Goal: Task Accomplishment & Management: Manage account settings

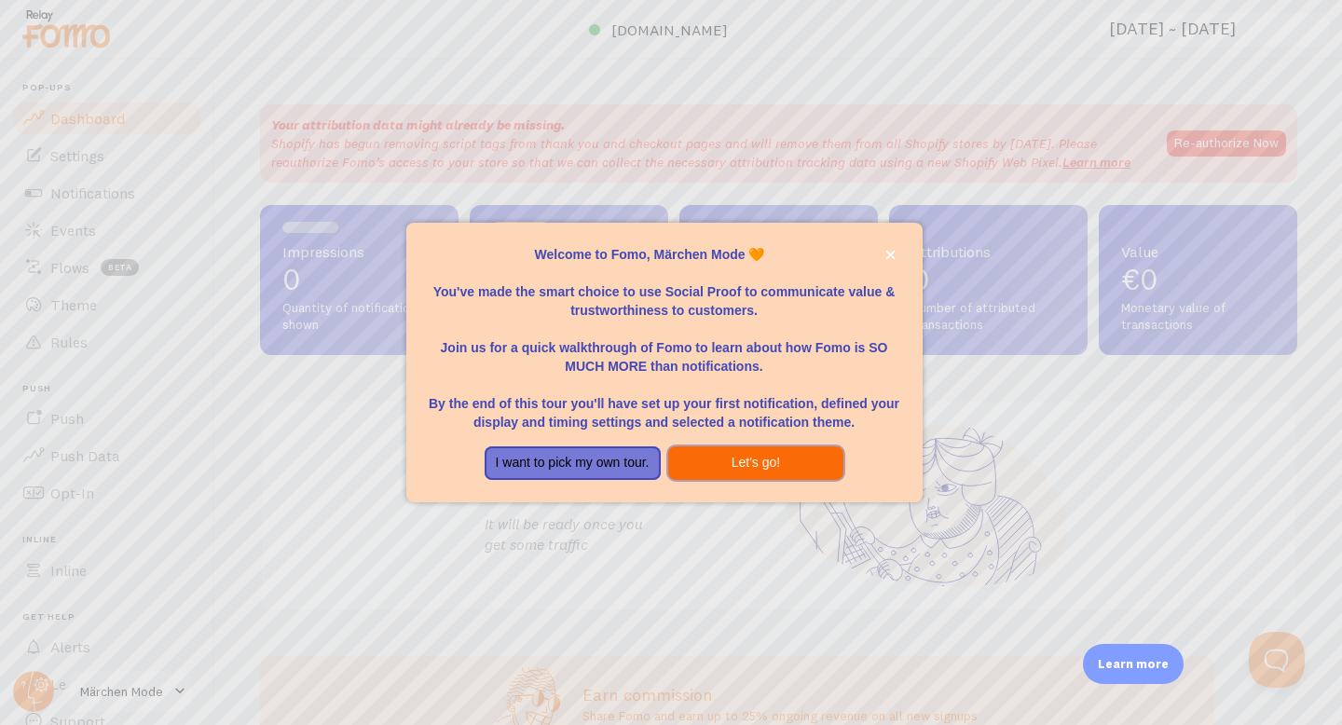
click at [724, 468] on button "Let's go!" at bounding box center [756, 464] width 176 height 34
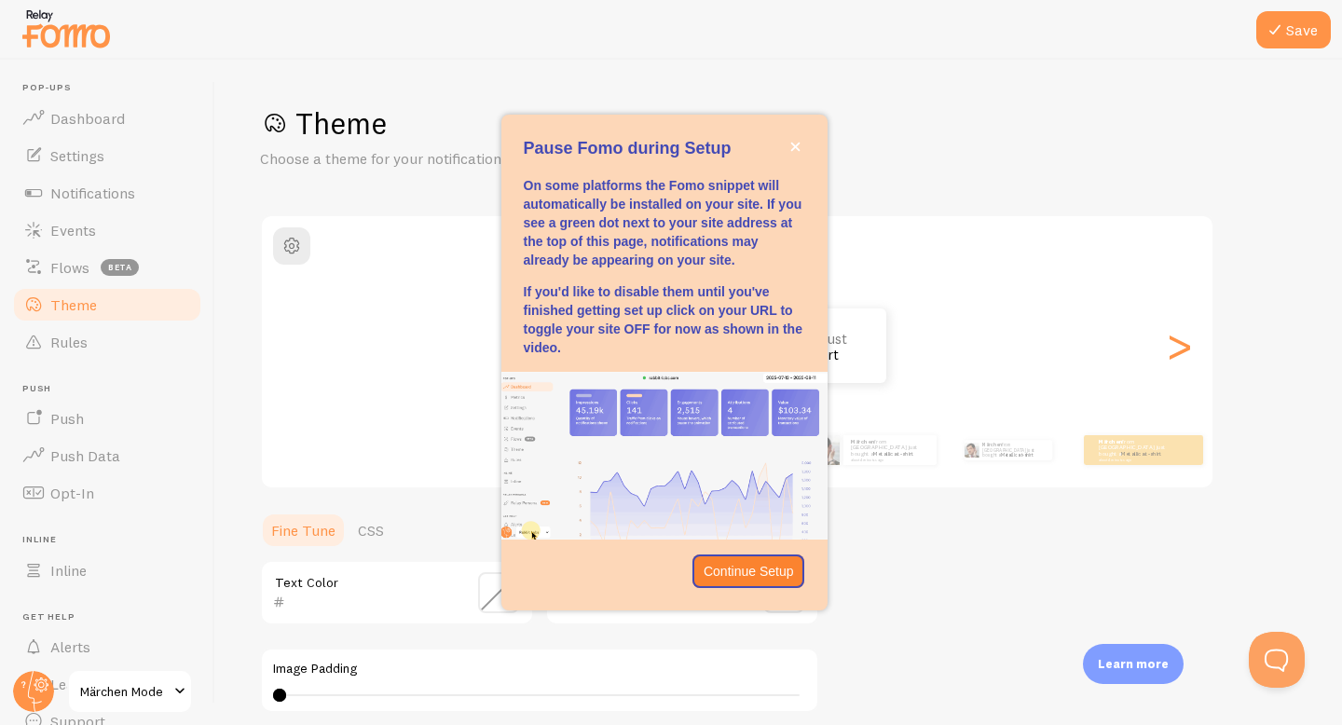
click at [172, 697] on span at bounding box center [180, 692] width 22 height 22
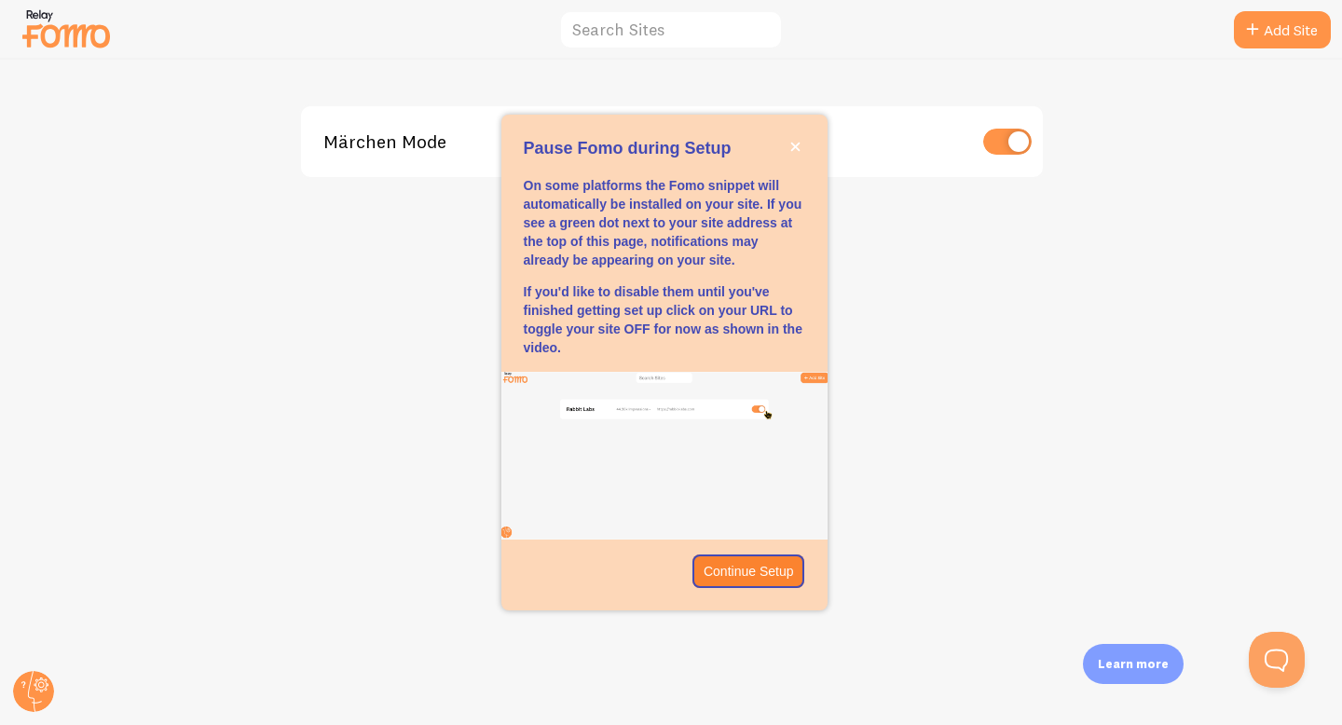
click at [1011, 134] on input "checkbox" at bounding box center [1007, 142] width 48 height 26
checkbox input "false"
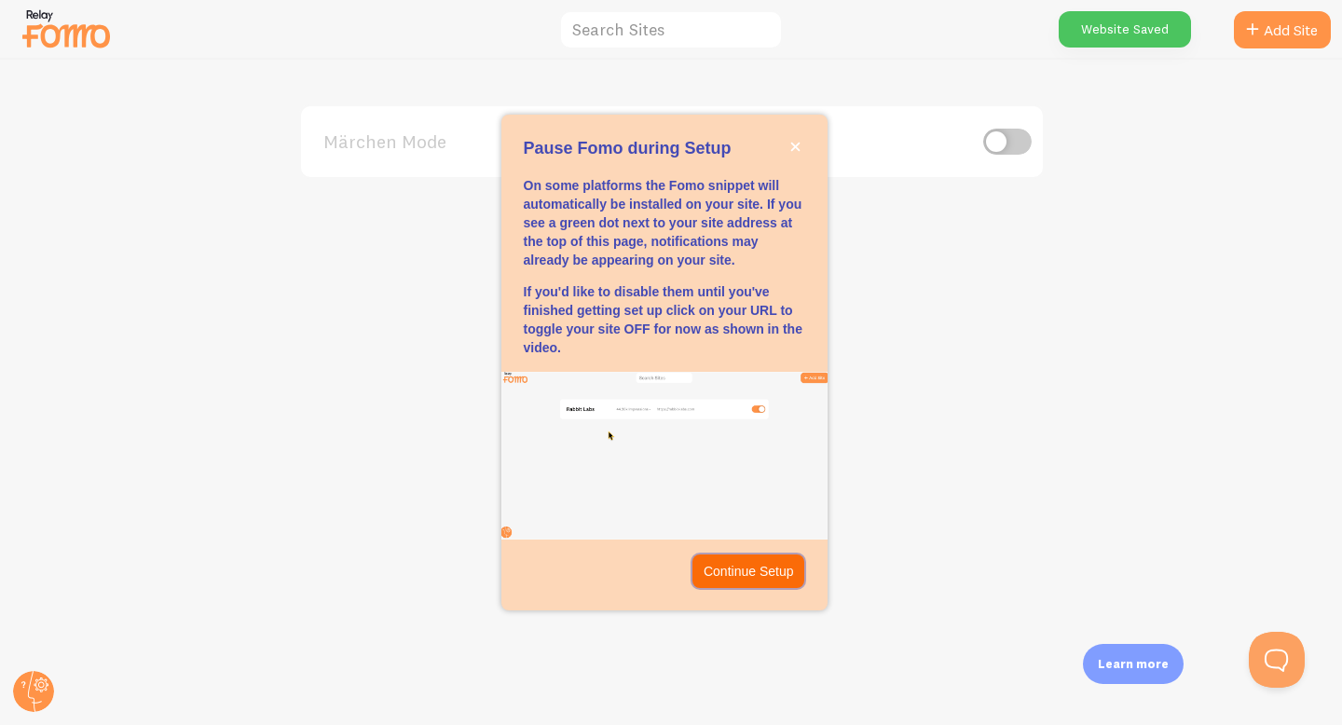
click at [728, 577] on p "Continue Setup" at bounding box center [749, 571] width 90 height 19
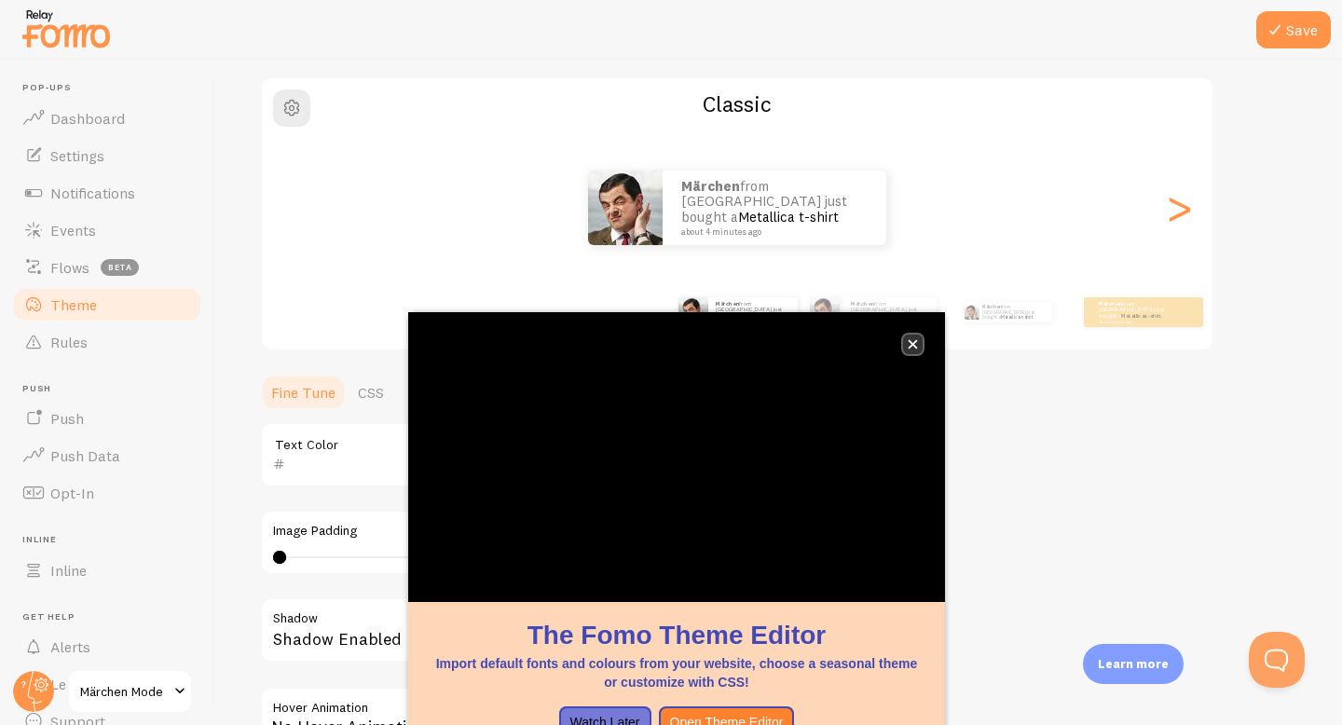
click at [910, 335] on button "close," at bounding box center [913, 345] width 20 height 20
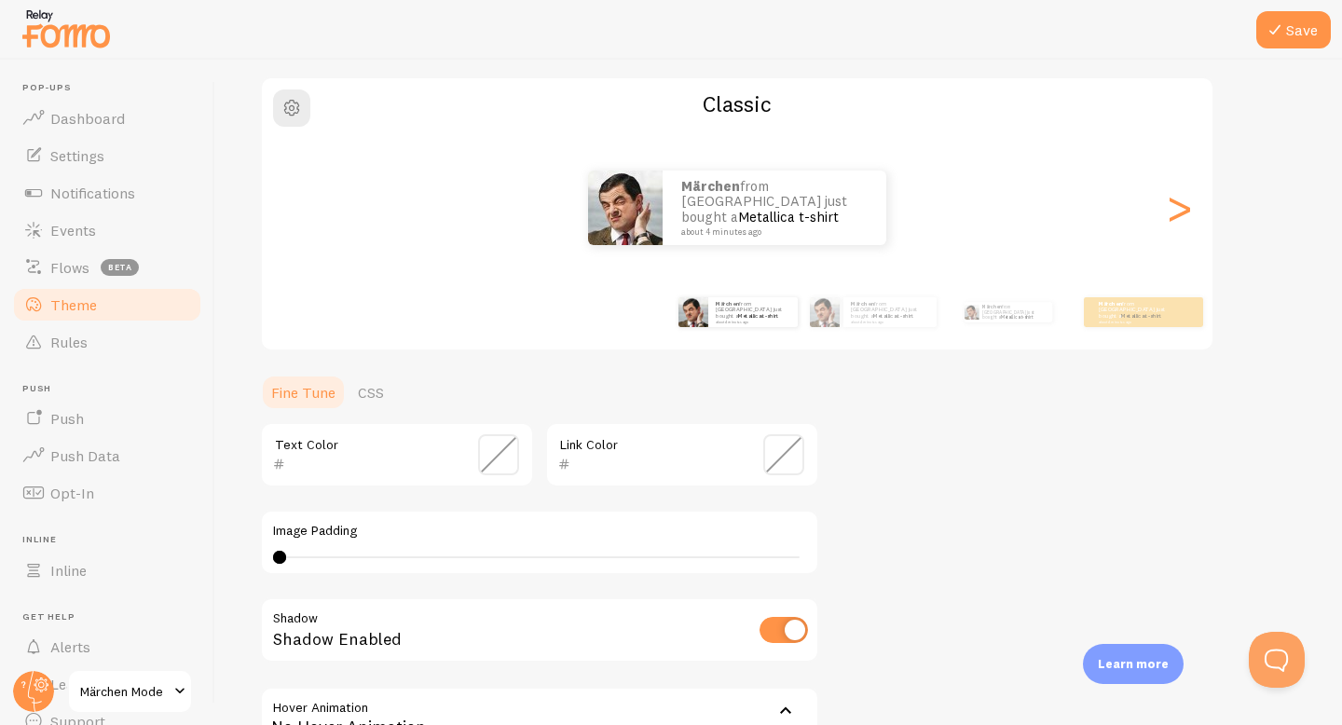
click at [132, 306] on link "Theme" at bounding box center [107, 304] width 192 height 37
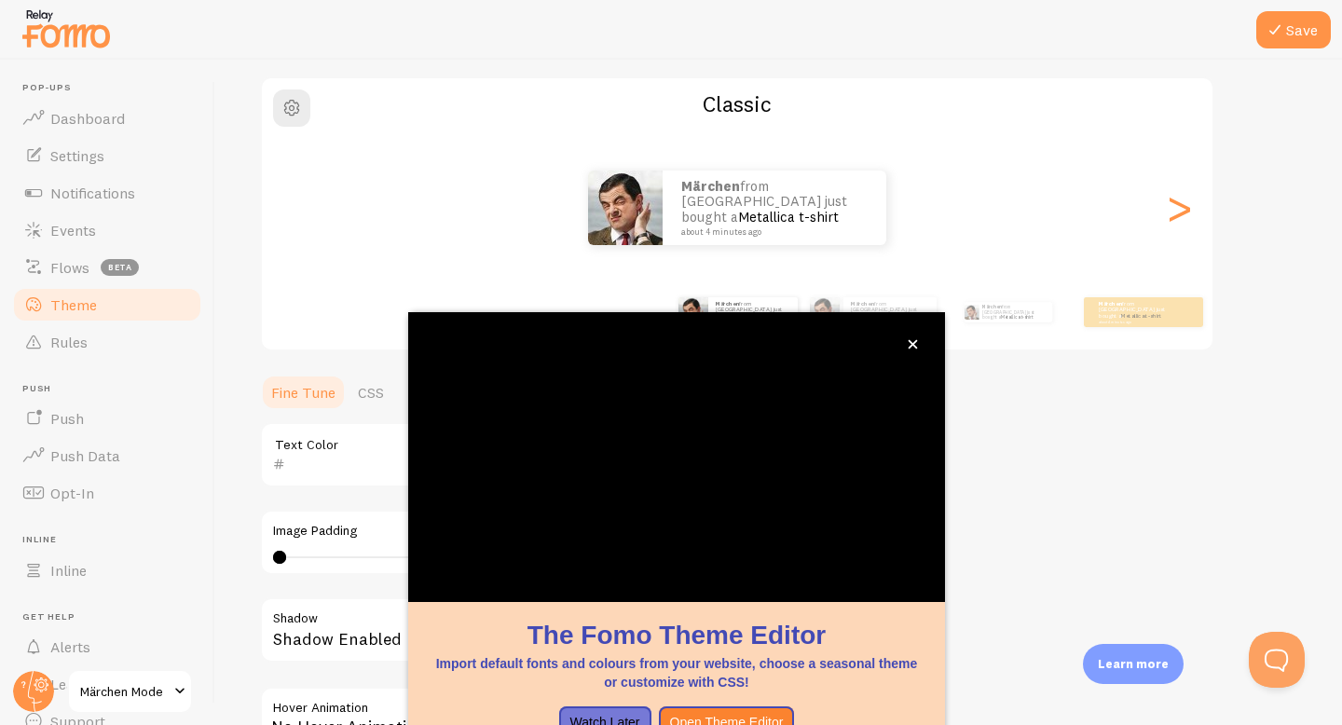
scroll to position [36, 0]
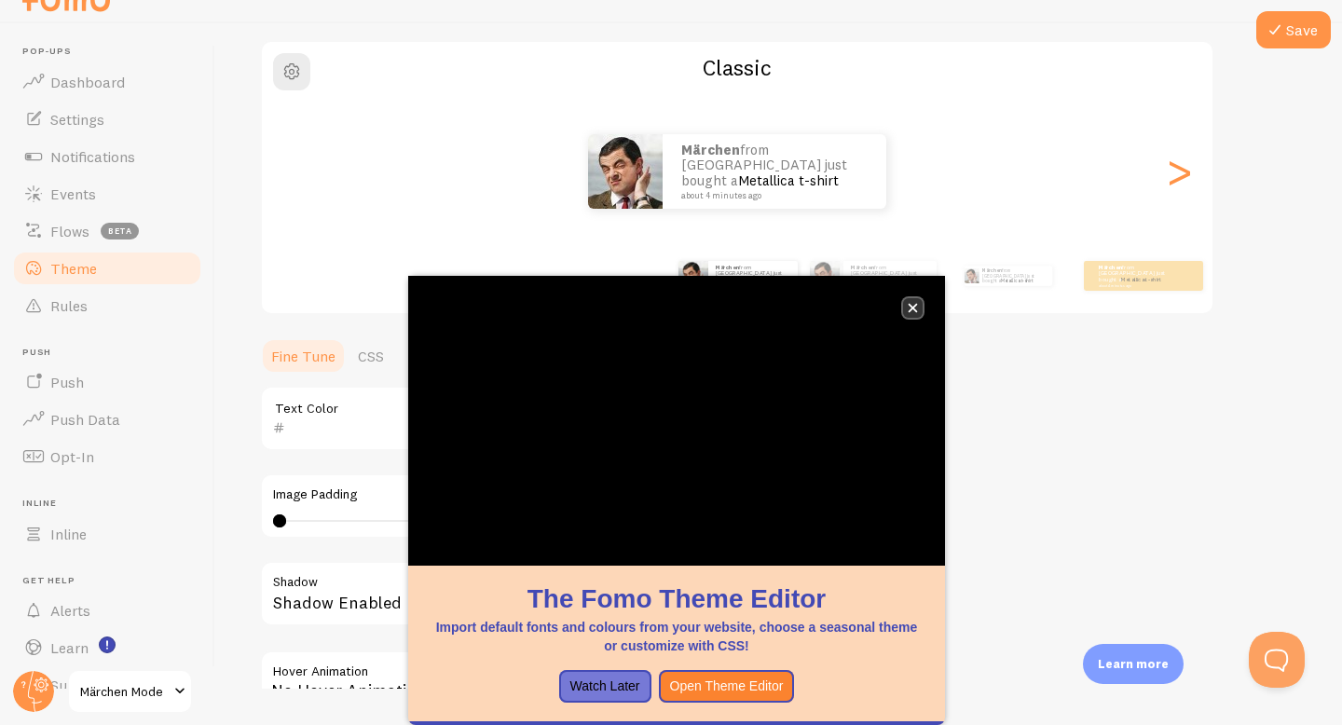
click at [912, 312] on icon "close," at bounding box center [913, 308] width 10 height 10
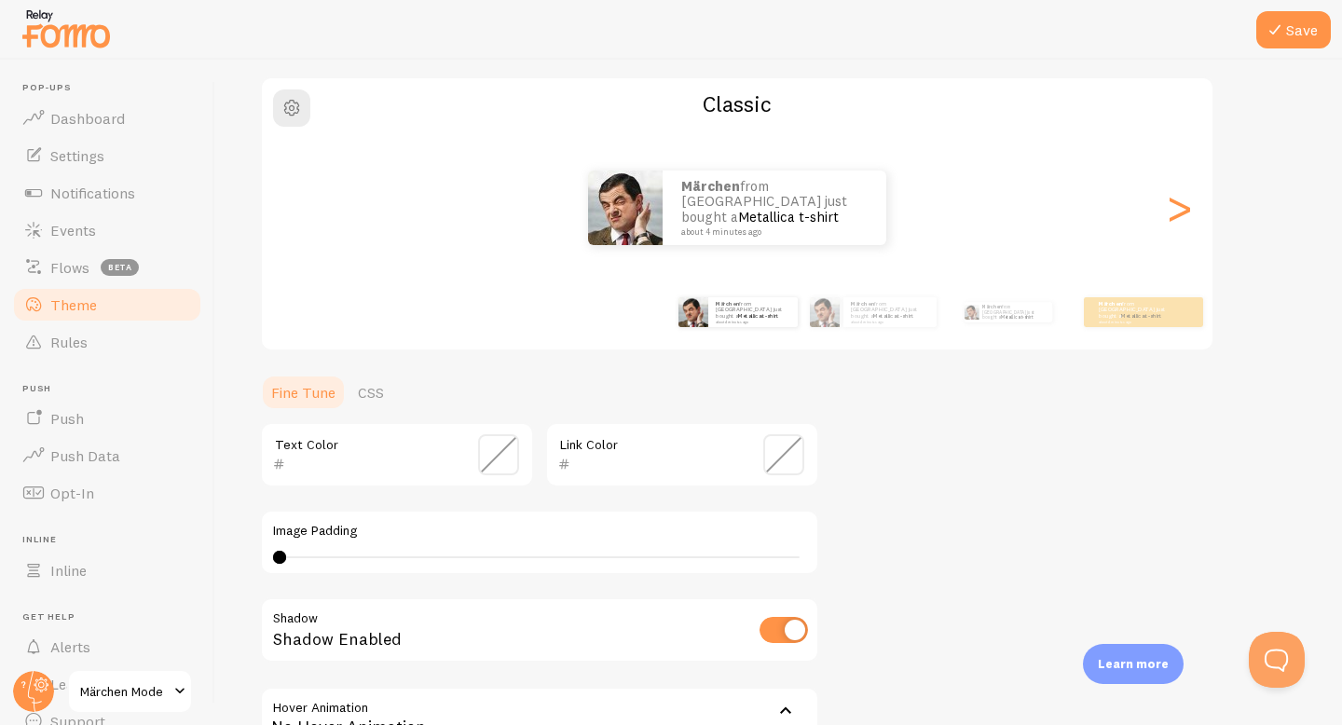
scroll to position [353, 0]
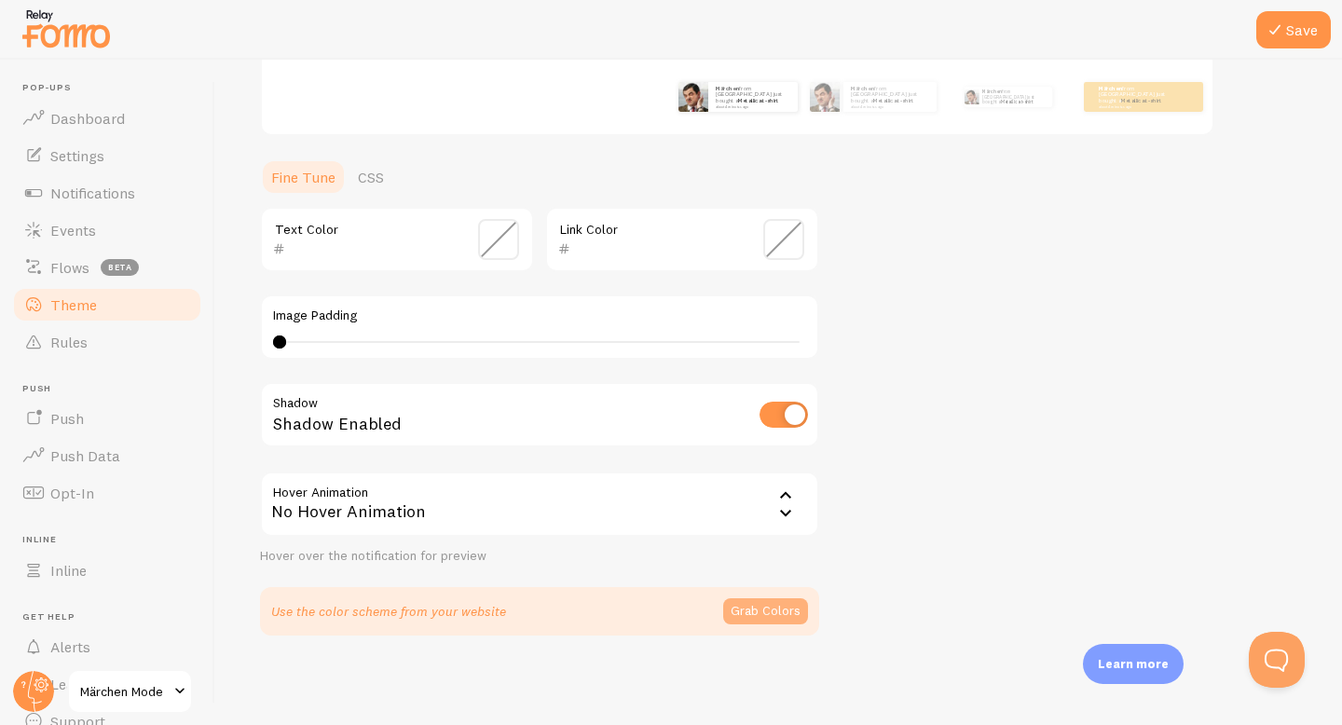
click at [754, 617] on button "Grab Colors" at bounding box center [765, 611] width 85 height 26
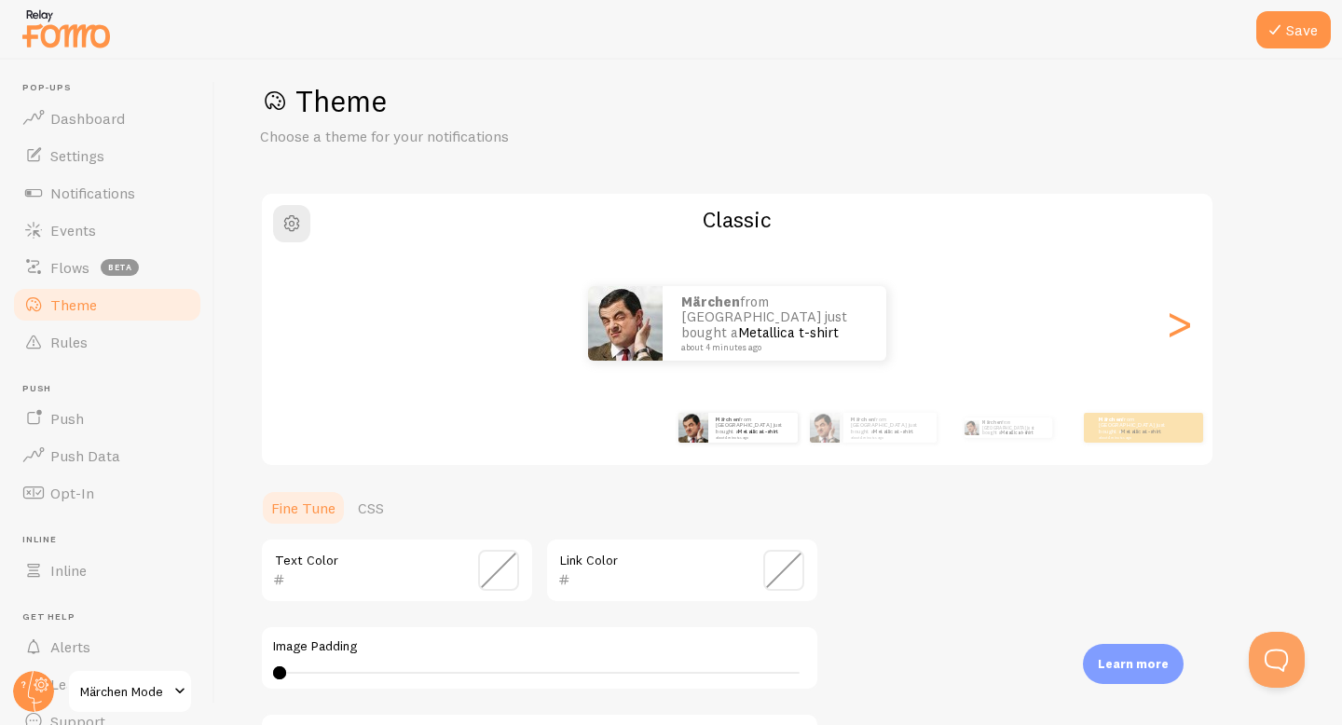
scroll to position [0, 0]
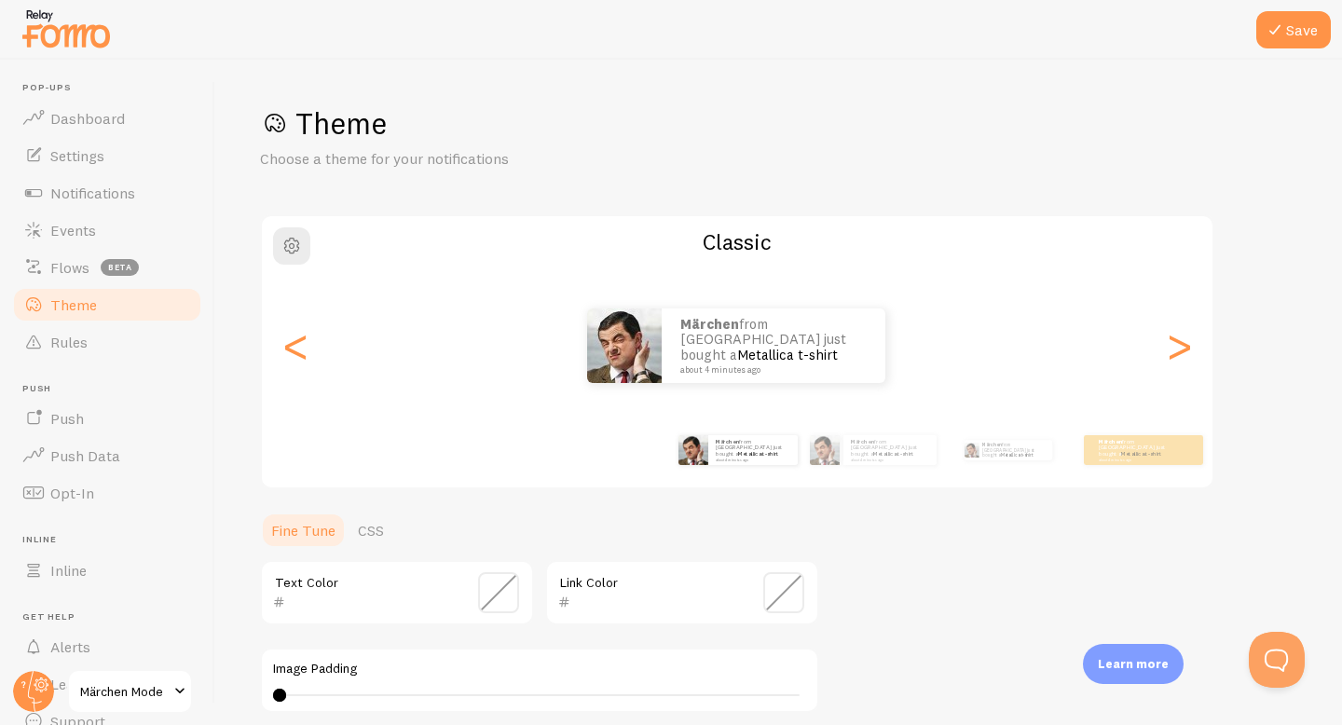
click at [1140, 364] on div "Märchen from [GEOGRAPHIC_DATA] just bought a Metallica t-shirt about 4 minutes …" at bounding box center [736, 346] width 951 height 75
click at [1168, 351] on div ">" at bounding box center [1179, 346] width 22 height 134
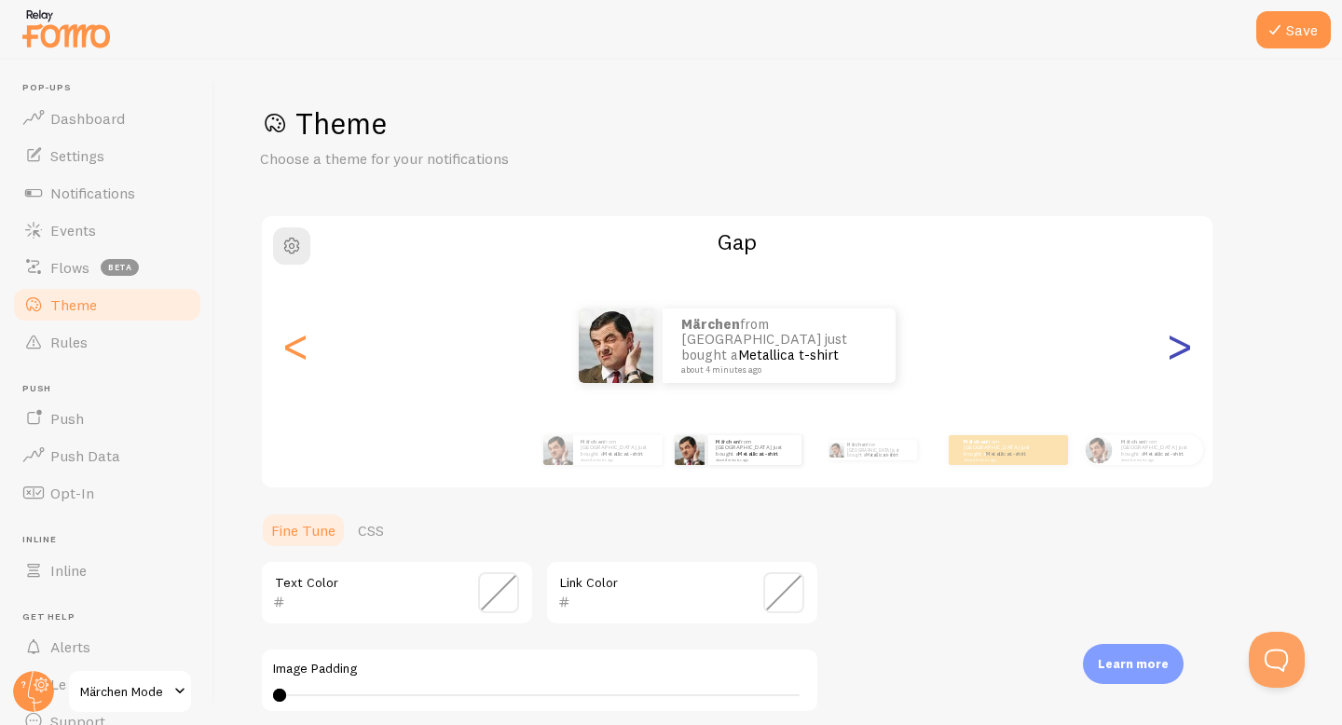
click at [1171, 351] on div ">" at bounding box center [1179, 346] width 22 height 134
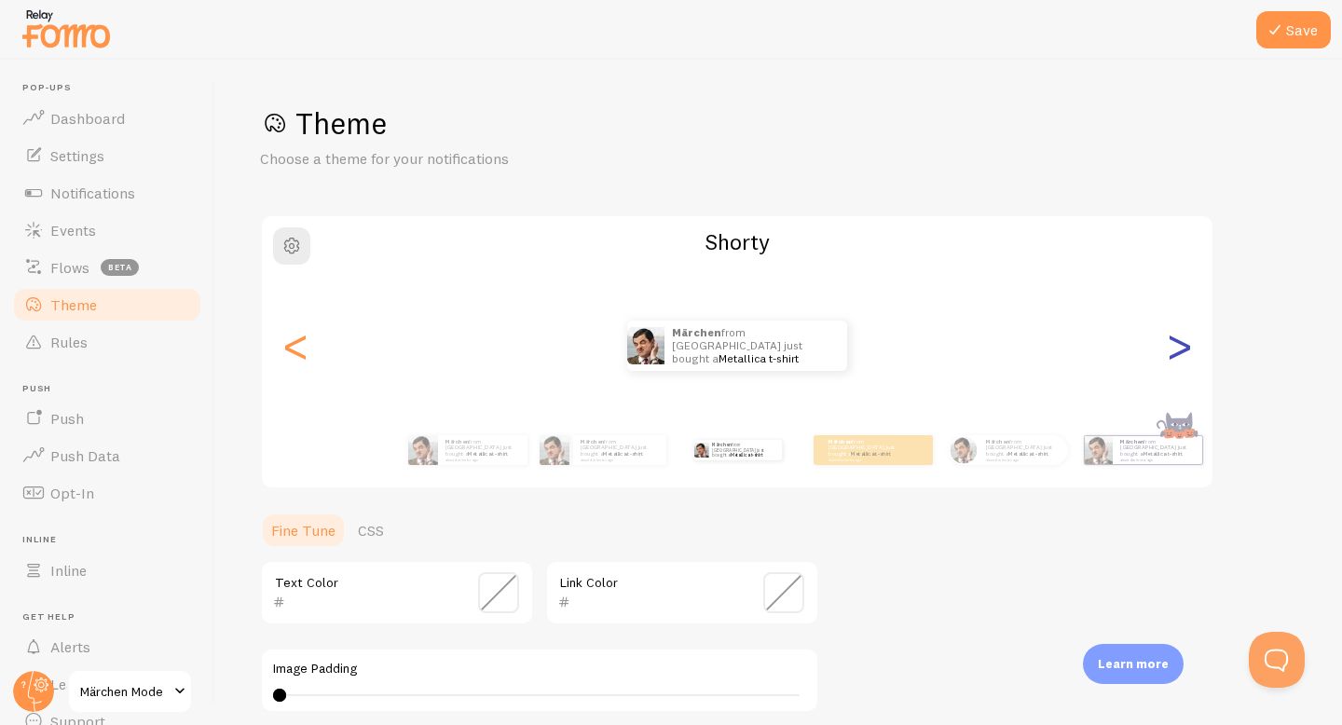
click at [1171, 351] on div ">" at bounding box center [1179, 346] width 22 height 134
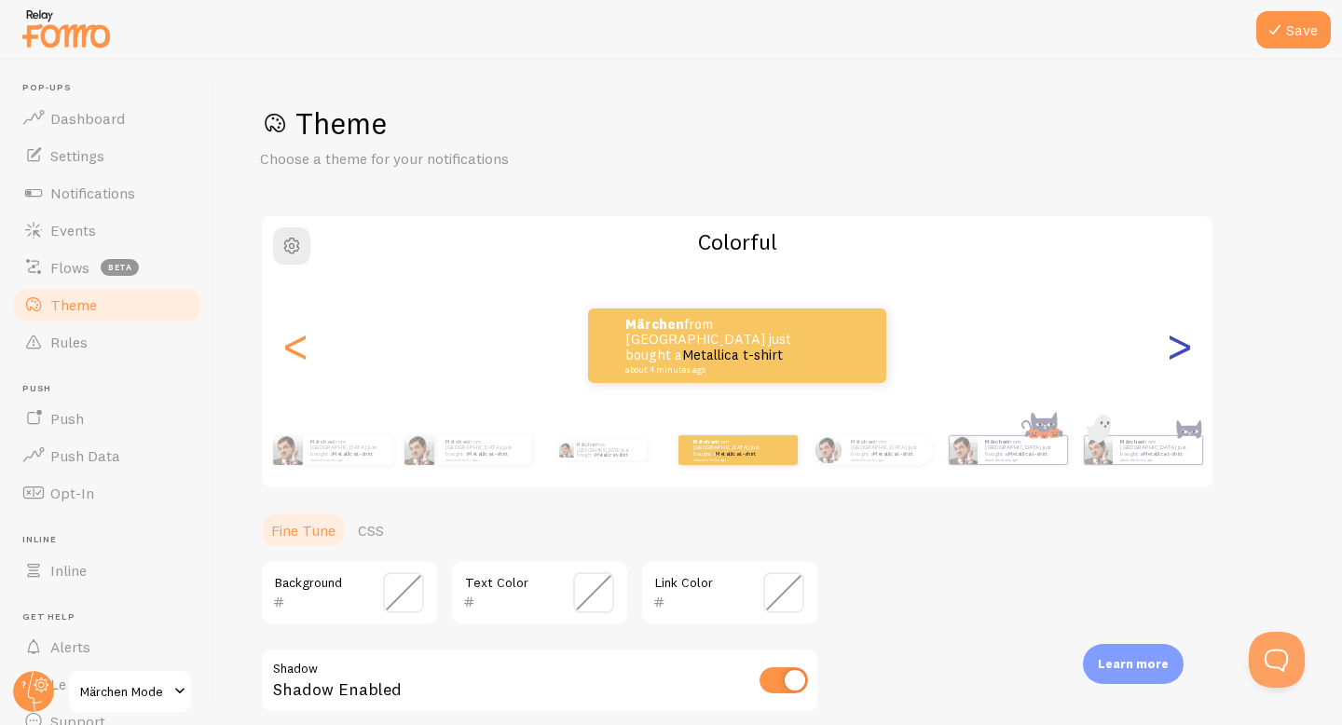
click at [1171, 351] on div ">" at bounding box center [1179, 346] width 22 height 134
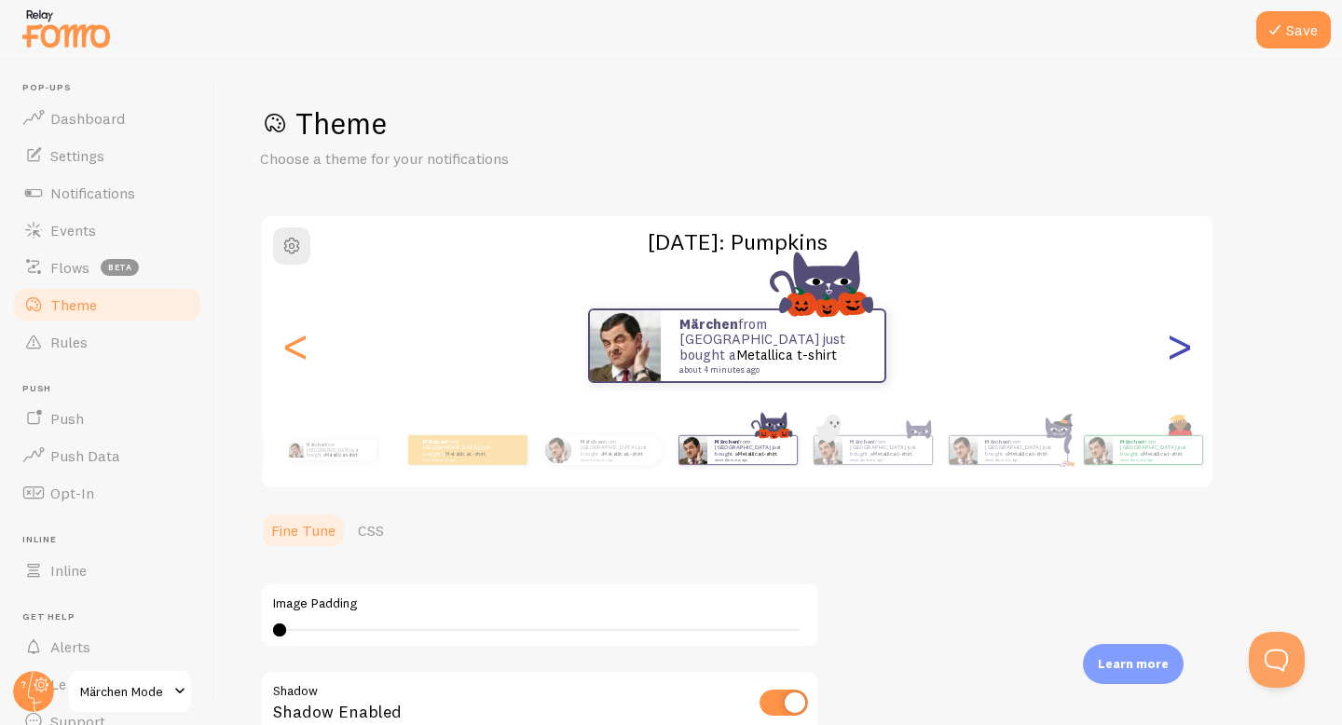
click at [1171, 351] on div ">" at bounding box center [1179, 346] width 22 height 134
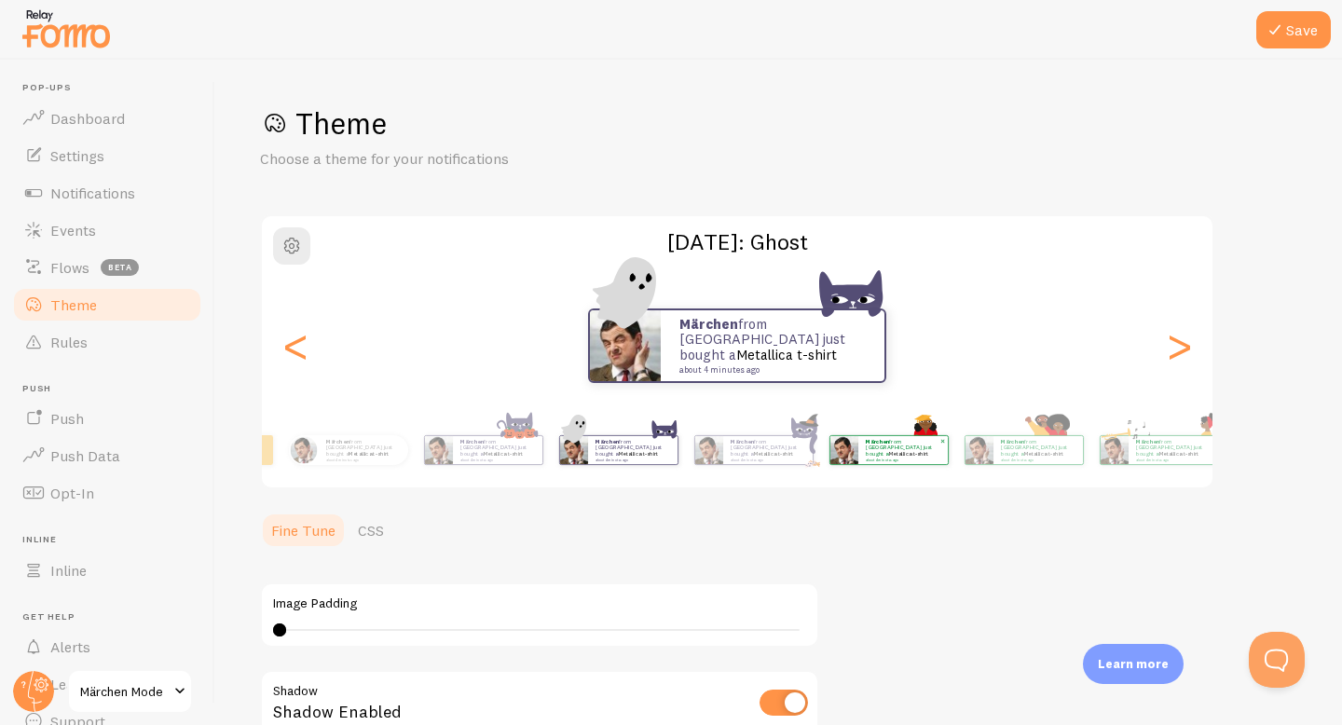
click at [937, 454] on p "Märchen from [GEOGRAPHIC_DATA] just bought a Metallica t-shirt about 4 minutes …" at bounding box center [903, 449] width 75 height 23
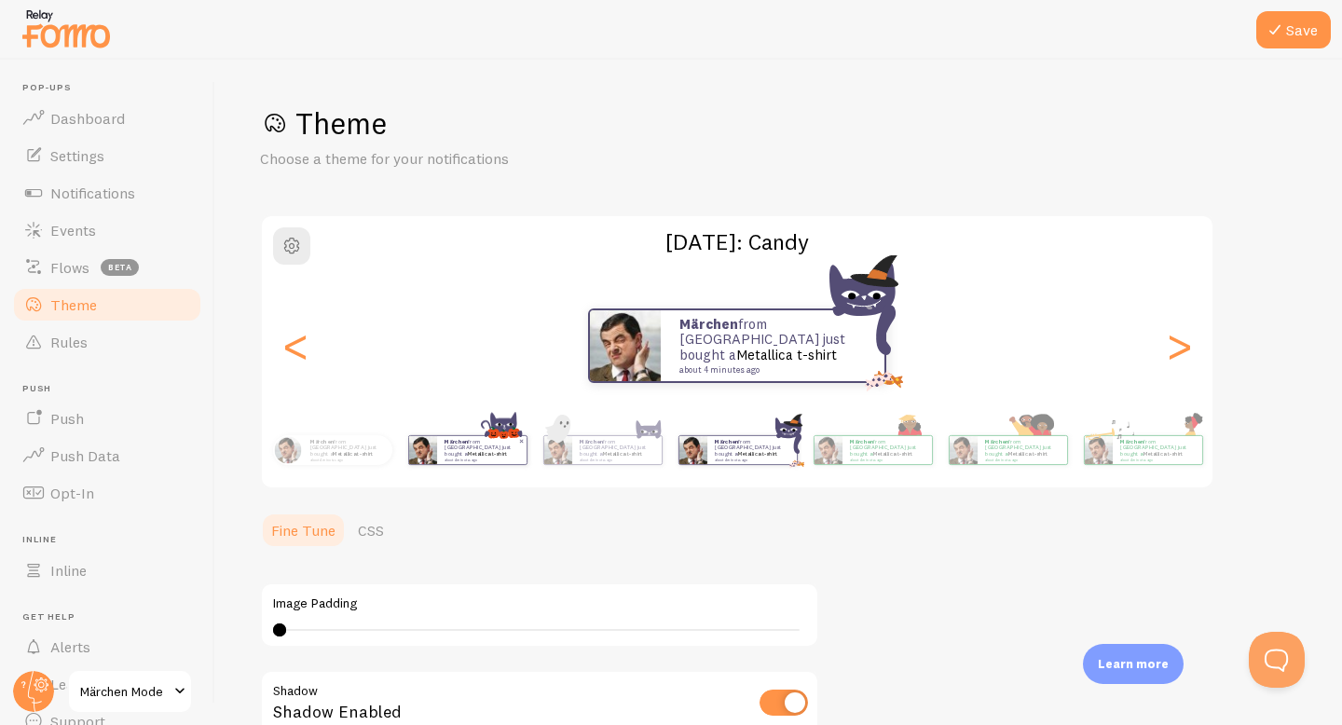
click at [475, 450] on link "Metallica t-shirt" at bounding box center [487, 453] width 40 height 7
click at [502, 458] on small "about 4 minutes ago" at bounding box center [481, 460] width 73 height 4
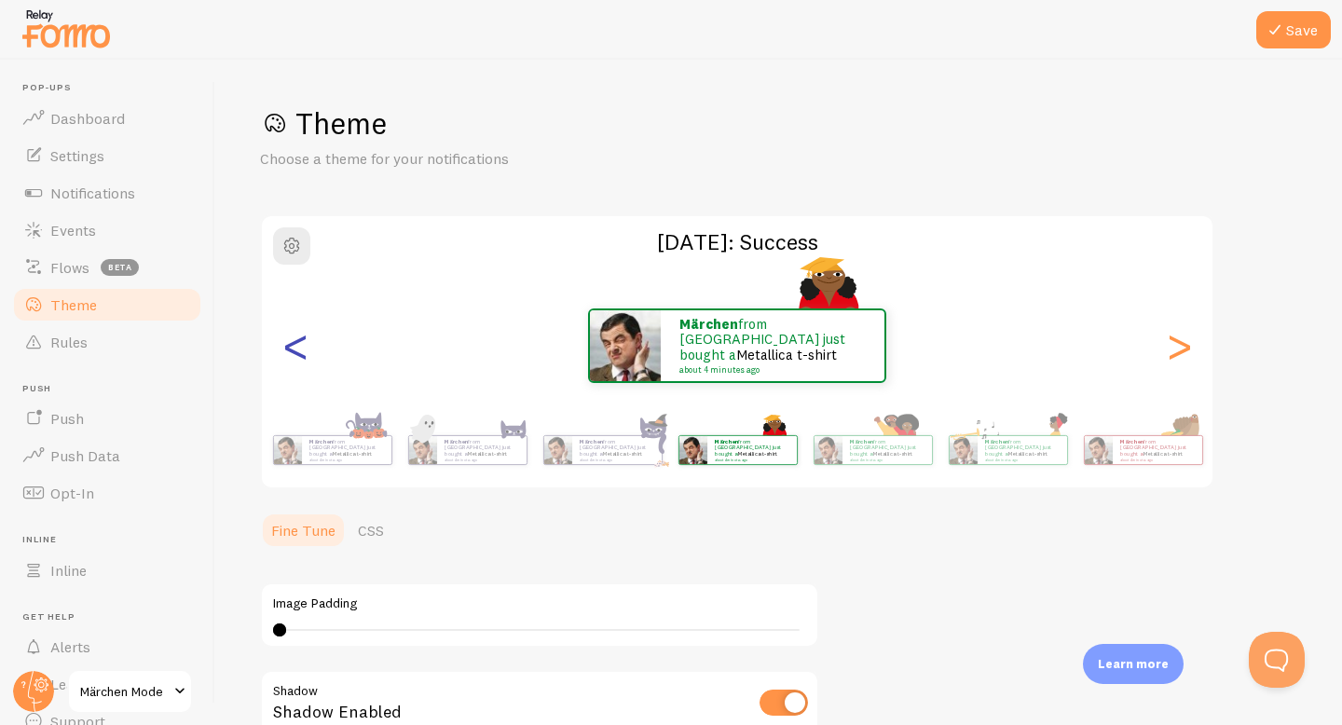
click at [291, 369] on div "<" at bounding box center [295, 346] width 22 height 134
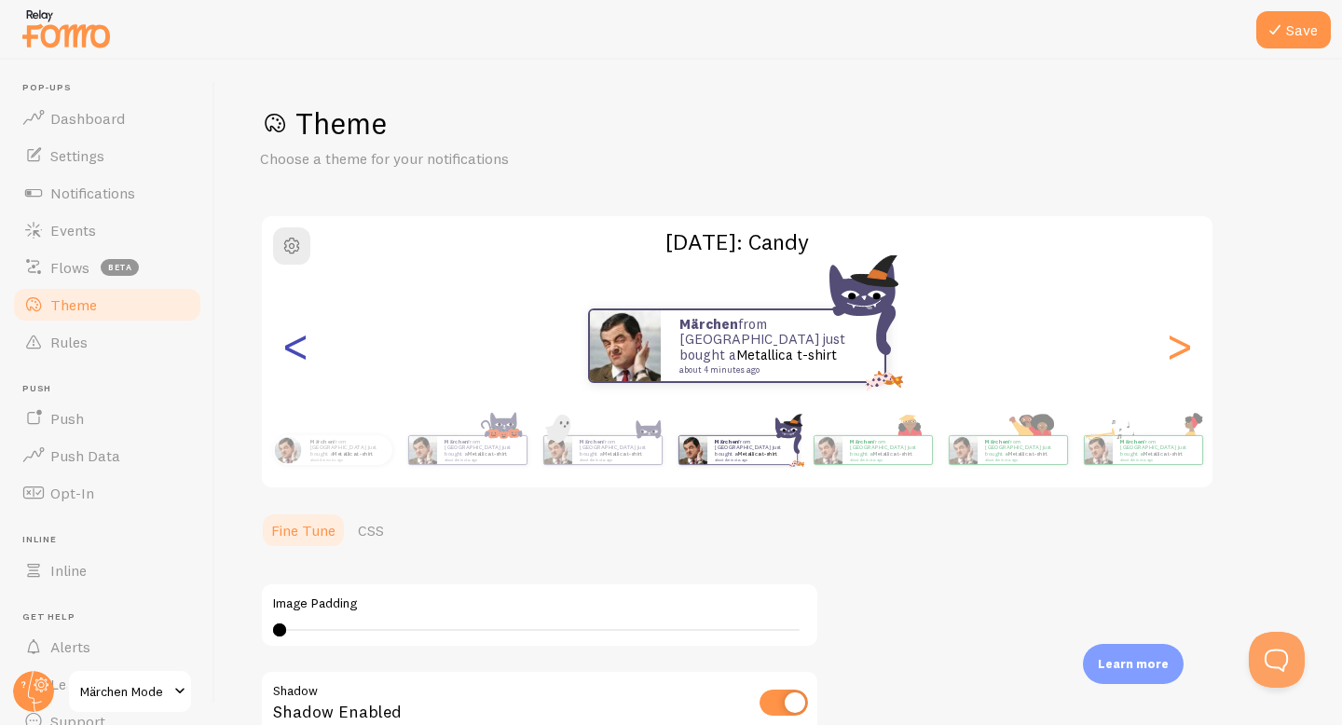
click at [291, 369] on div "<" at bounding box center [295, 346] width 22 height 134
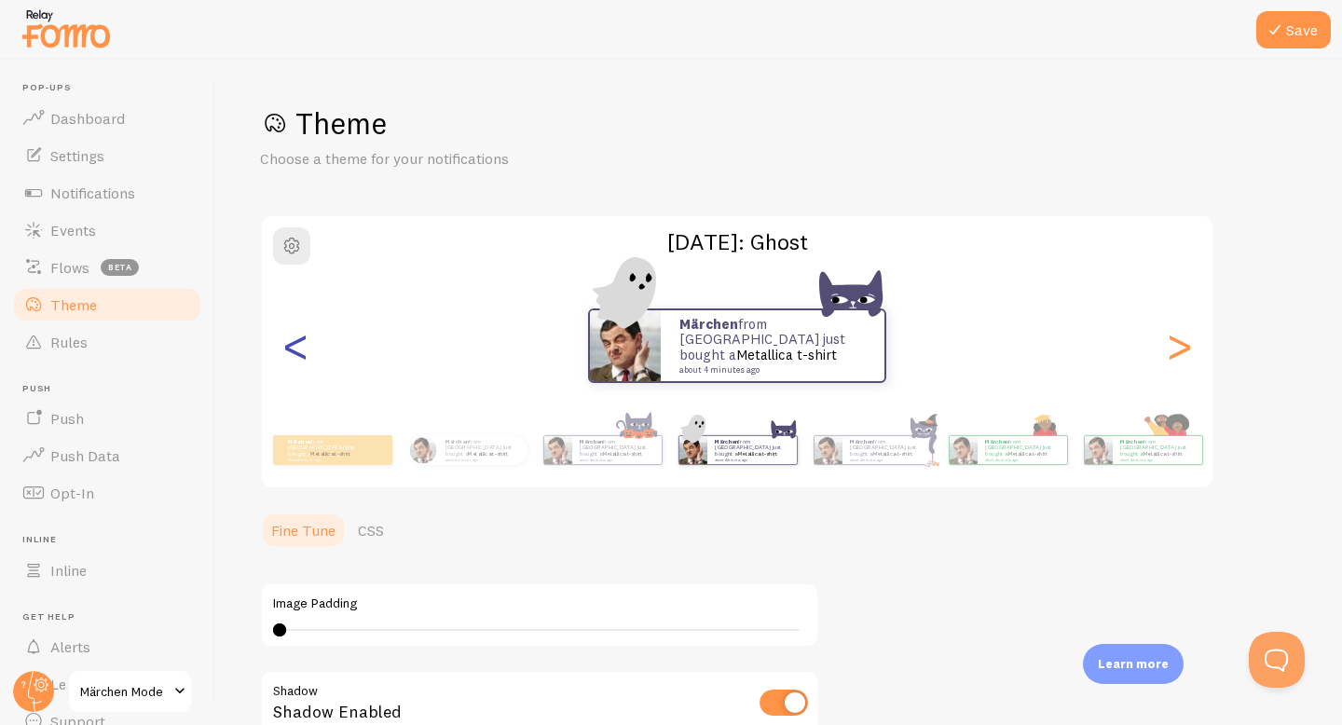
click at [291, 369] on div "<" at bounding box center [295, 346] width 22 height 134
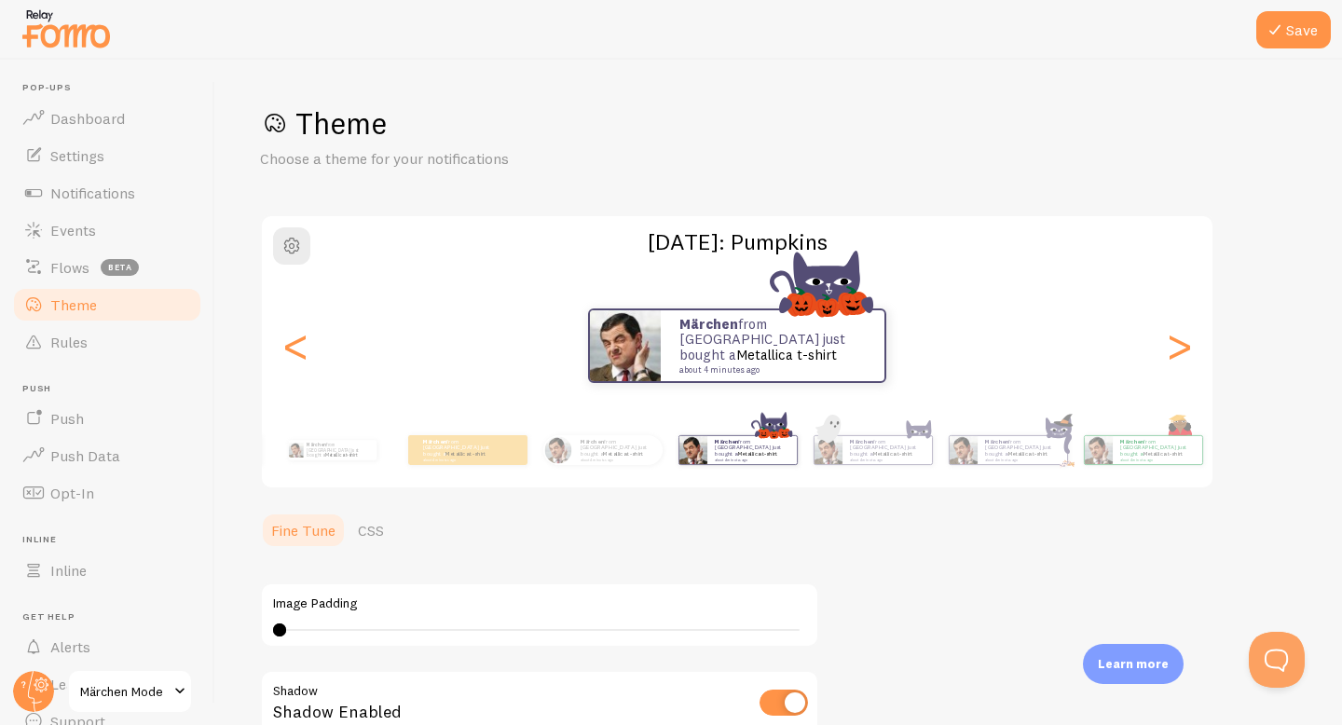
click at [840, 294] on div "Märchen from [GEOGRAPHIC_DATA] just bought a Metallica t-shirt about 4 minutes …" at bounding box center [737, 346] width 951 height 134
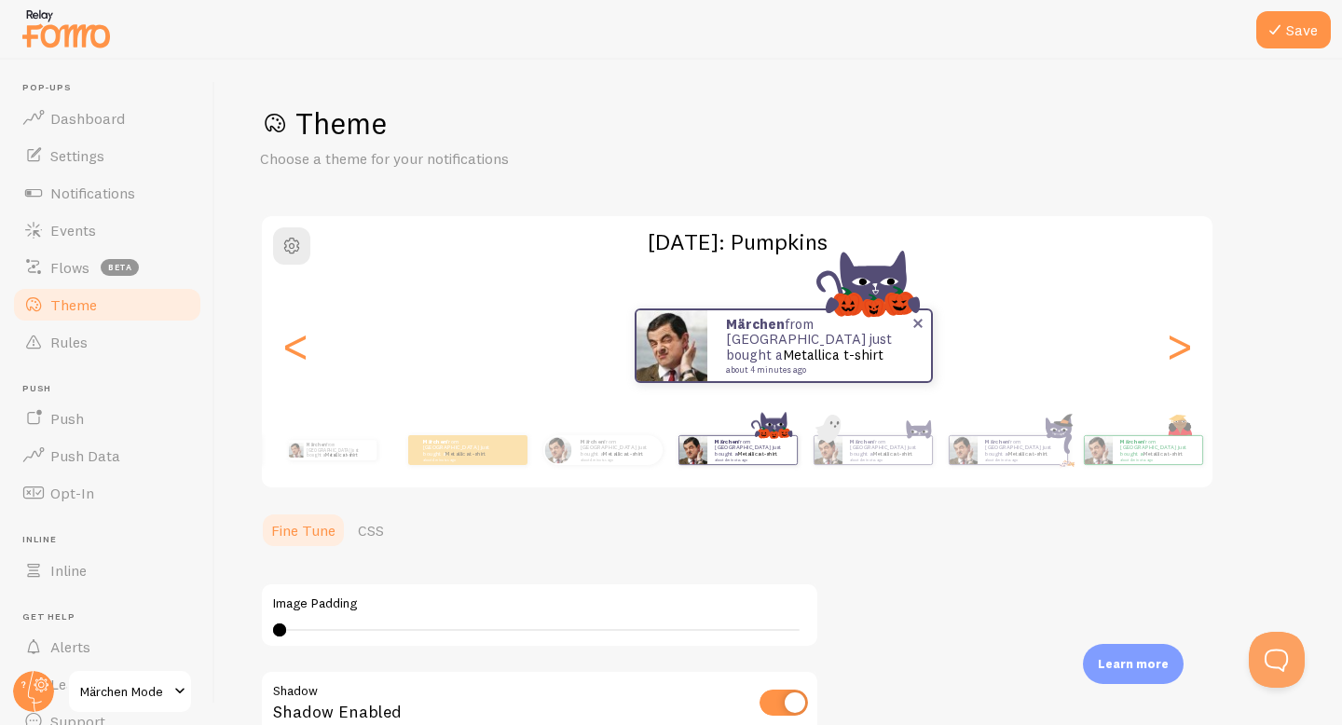
click at [461, 348] on div "Märchen from [GEOGRAPHIC_DATA] just bought a Metallica t-shirt about 4 minutes …" at bounding box center [737, 346] width 951 height 134
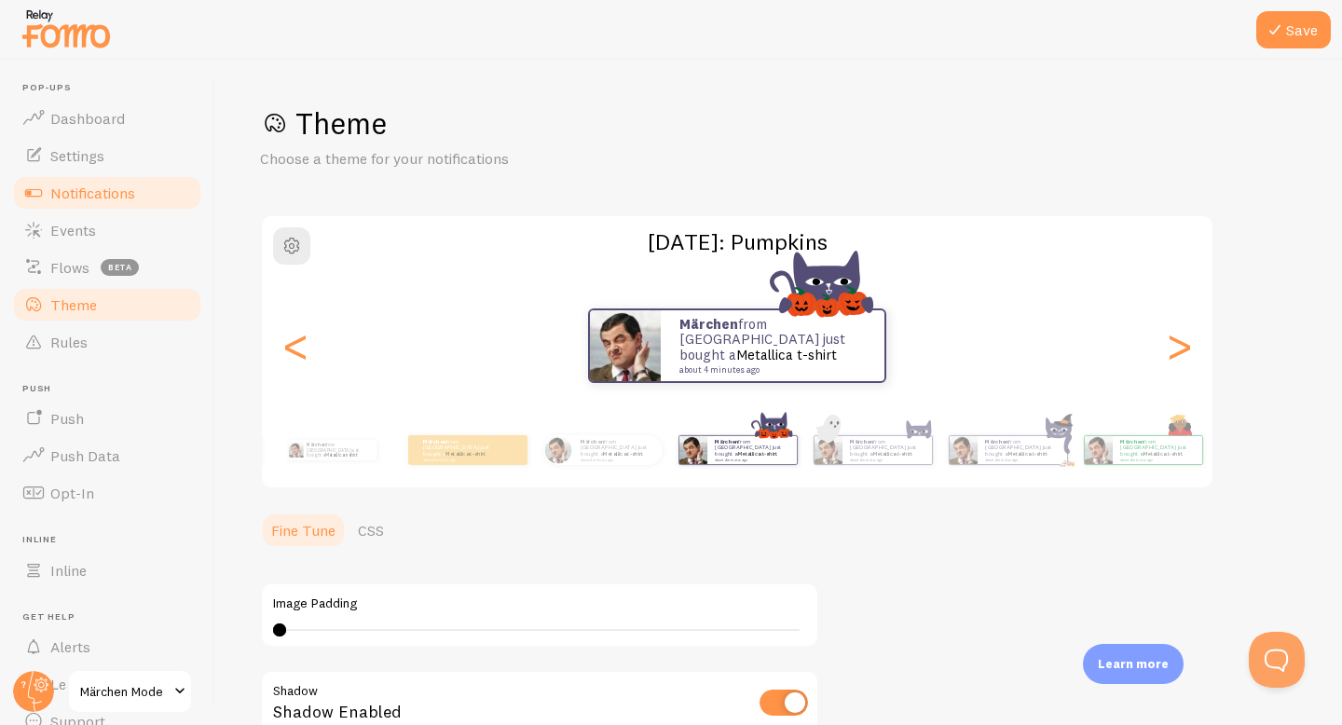
click at [150, 199] on link "Notifications" at bounding box center [107, 192] width 192 height 37
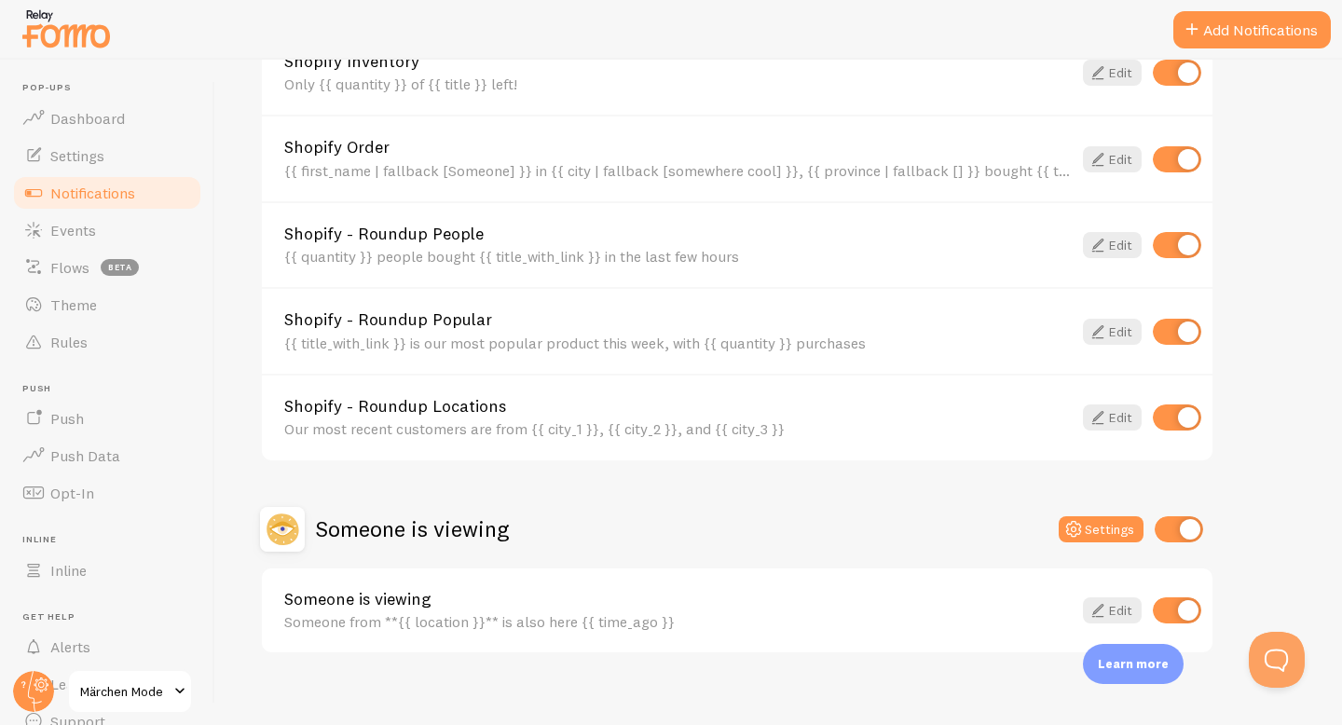
scroll to position [777, 0]
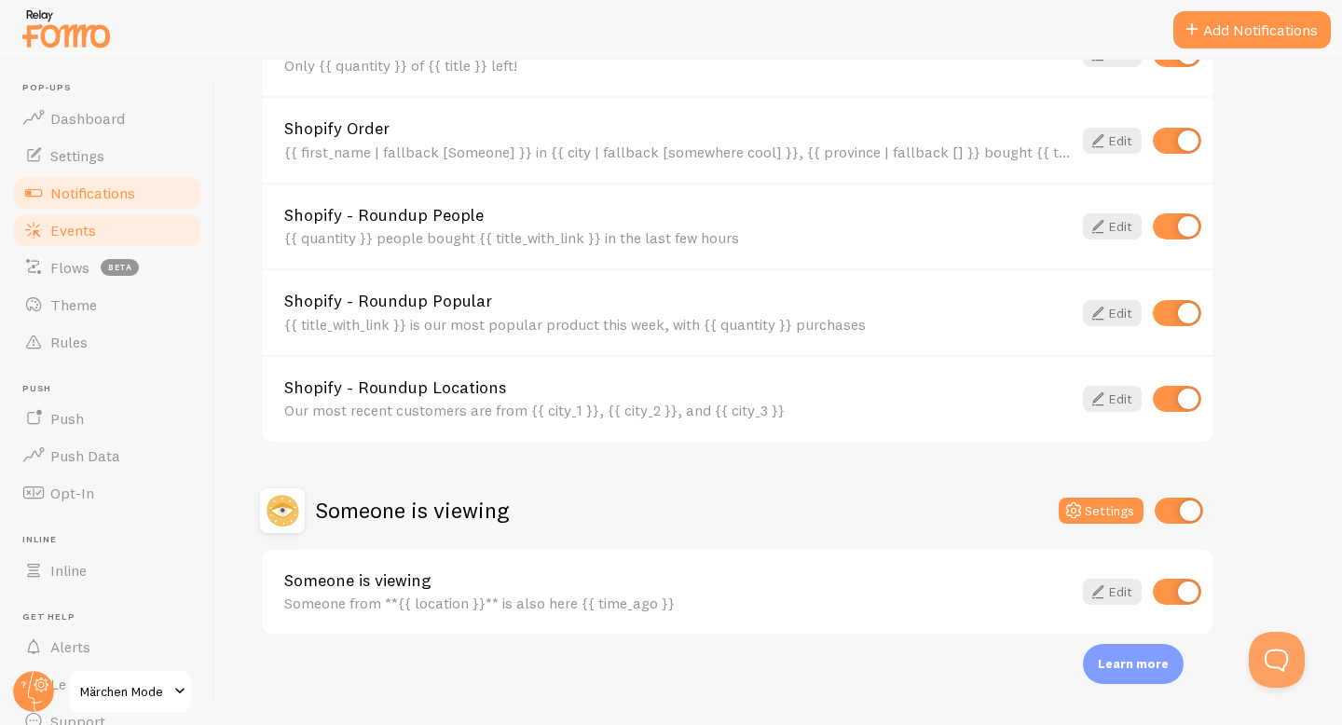
click at [129, 220] on link "Events" at bounding box center [107, 230] width 192 height 37
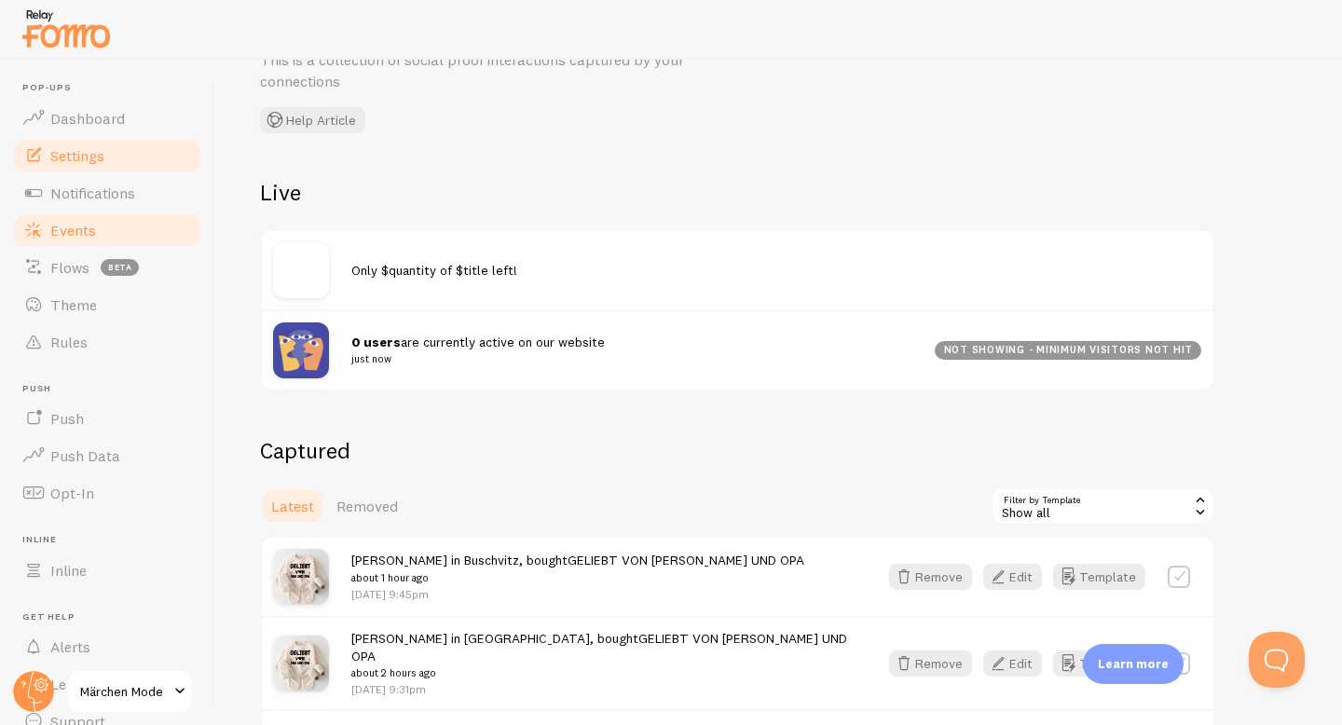
click at [117, 148] on link "Settings" at bounding box center [107, 155] width 192 height 37
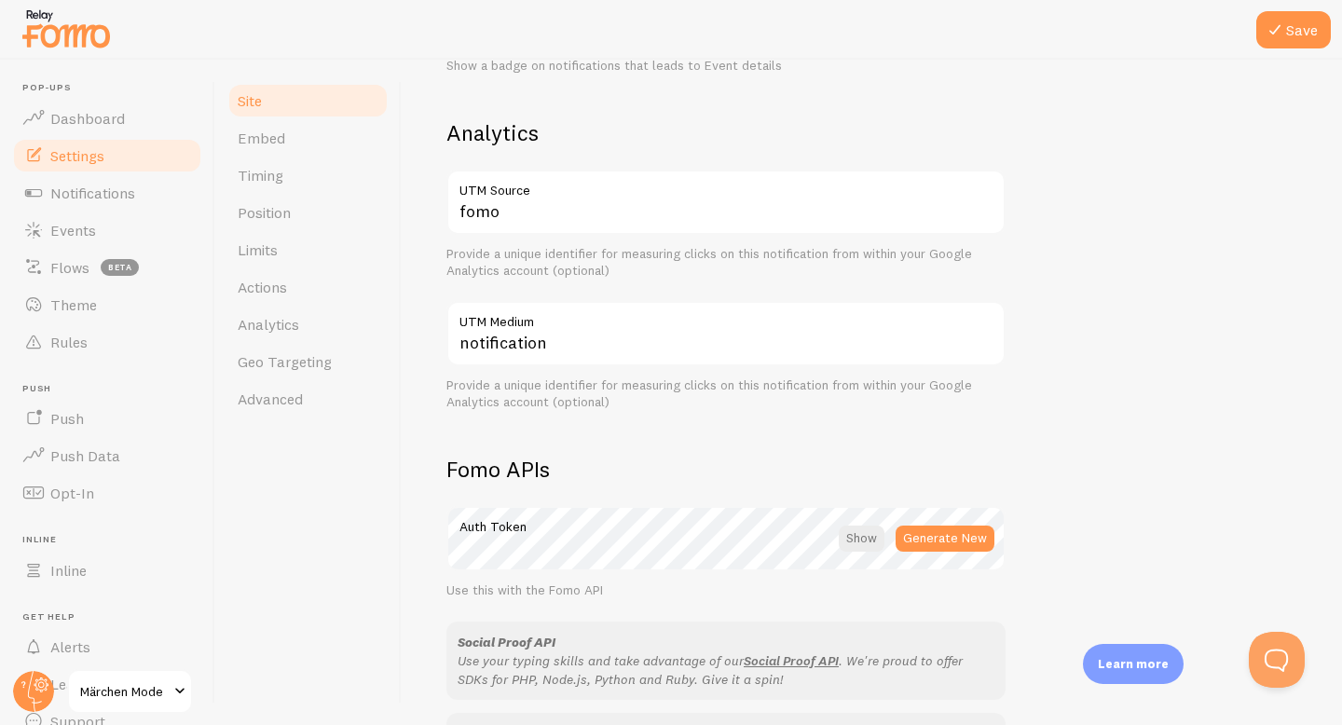
scroll to position [690, 0]
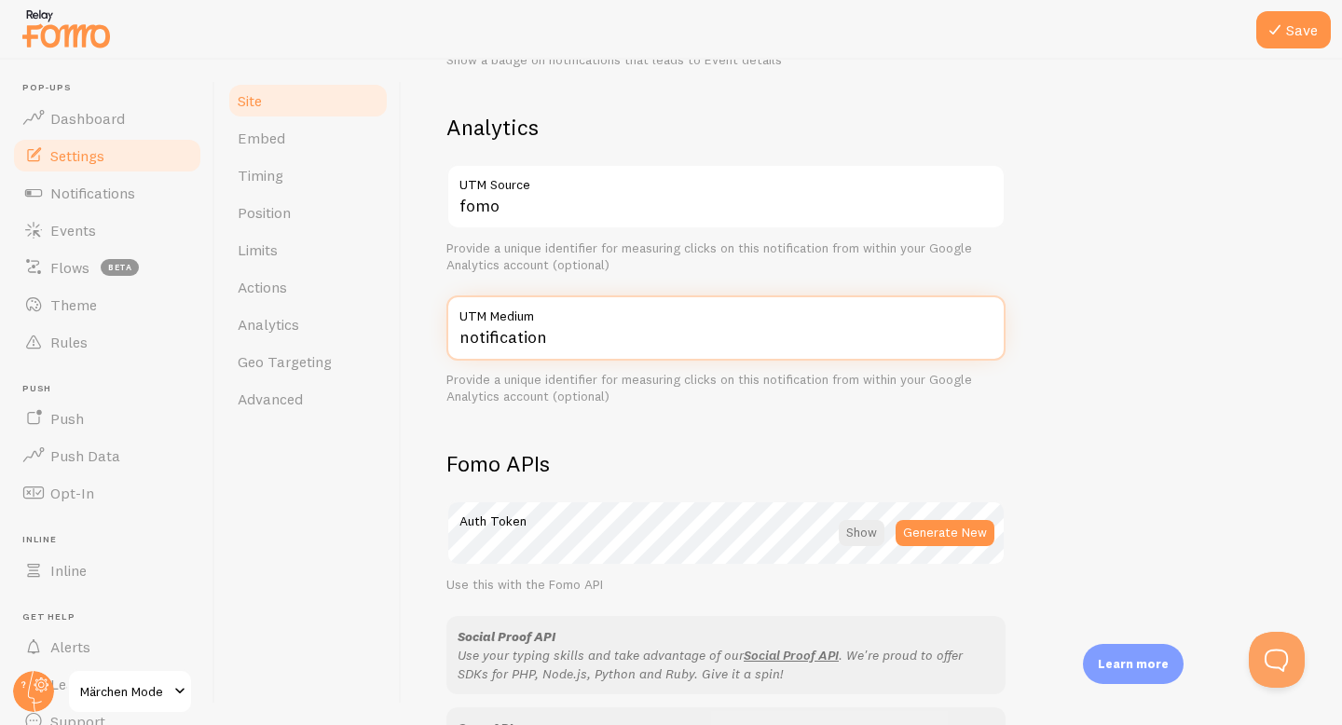
click at [601, 335] on input "notification" at bounding box center [726, 328] width 559 height 65
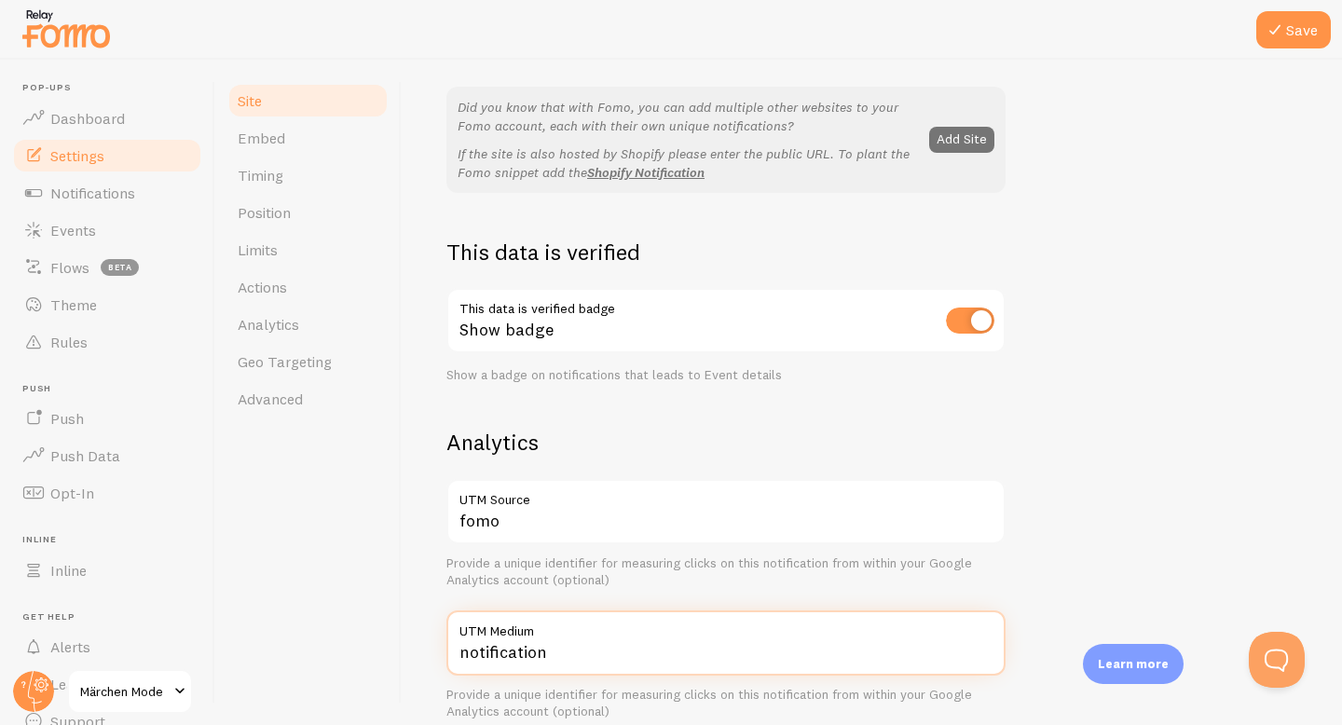
scroll to position [296, 0]
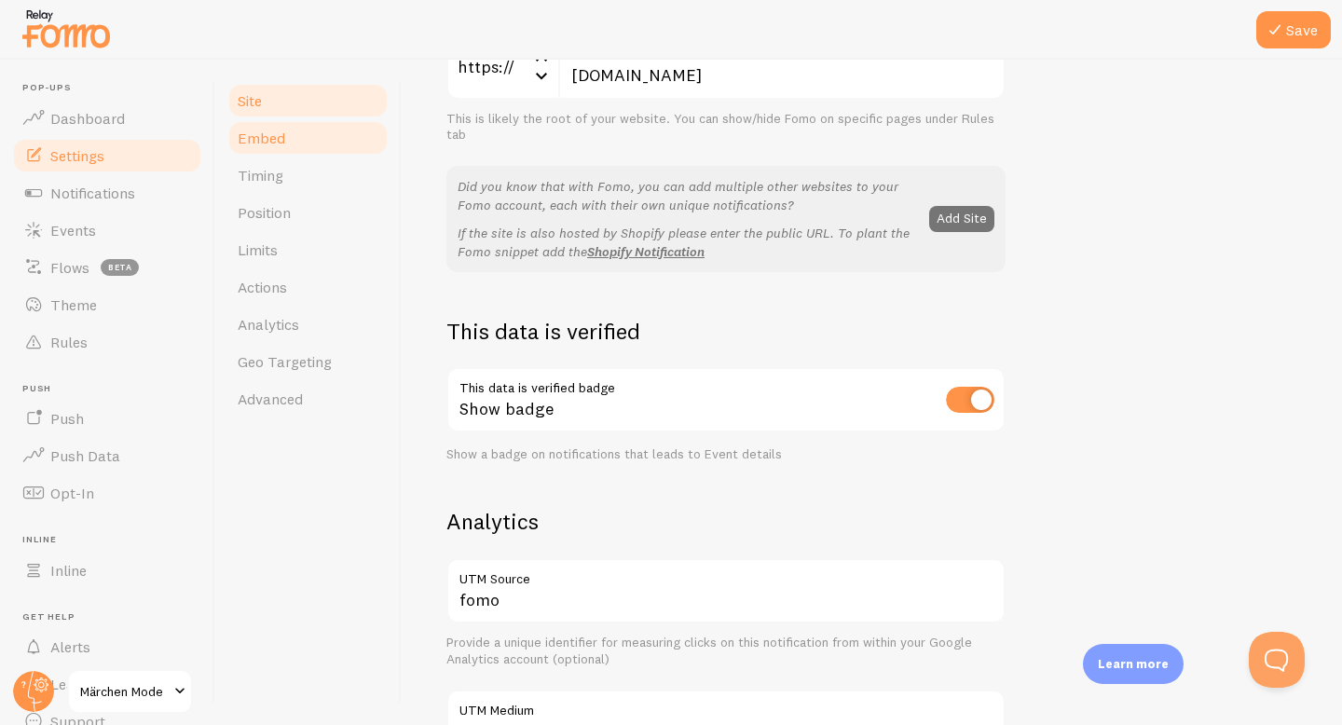
click at [356, 153] on link "Embed" at bounding box center [308, 137] width 163 height 37
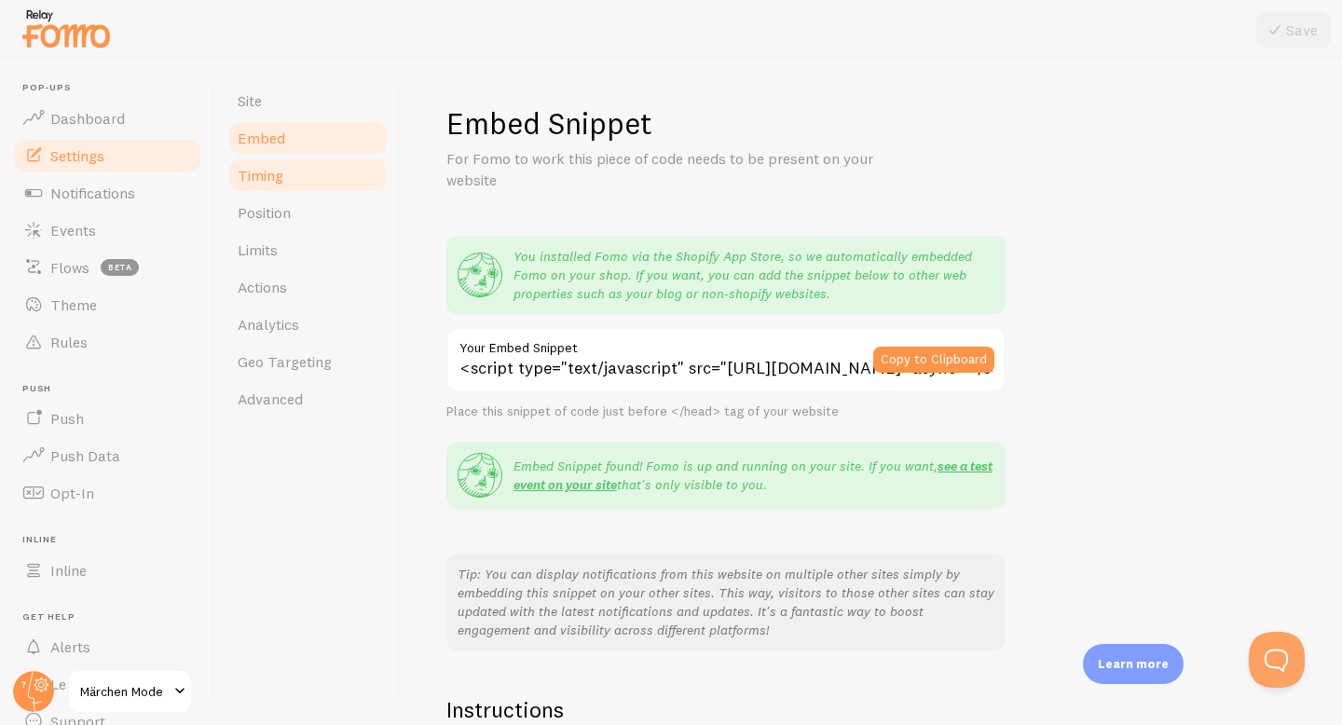
click at [307, 169] on link "Timing" at bounding box center [308, 175] width 163 height 37
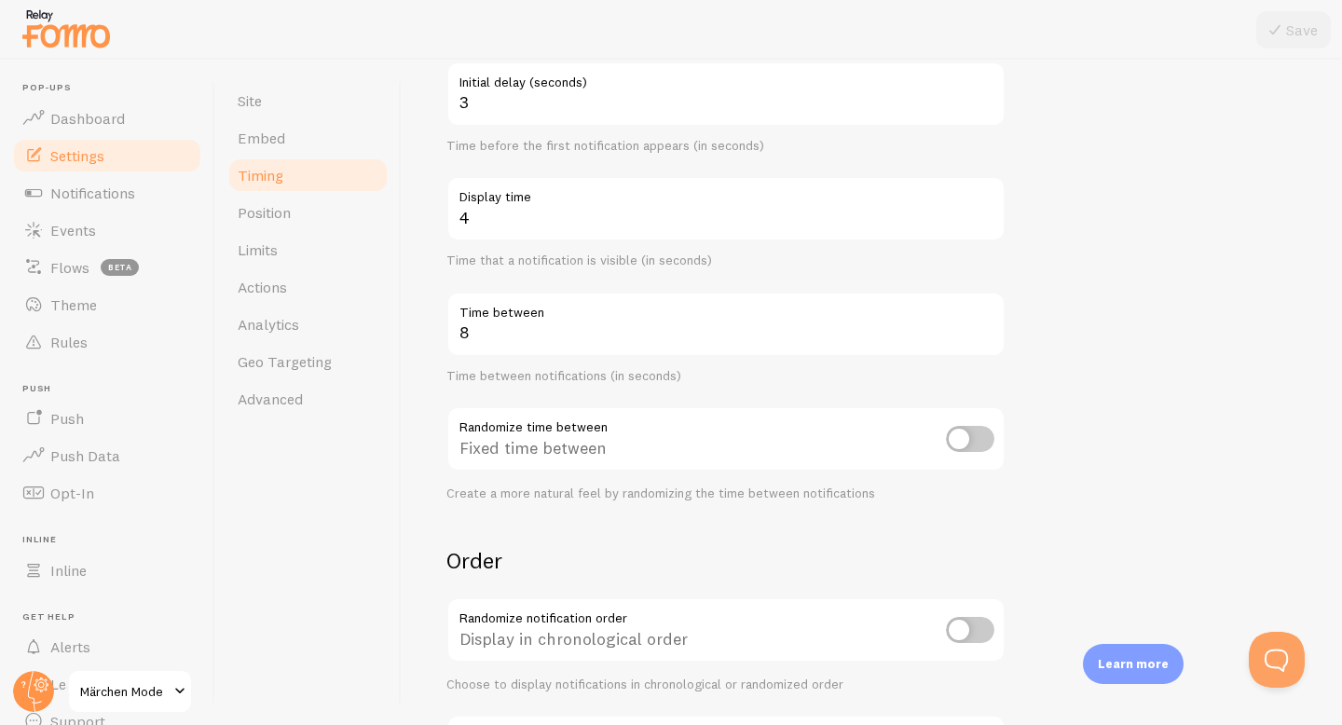
scroll to position [162, 0]
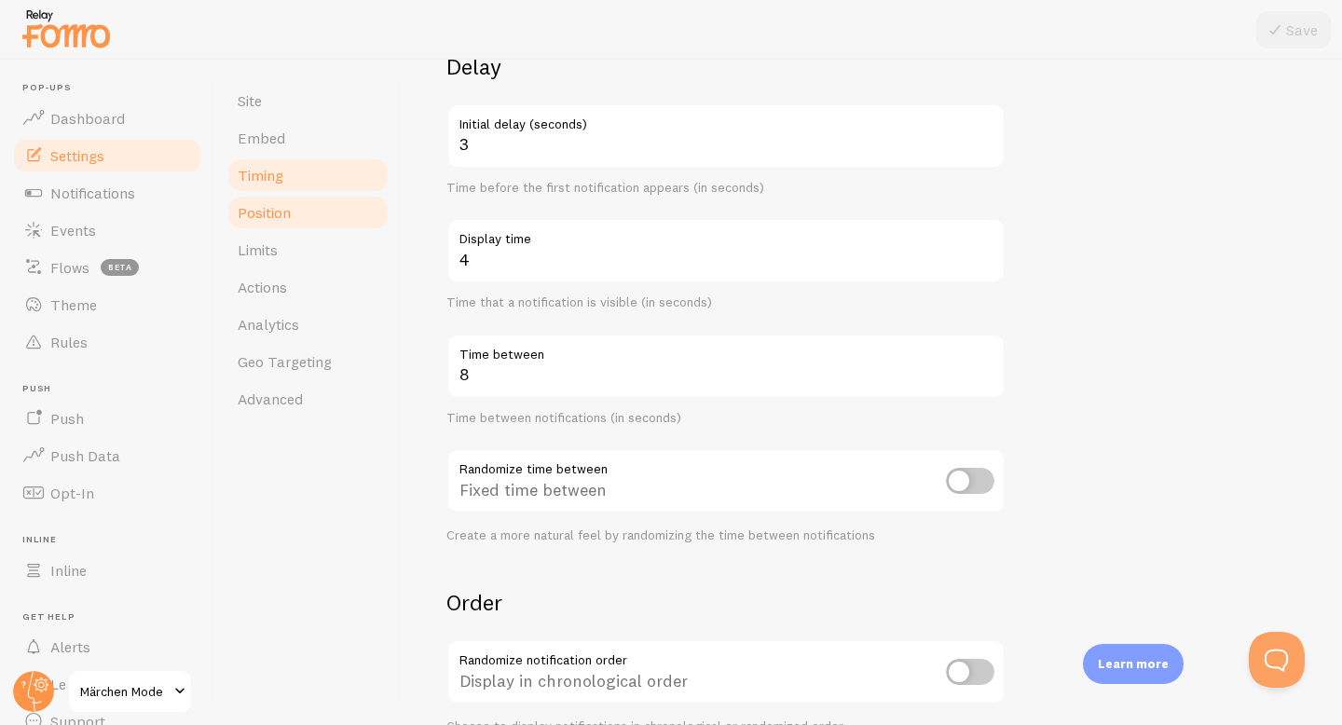
click at [333, 216] on link "Position" at bounding box center [308, 212] width 163 height 37
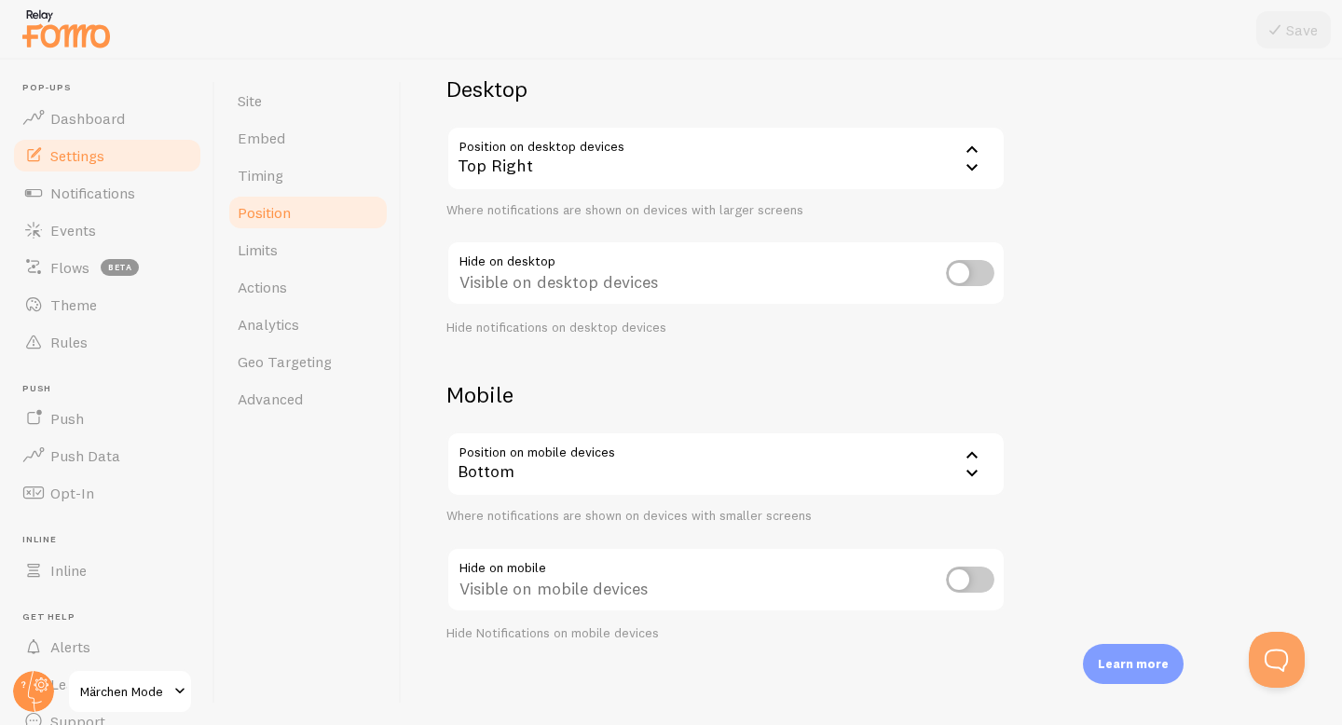
scroll to position [145, 0]
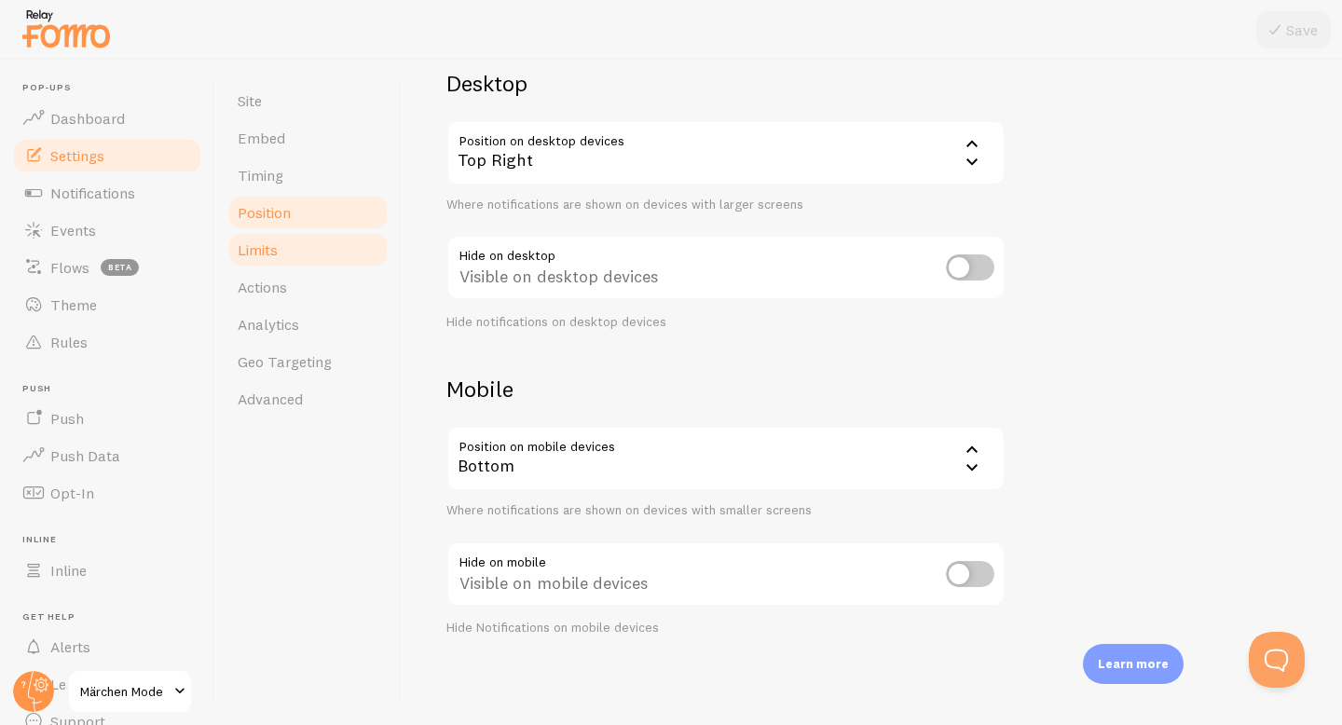
click at [346, 241] on link "Limits" at bounding box center [308, 249] width 163 height 37
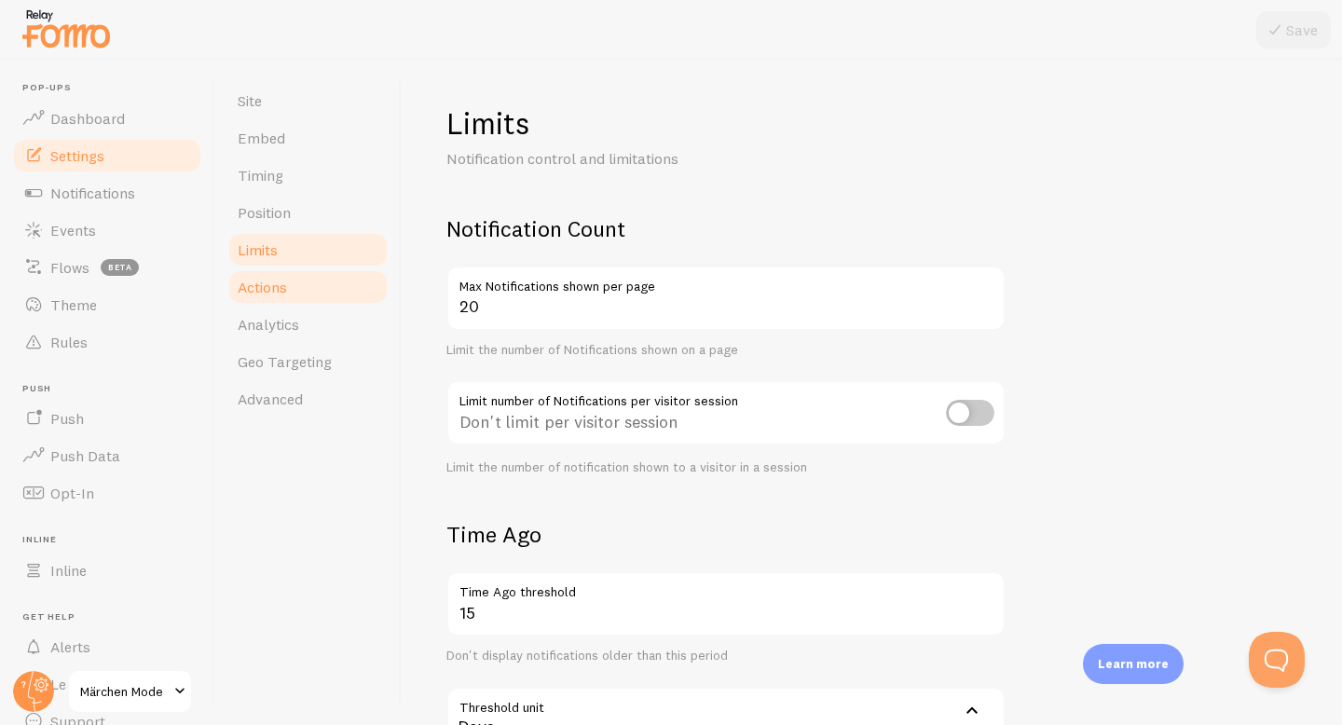
click at [326, 289] on link "Actions" at bounding box center [308, 286] width 163 height 37
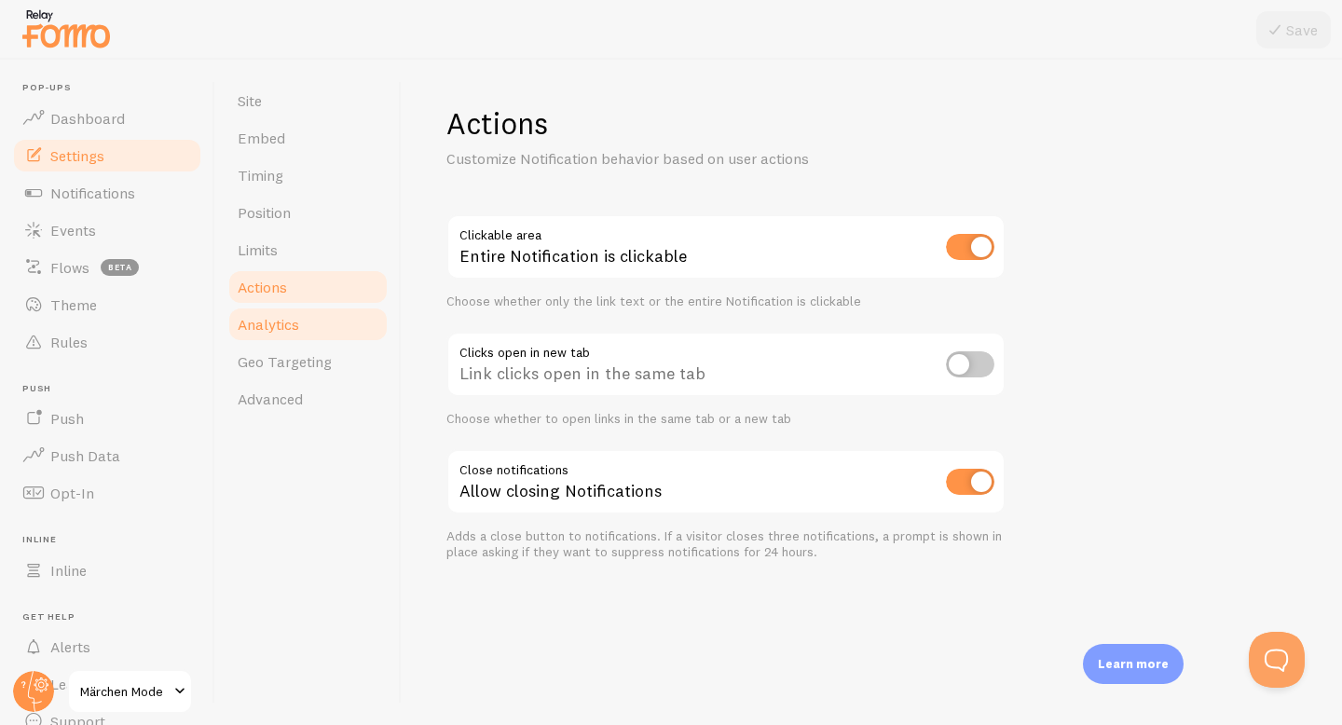
click at [332, 322] on link "Analytics" at bounding box center [308, 324] width 163 height 37
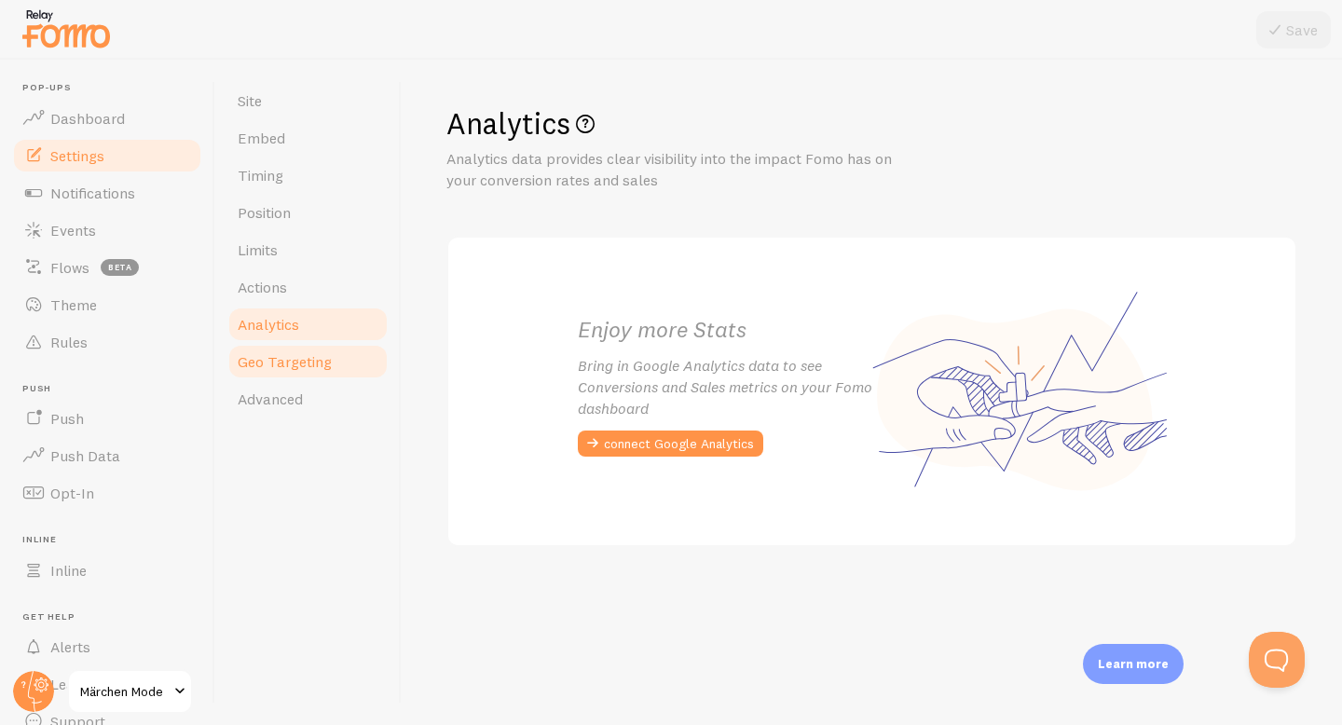
click at [337, 367] on link "Geo Targeting" at bounding box center [308, 361] width 163 height 37
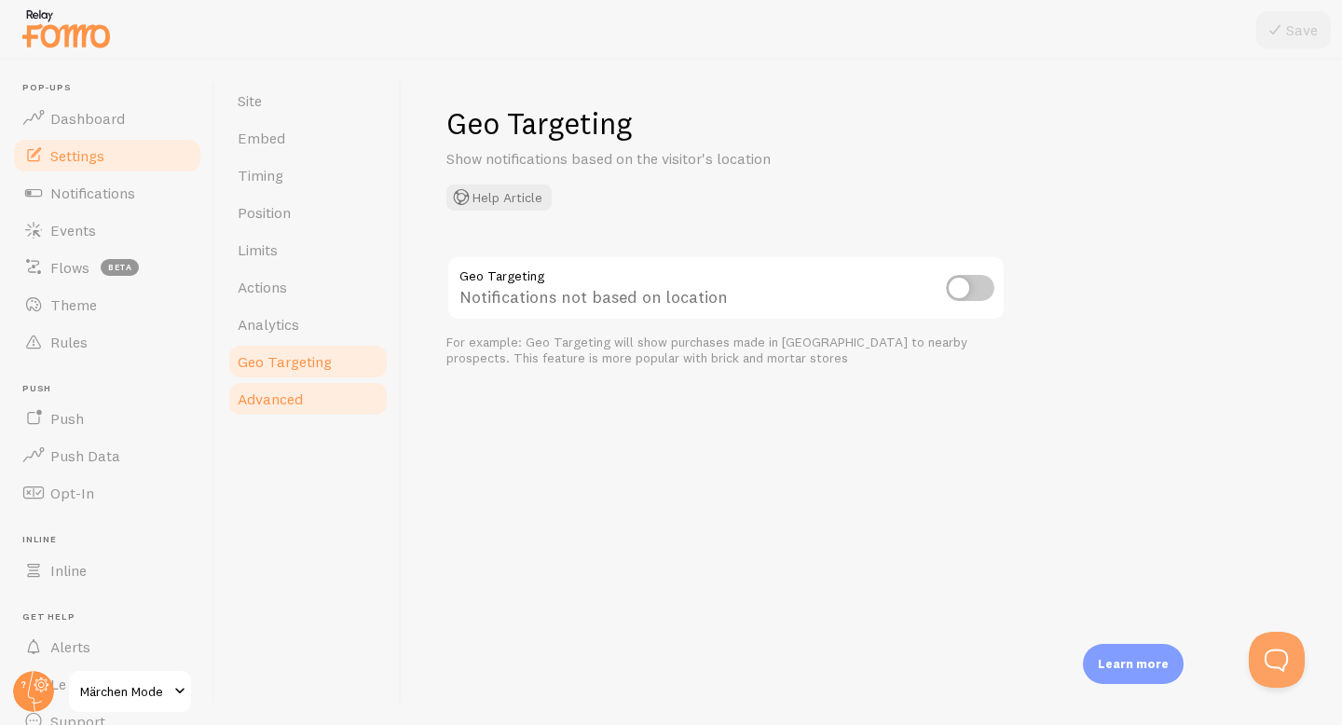
click at [337, 396] on link "Advanced" at bounding box center [308, 398] width 163 height 37
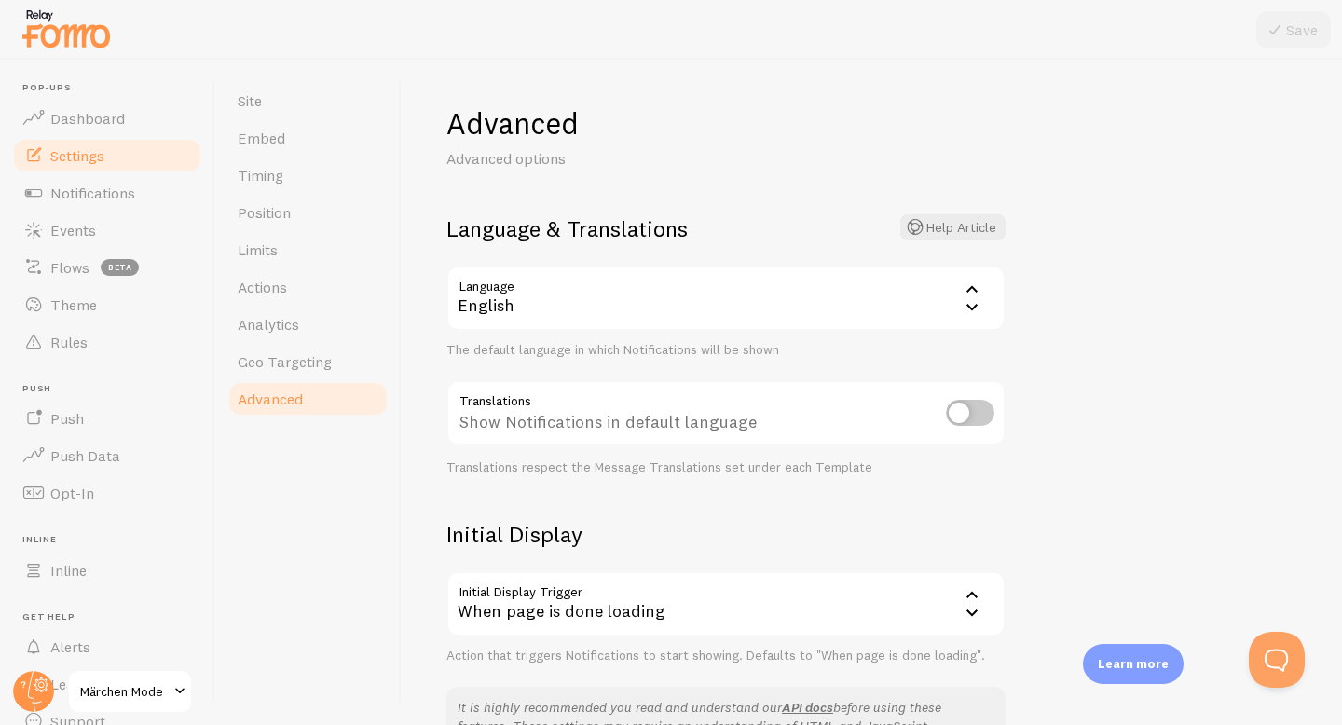
click at [563, 296] on div "English" at bounding box center [726, 298] width 559 height 65
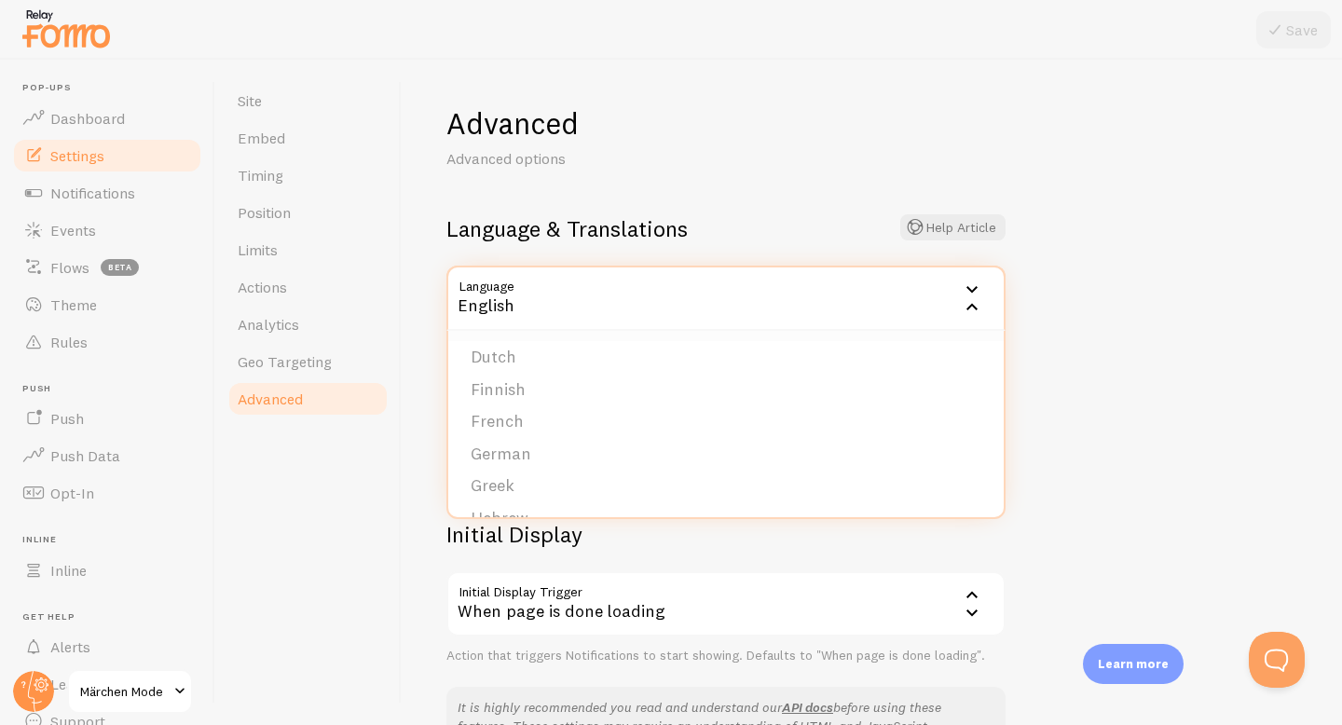
scroll to position [230, 0]
click at [520, 446] on li "German" at bounding box center [726, 449] width 556 height 33
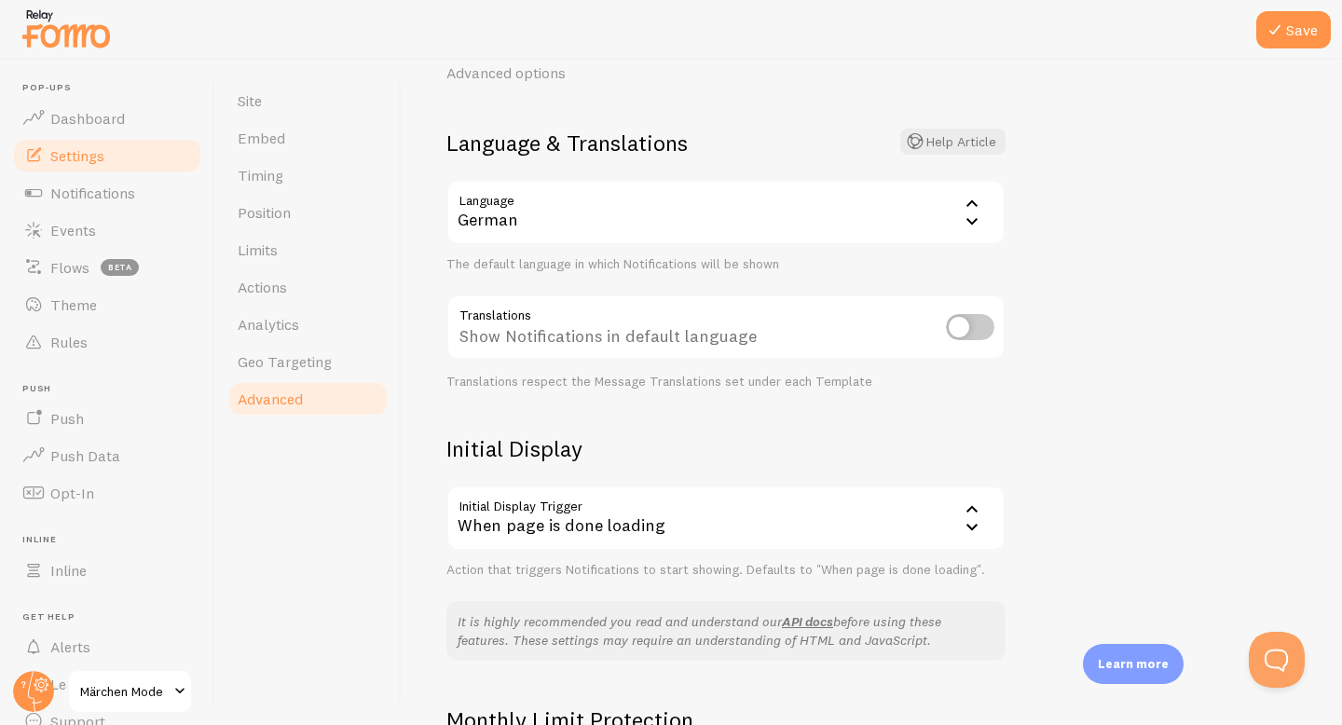
scroll to position [58, 0]
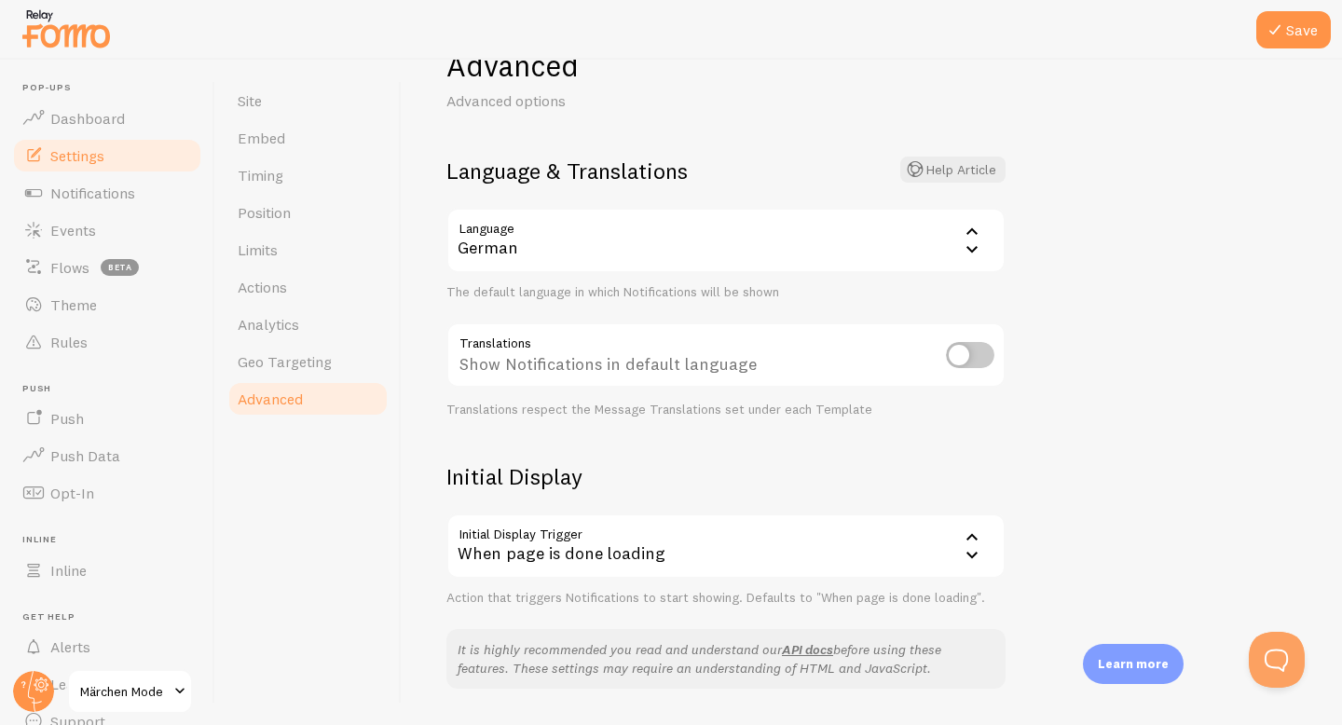
click at [599, 250] on div "German" at bounding box center [726, 240] width 559 height 65
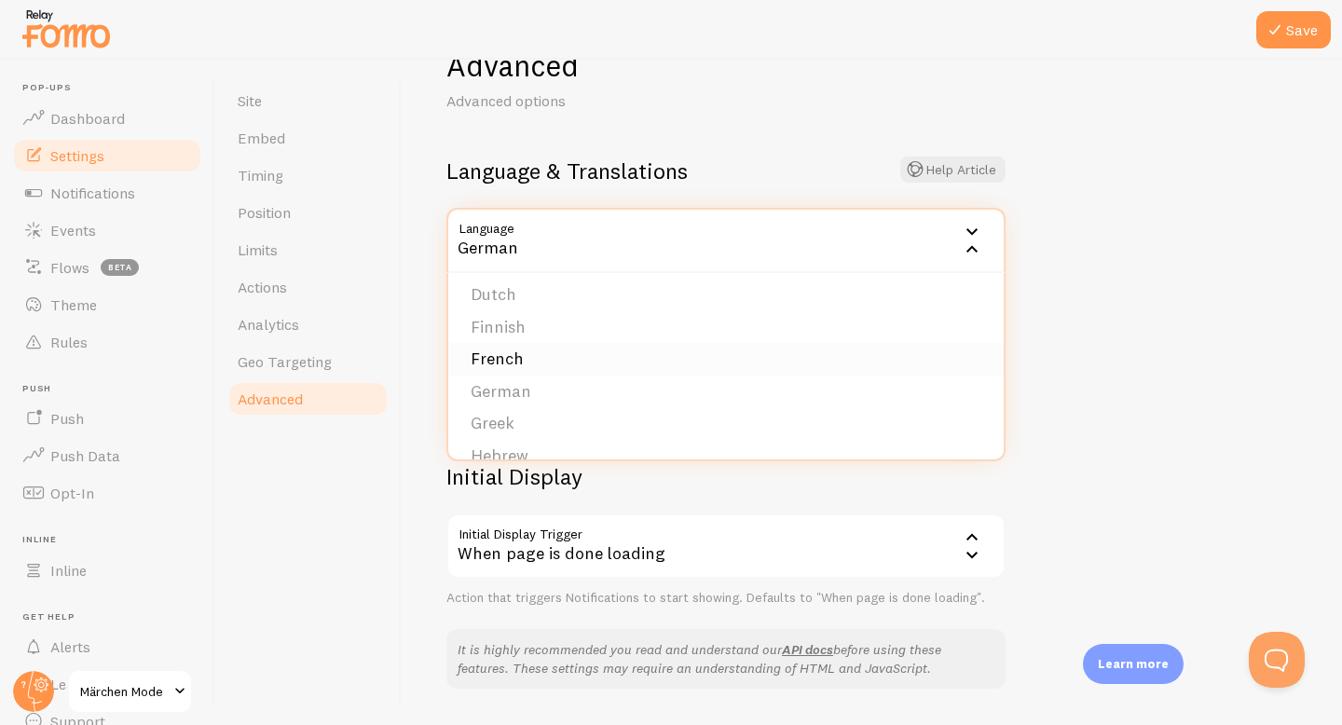
scroll to position [0, 0]
click at [564, 308] on li "English" at bounding box center [726, 300] width 556 height 33
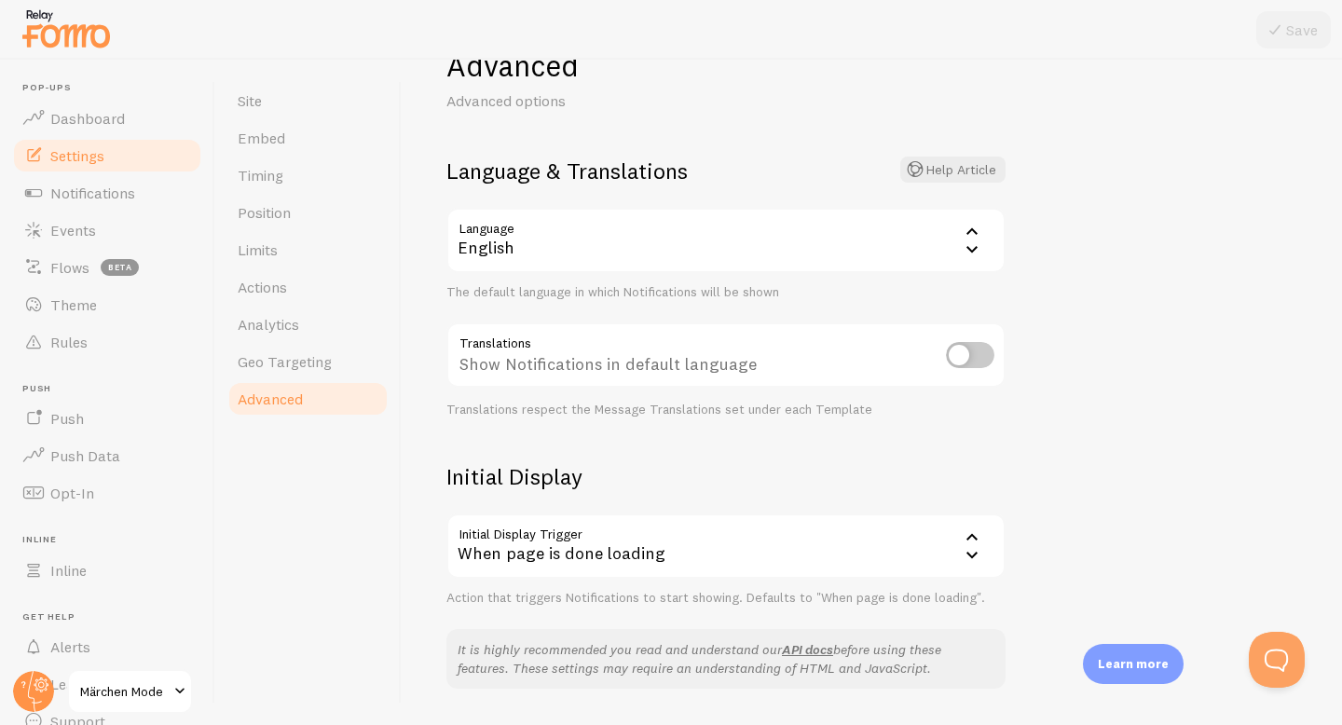
click at [668, 351] on div "Show Notifications in default language" at bounding box center [726, 357] width 559 height 68
click at [978, 354] on input "checkbox" at bounding box center [970, 355] width 48 height 26
checkbox input "true"
drag, startPoint x: 822, startPoint y: 438, endPoint x: 837, endPoint y: 416, distance: 26.9
click at [838, 416] on form "Language & Translations Help Article Language en English English Arabic Bulgari…" at bounding box center [726, 382] width 559 height 450
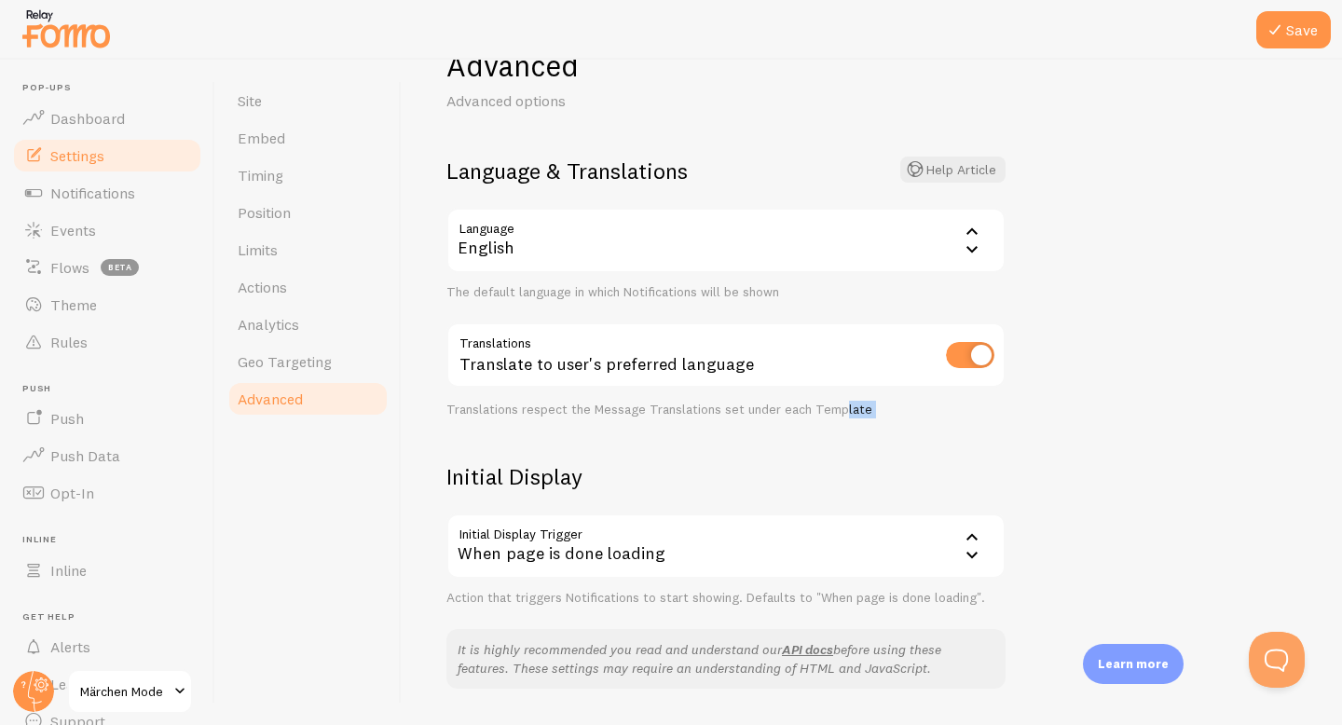
click at [837, 416] on div "Translations respect the Message Translations set under each Template" at bounding box center [726, 410] width 559 height 17
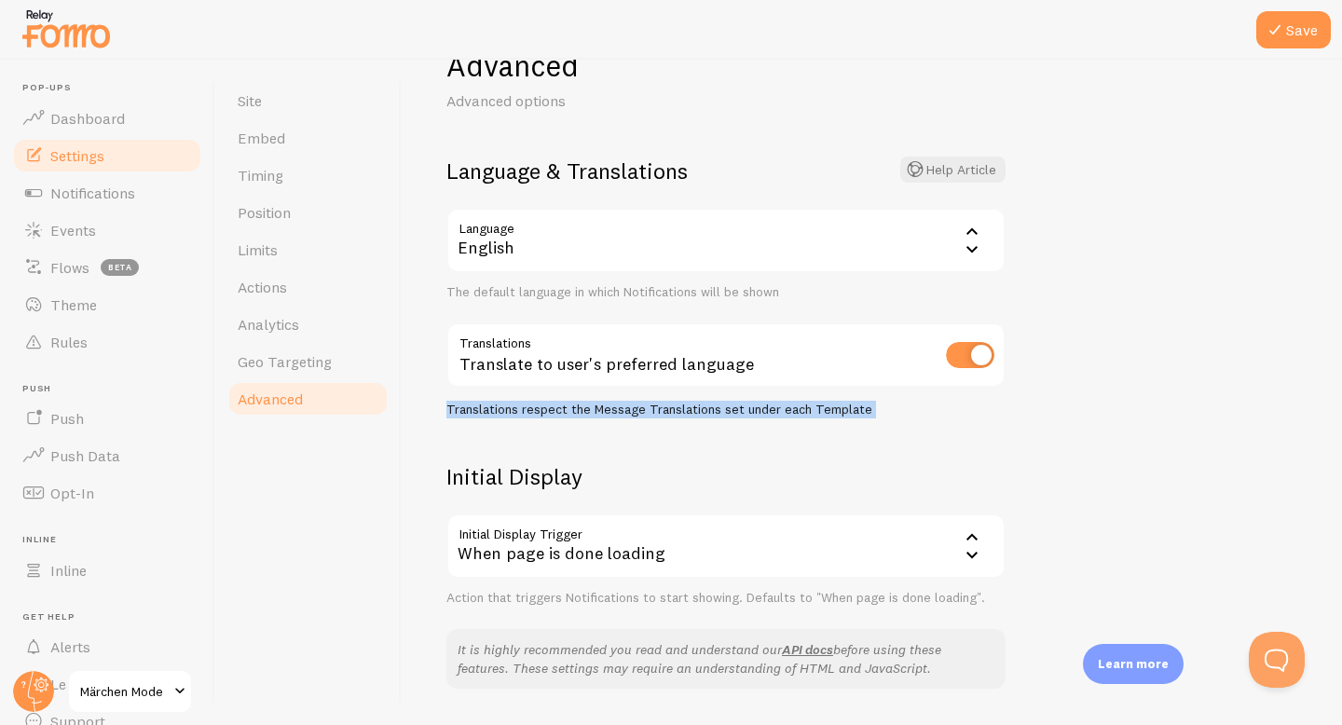
click at [837, 416] on div "Translations respect the Message Translations set under each Template" at bounding box center [726, 410] width 559 height 17
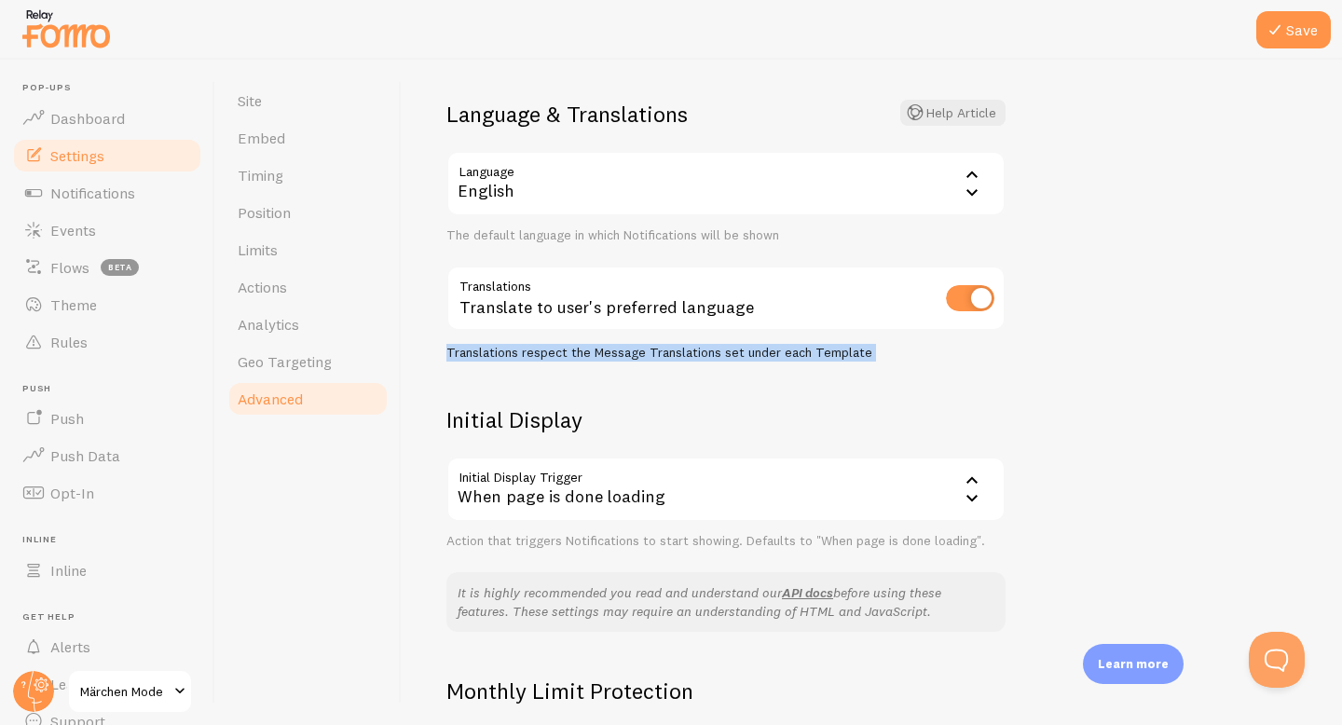
scroll to position [117, 0]
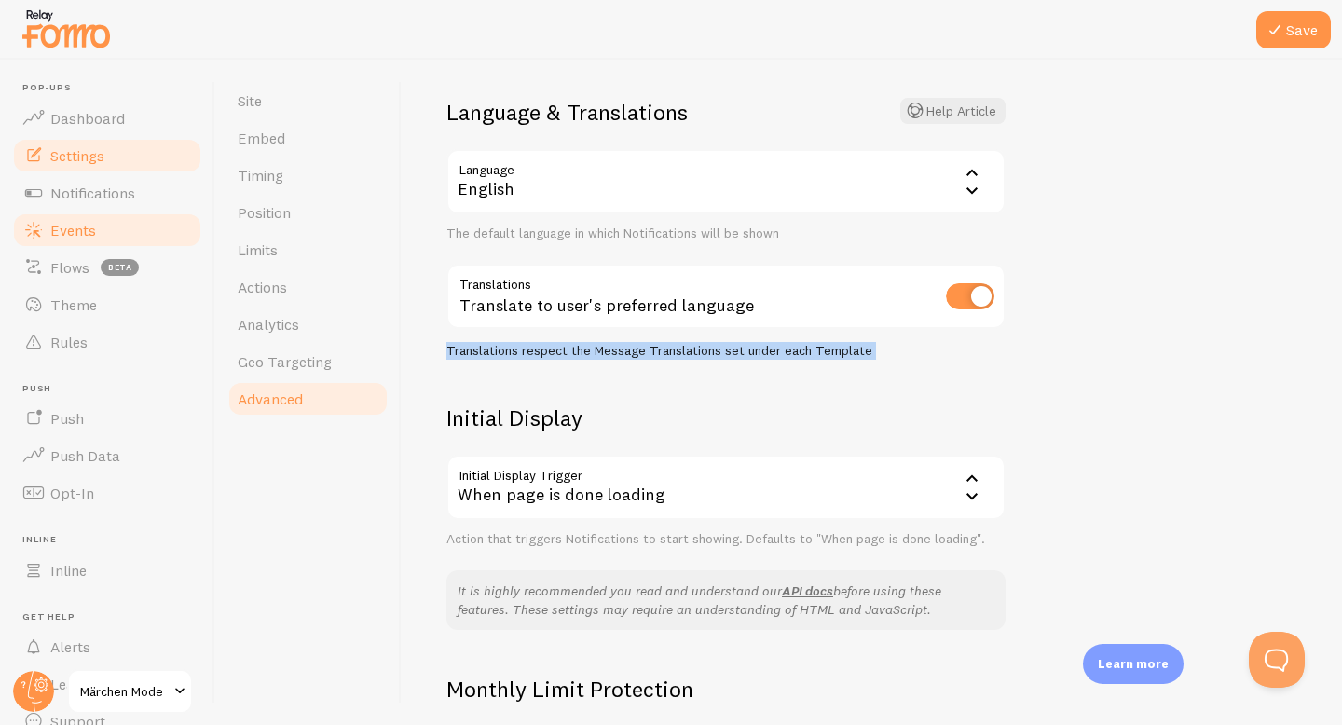
click at [97, 218] on link "Events" at bounding box center [107, 230] width 192 height 37
click at [1279, 31] on icon at bounding box center [1275, 30] width 22 height 22
click at [106, 235] on link "Events" at bounding box center [107, 230] width 192 height 37
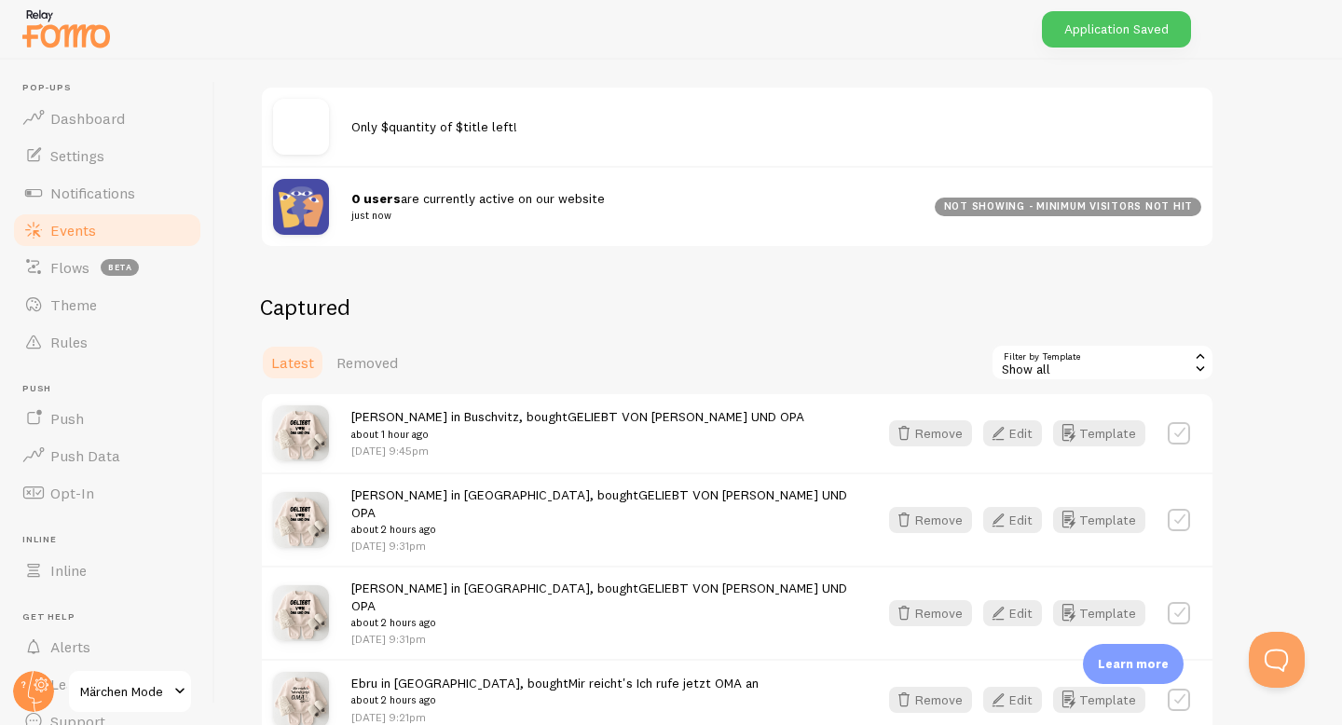
scroll to position [249, 0]
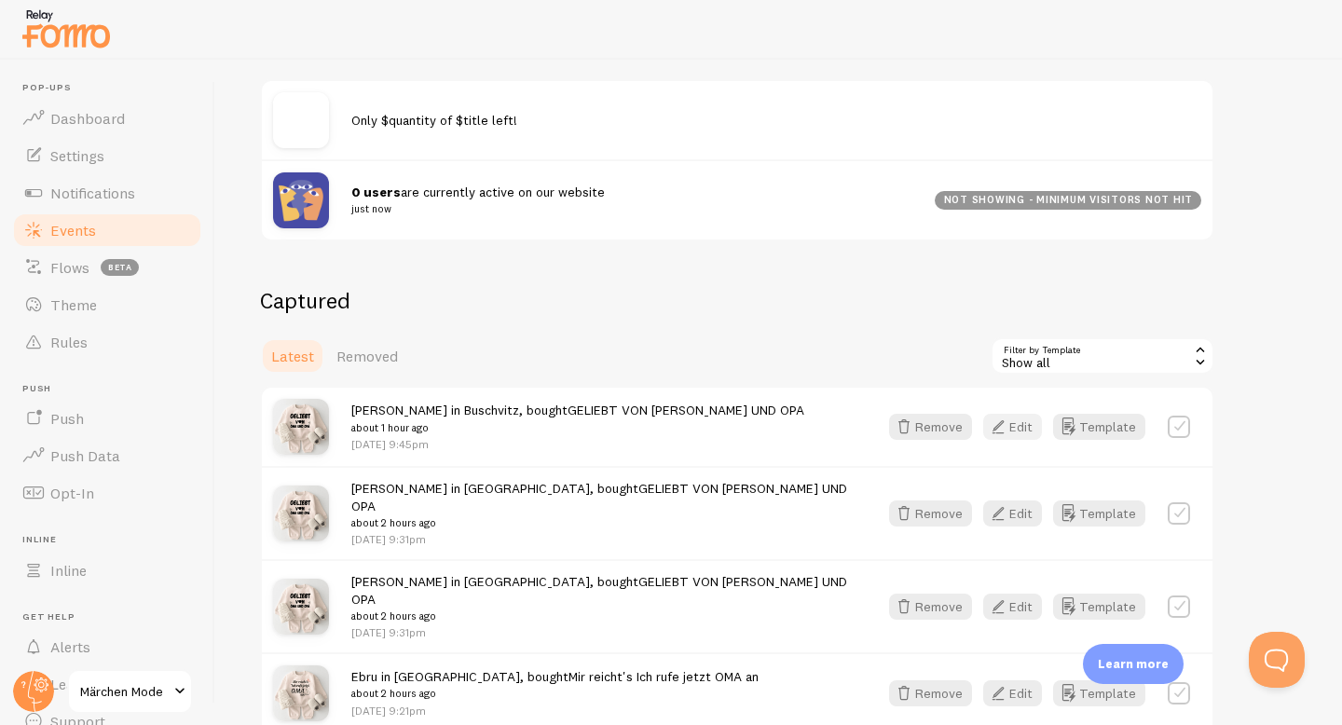
click at [1009, 428] on icon "button" at bounding box center [998, 427] width 22 height 22
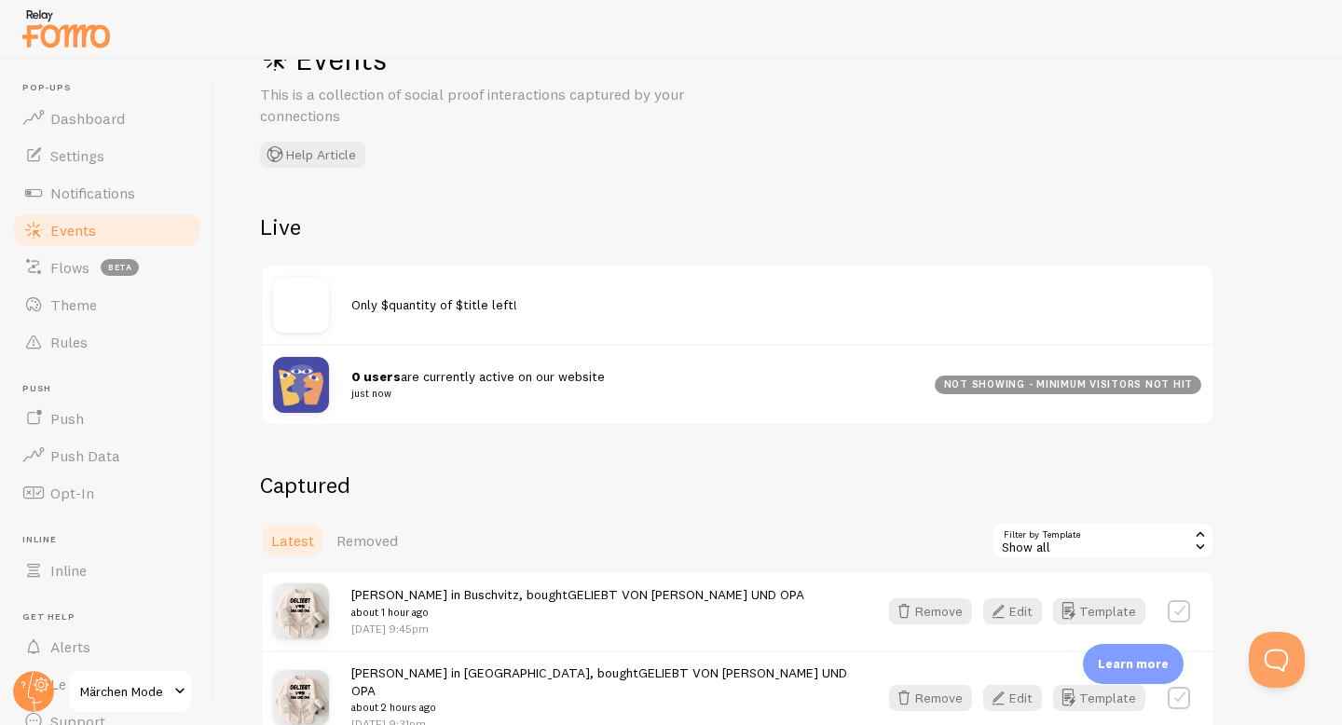
scroll to position [163, 0]
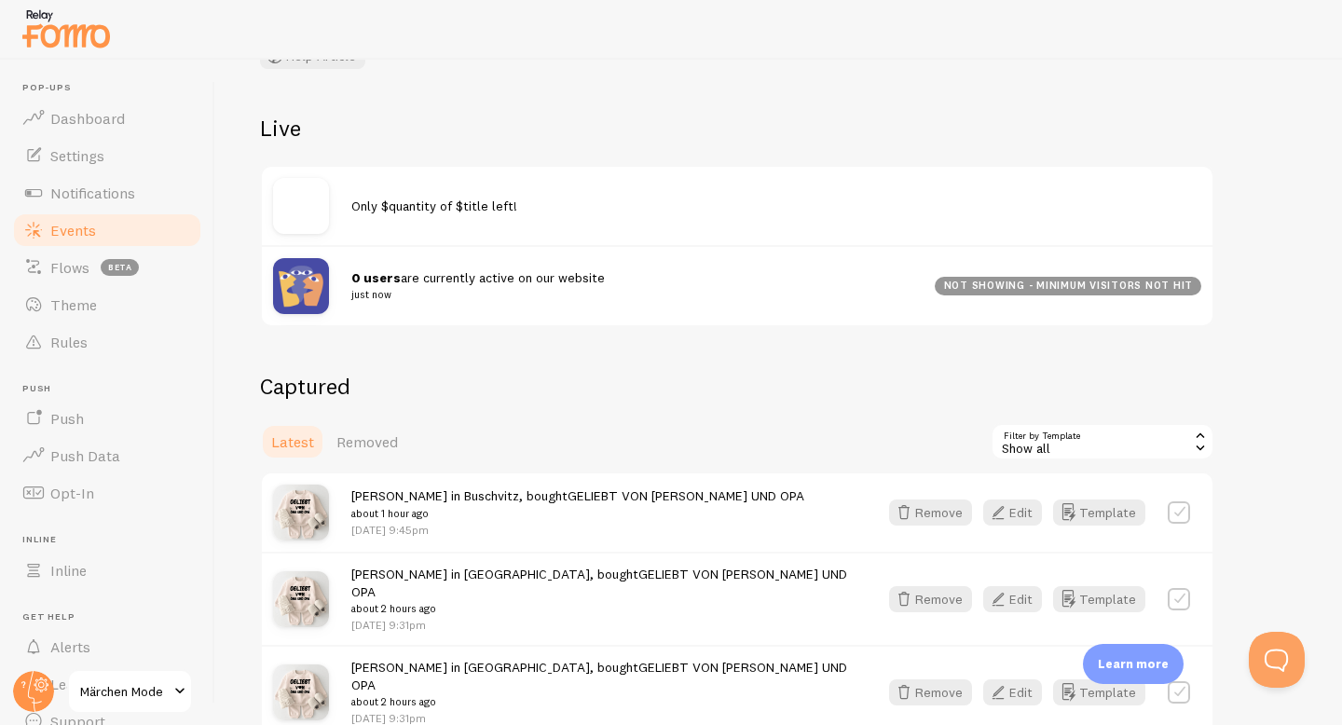
click at [1094, 495] on div "[PERSON_NAME] in Buschvitz, bought GELIEBT VON [PERSON_NAME] UND OPA about 1 ho…" at bounding box center [737, 513] width 951 height 78
click at [1093, 507] on button "Template" at bounding box center [1099, 513] width 92 height 26
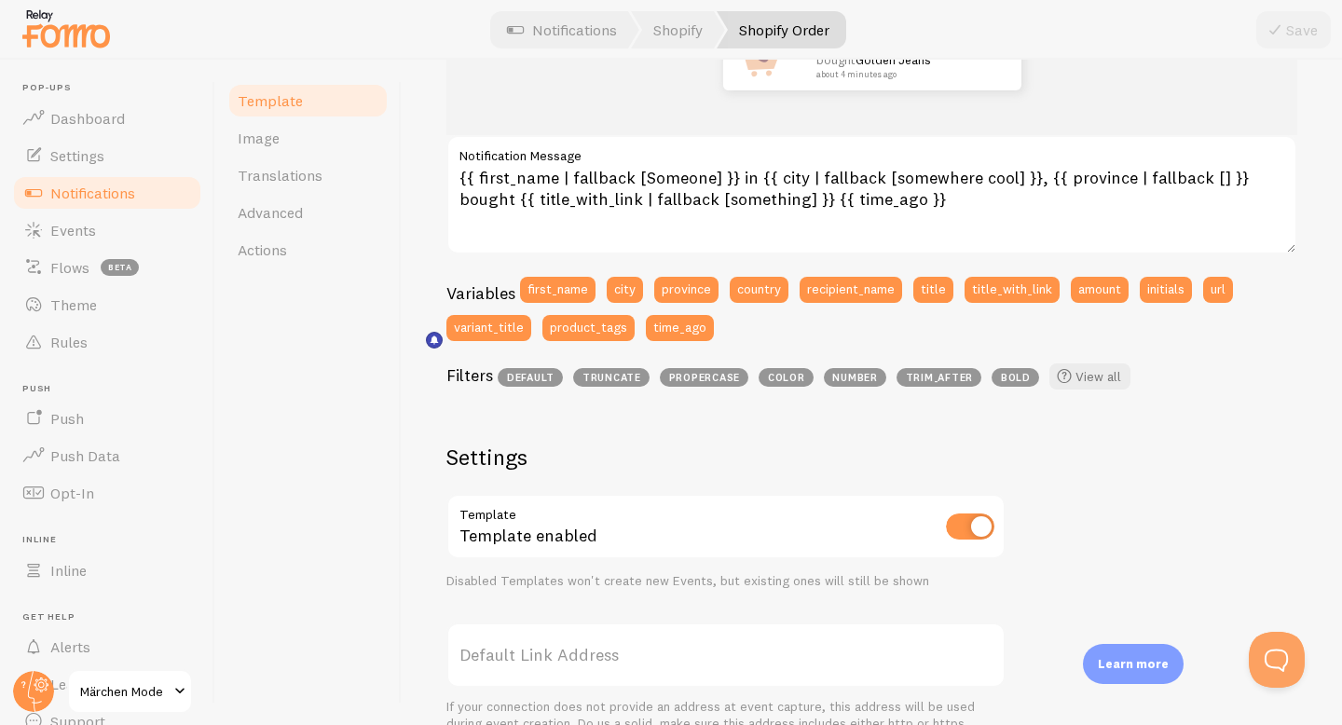
scroll to position [464, 0]
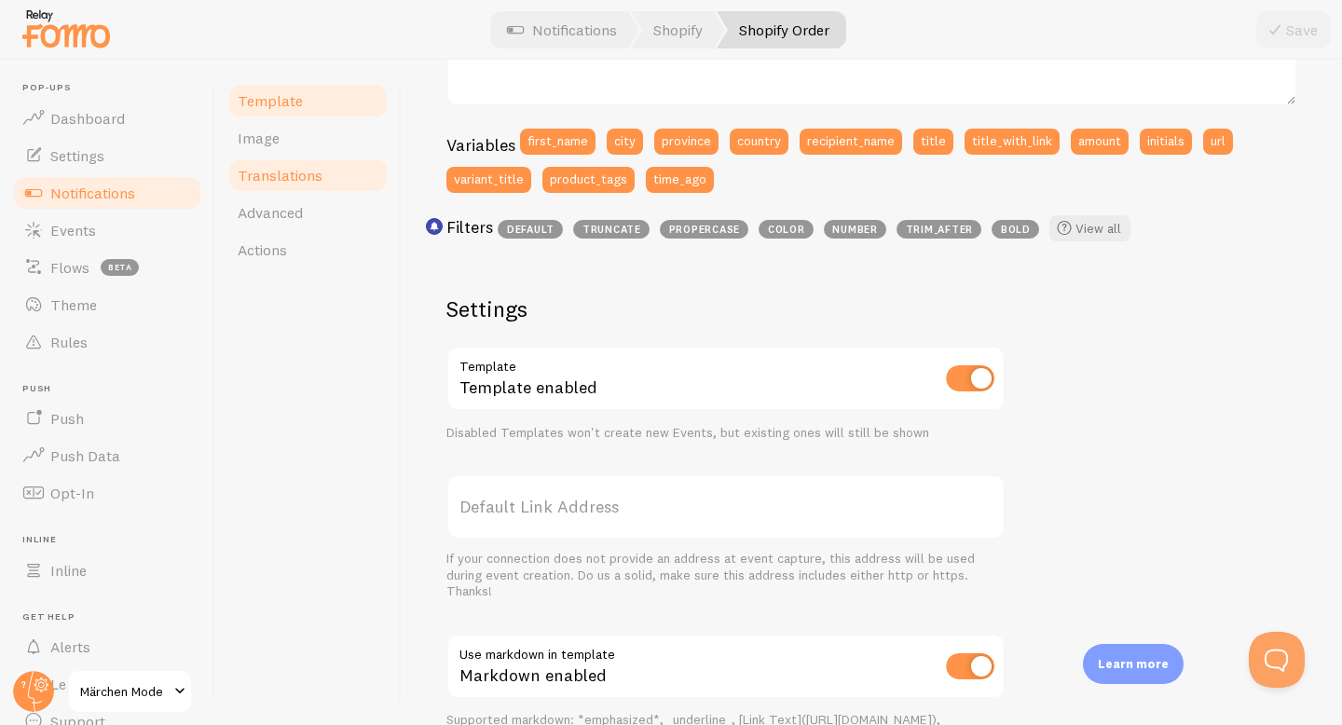
click at [312, 183] on span "Translations" at bounding box center [280, 175] width 85 height 19
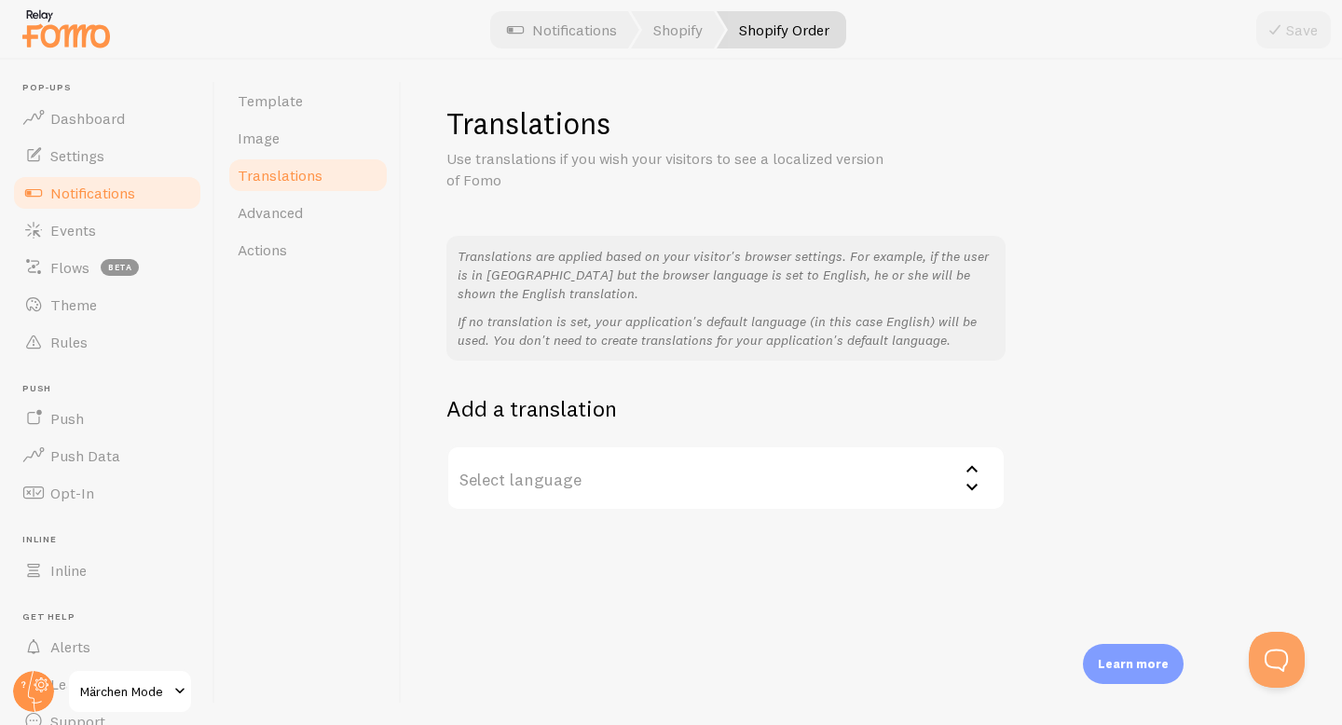
click at [612, 488] on label "Select language" at bounding box center [726, 478] width 559 height 65
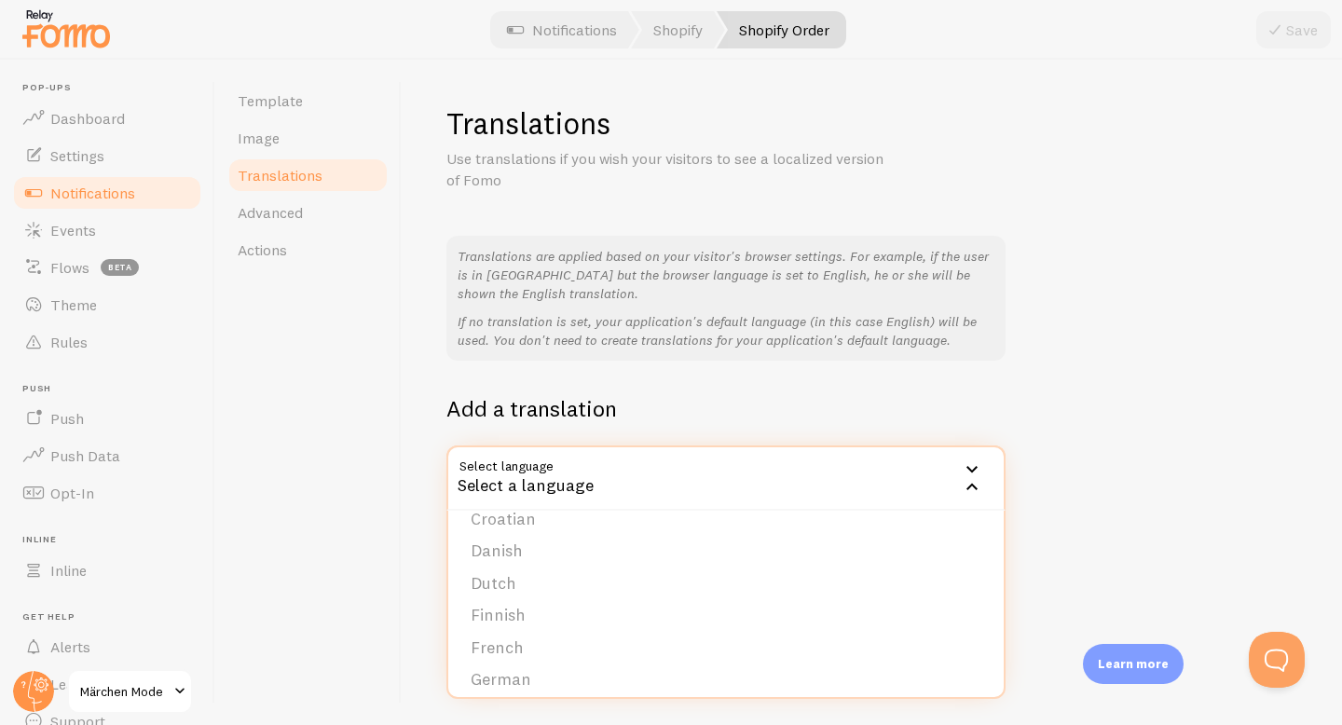
scroll to position [164, 0]
click at [557, 667] on li "German" at bounding box center [726, 663] width 556 height 33
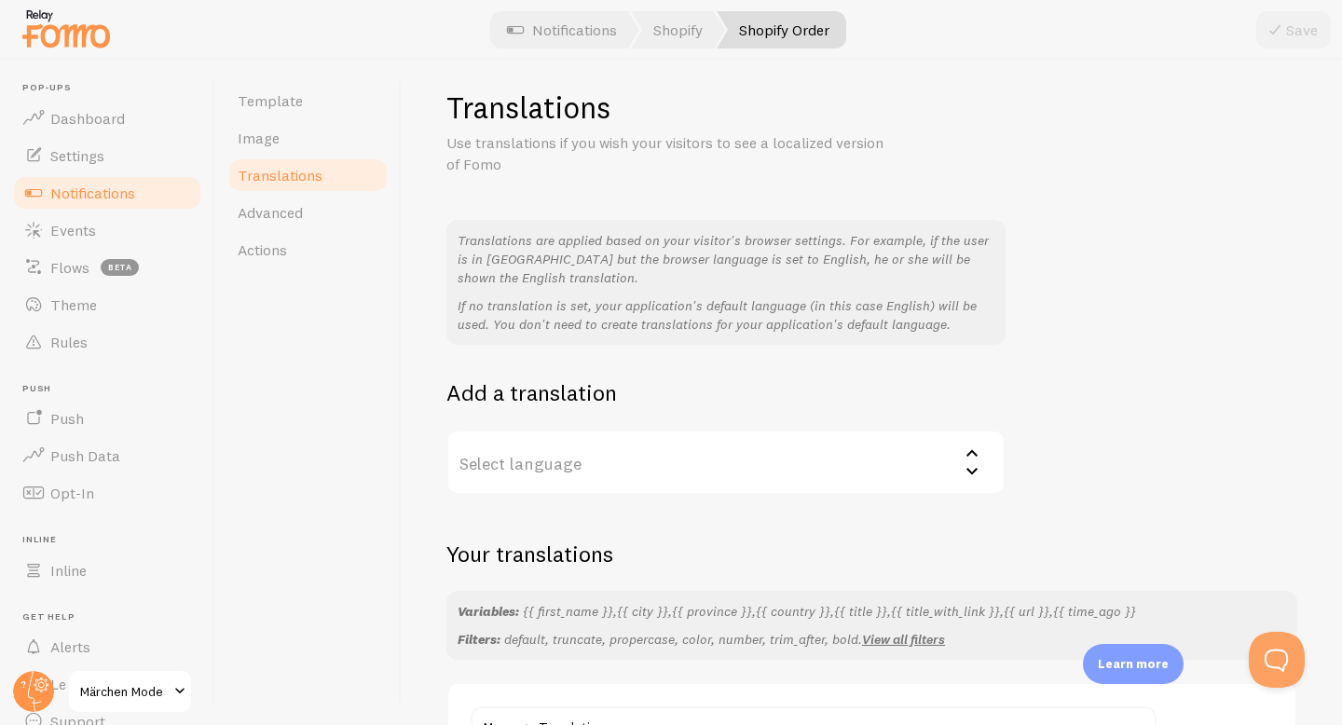
scroll to position [0, 0]
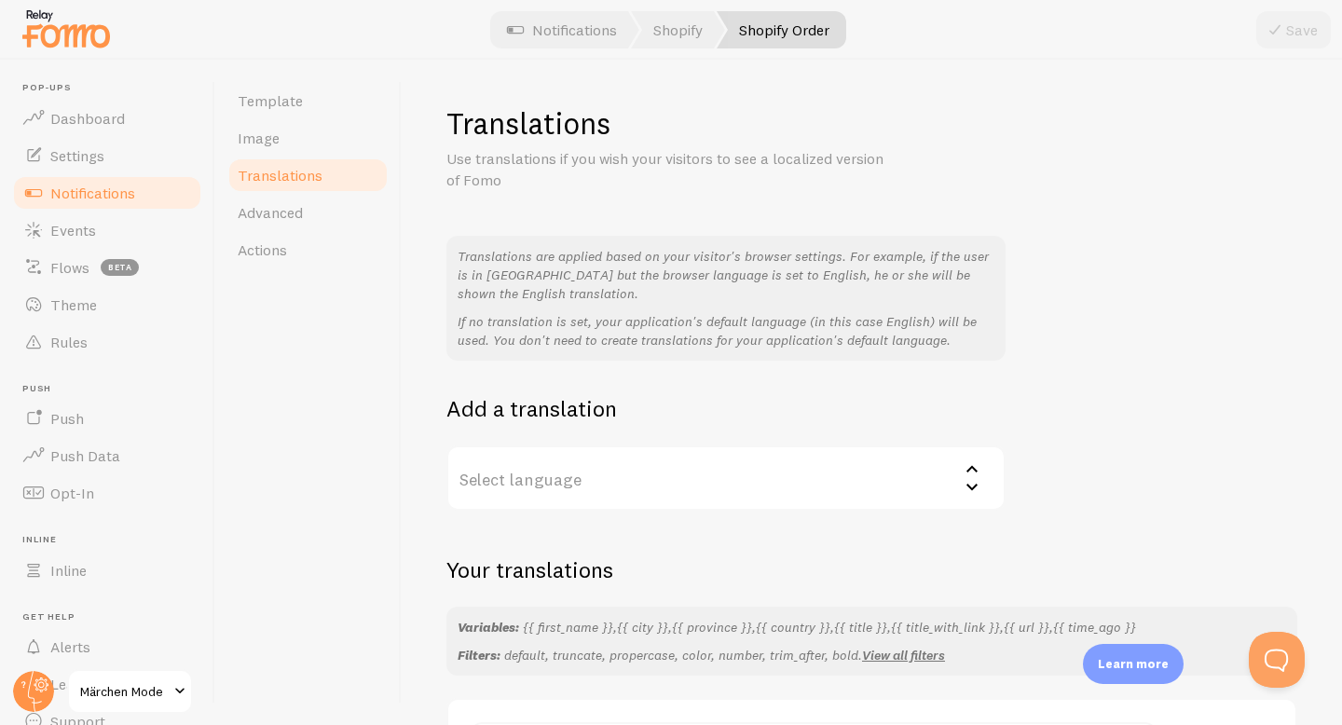
click at [558, 465] on label "Select language" at bounding box center [726, 478] width 559 height 65
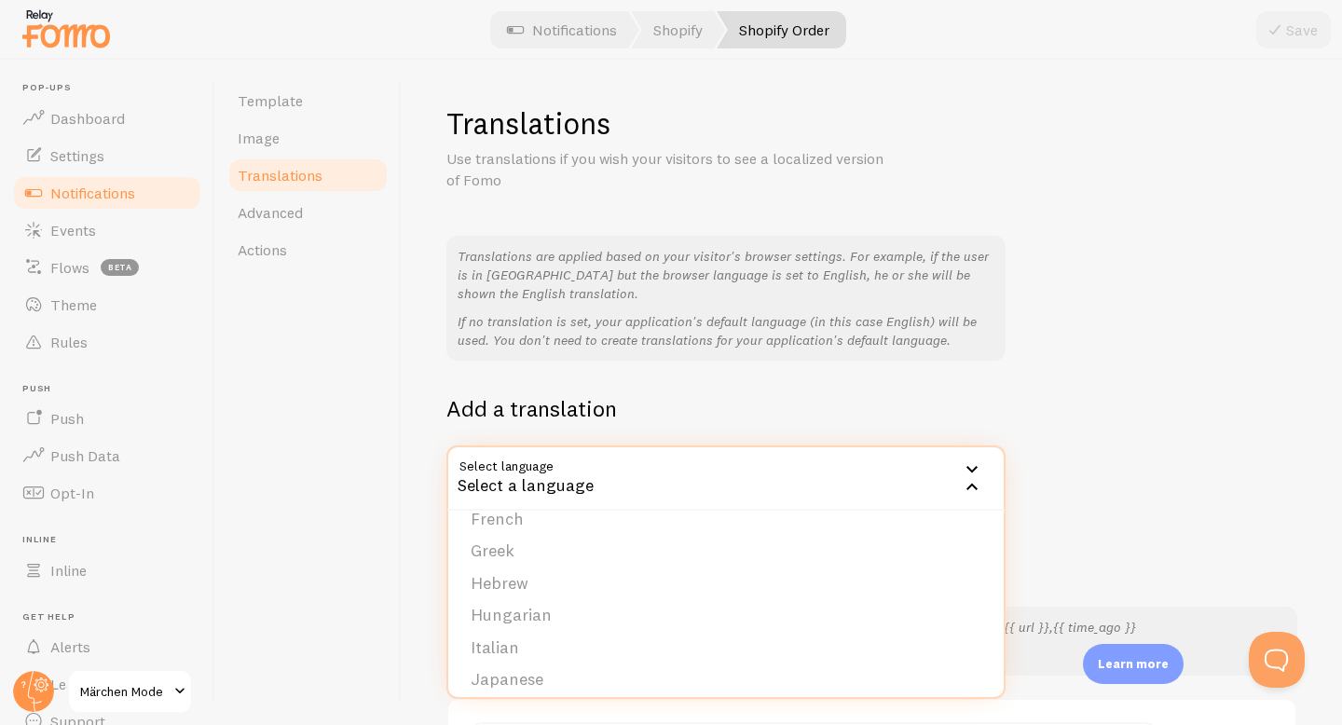
scroll to position [283, 0]
click at [677, 318] on p "If no translation is set, your application's default language (in this case Eng…" at bounding box center [726, 330] width 537 height 37
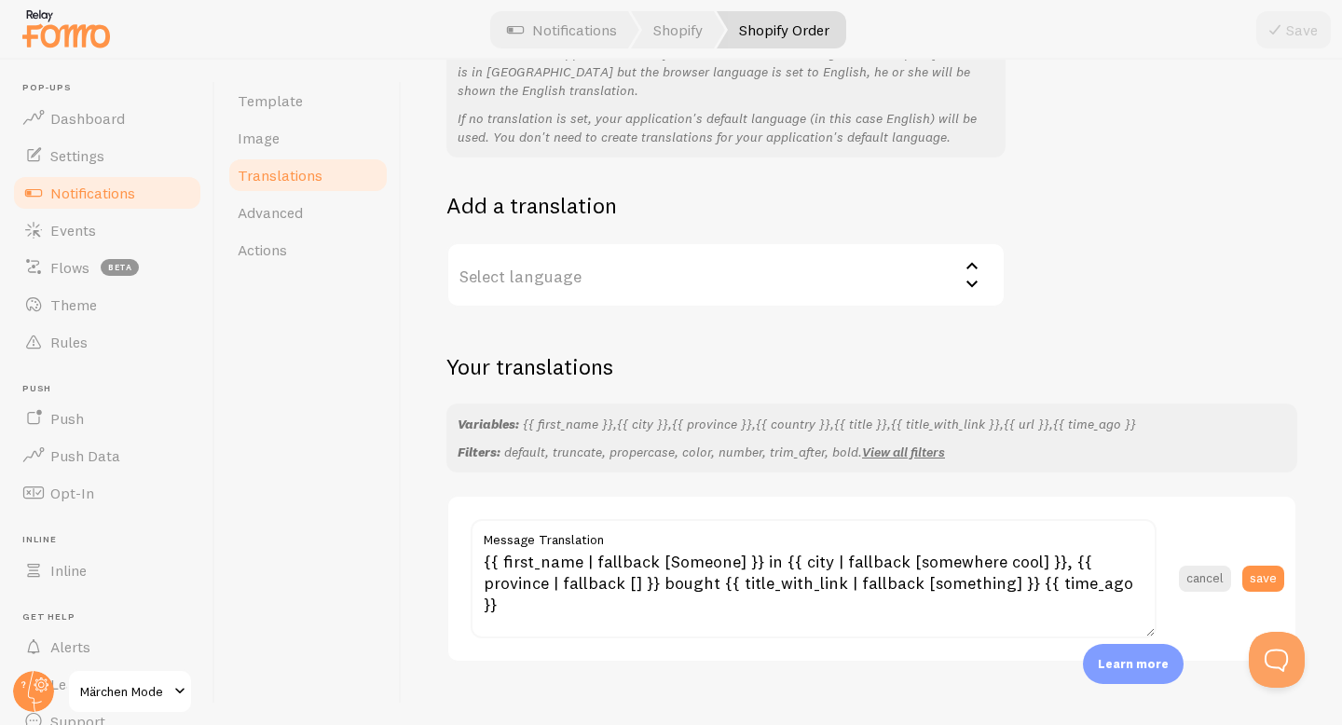
scroll to position [229, 0]
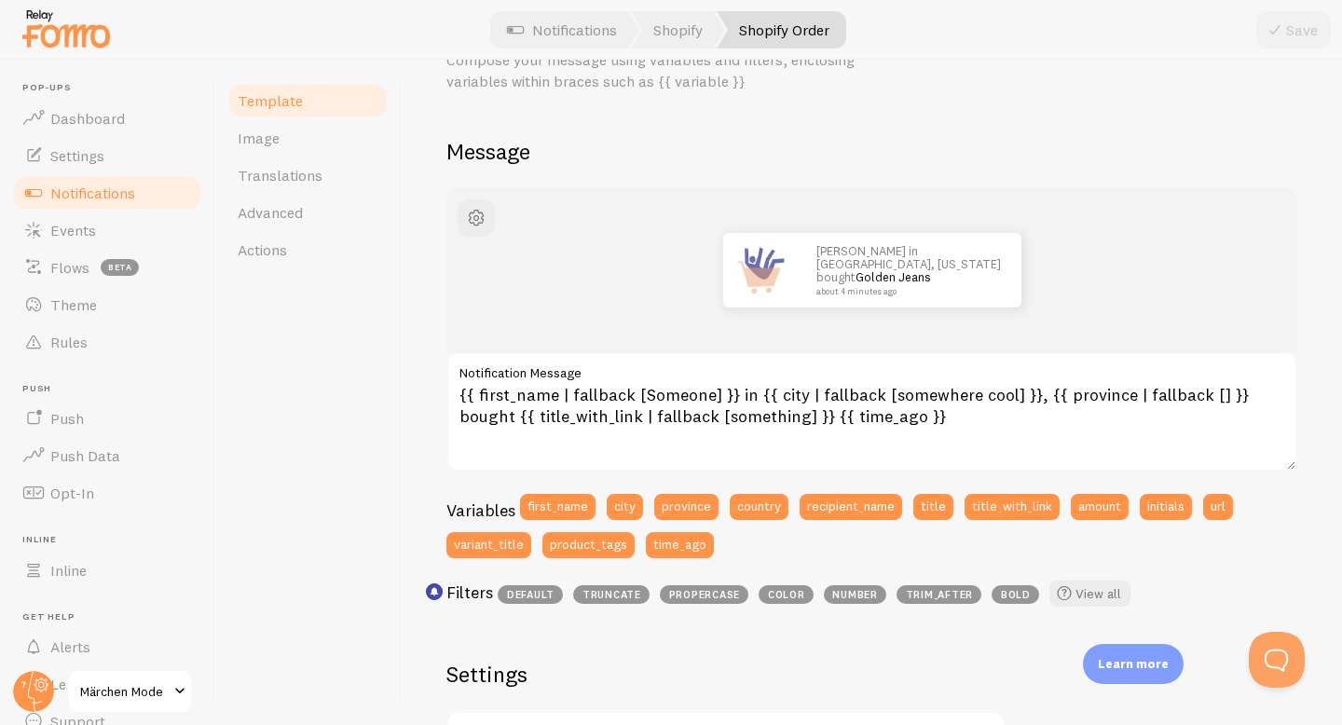
scroll to position [98, 0]
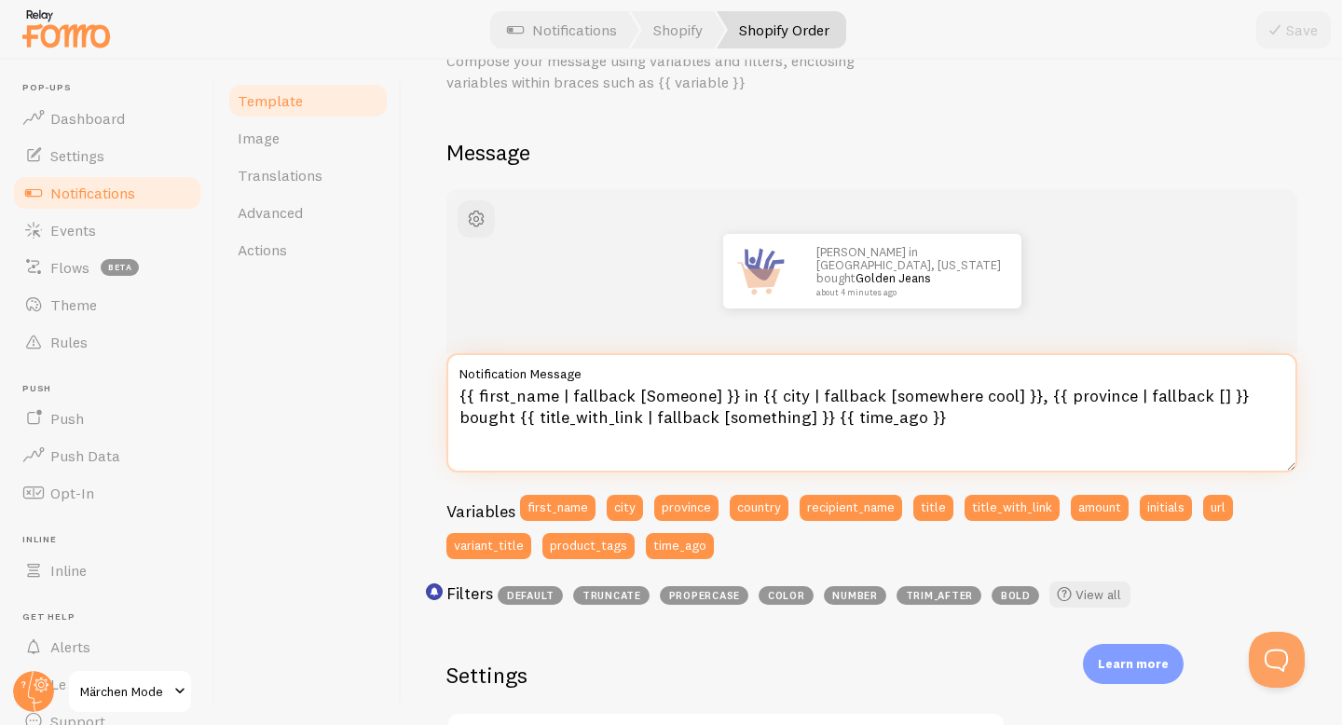
click at [823, 396] on textarea "{{ first_name | fallback [Someone] }} in {{ city | fallback [somewhere cool] }}…" at bounding box center [872, 412] width 851 height 119
click at [910, 401] on textarea "{{ first_name | fallback [Someone] }} in {{ city | fallback [somewhere cool] }}…" at bounding box center [872, 412] width 851 height 119
click at [967, 402] on textarea "{{ first_name | fallback [Someone] }} in {{ city | fallback [somewhere cool] }}…" at bounding box center [872, 412] width 851 height 119
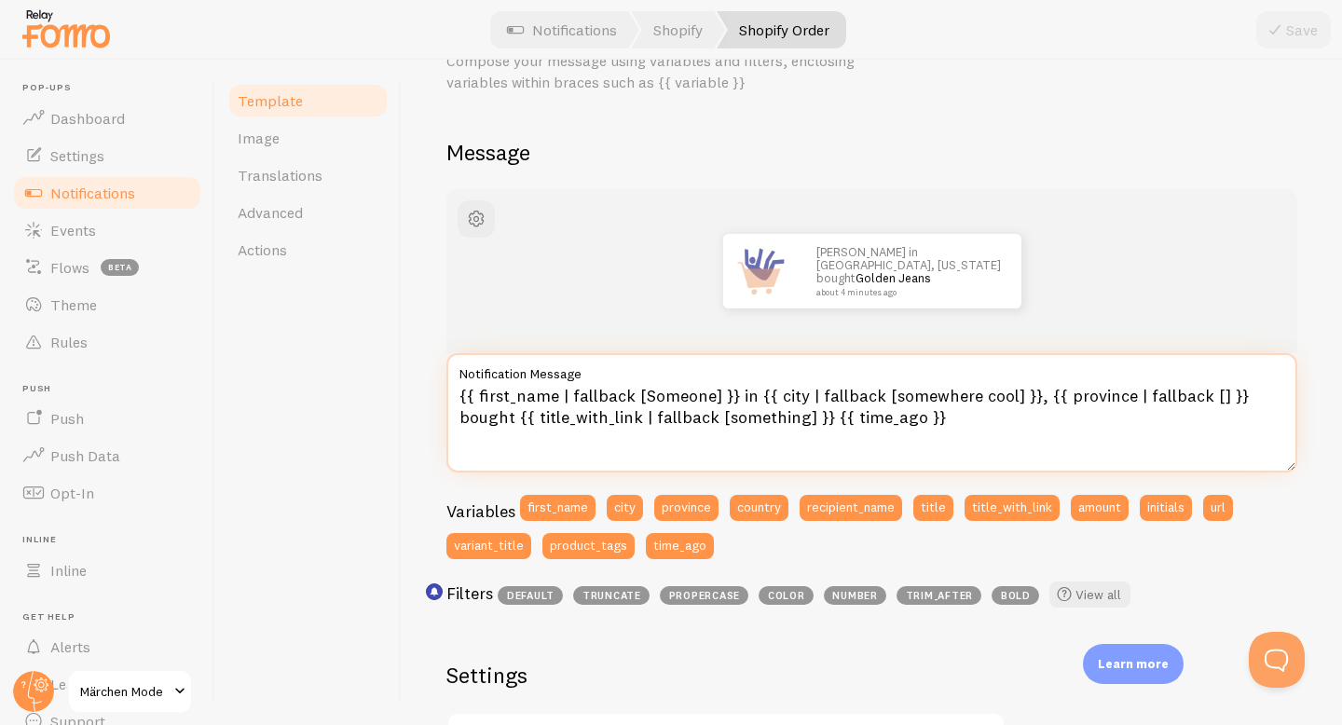
click at [983, 403] on textarea "{{ first_name | fallback [Someone] }} in {{ city | fallback [somewhere cool] }}…" at bounding box center [872, 412] width 851 height 119
click at [983, 452] on textarea "{{ first_name | fallback [Someone] }} in {{ city | fallback [somewhere cool] }}…" at bounding box center [872, 412] width 851 height 119
drag, startPoint x: 1226, startPoint y: 392, endPoint x: 1038, endPoint y: 399, distance: 188.4
click at [1036, 399] on textarea "{{ first_name | fallback [Someone] }} in {{ city | fallback [somewhere cool] }}…" at bounding box center [872, 412] width 851 height 119
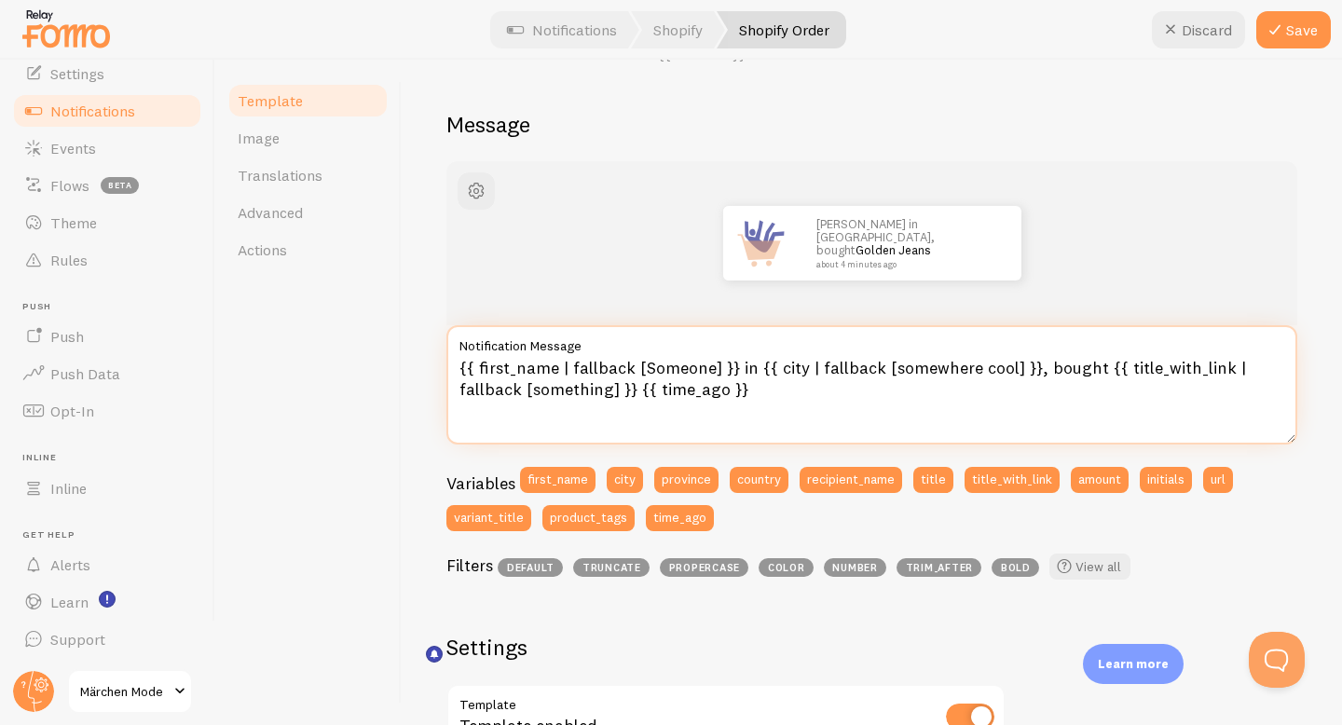
scroll to position [0, 0]
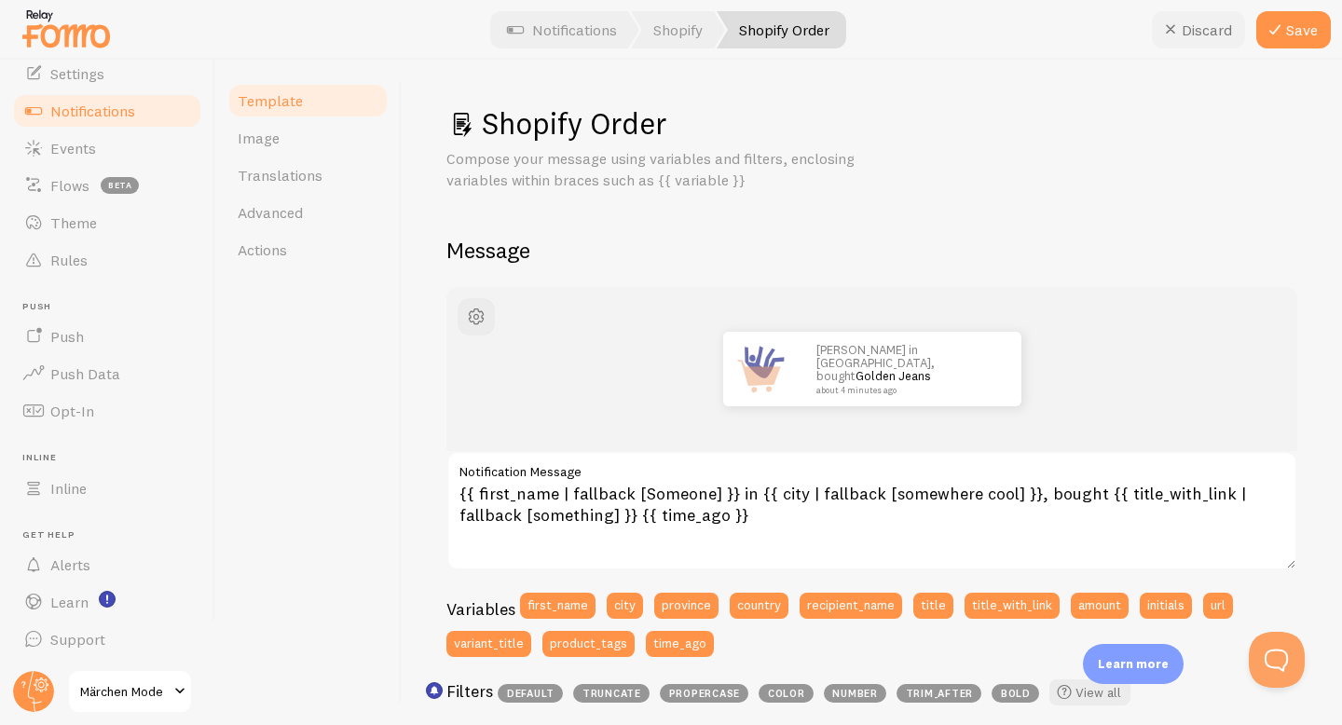
click at [1160, 36] on icon at bounding box center [1171, 30] width 22 height 22
type textarea "{{ first_name | fallback [Someone] }} in {{ city | fallback [somewhere cool] }}…"
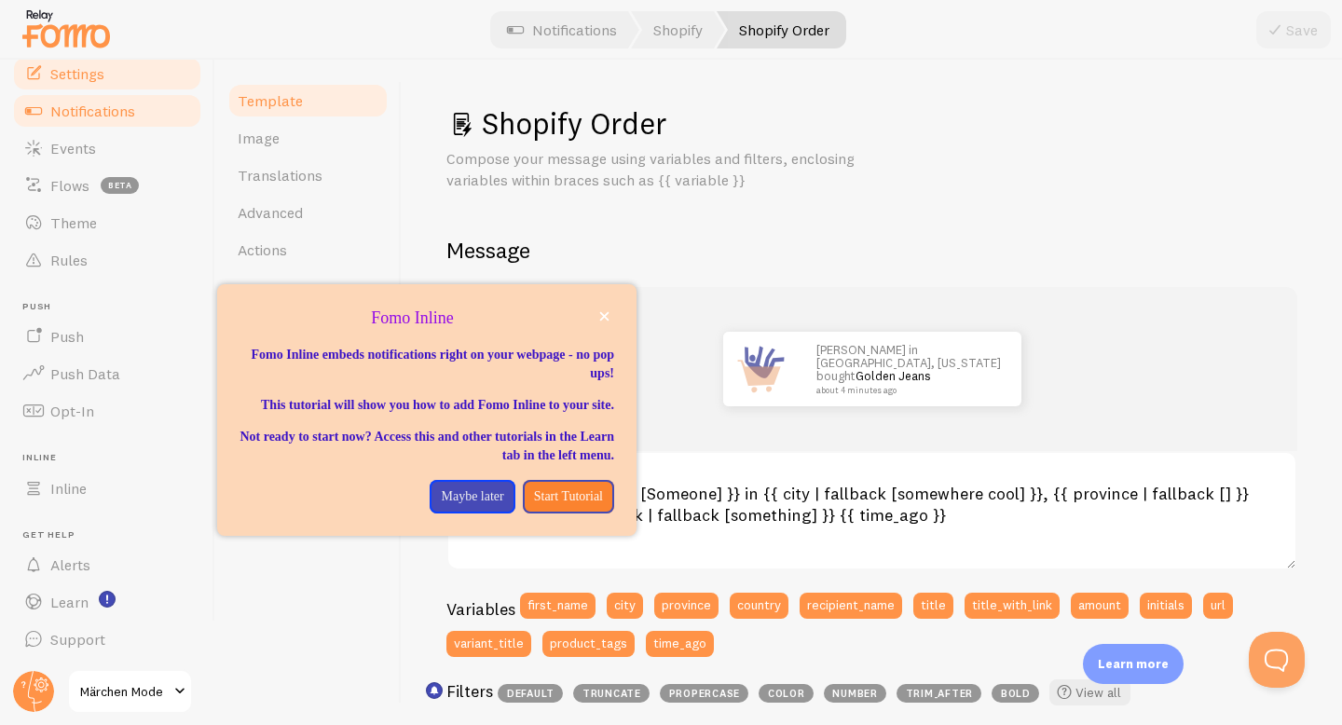
click at [104, 71] on span "Settings" at bounding box center [77, 73] width 54 height 19
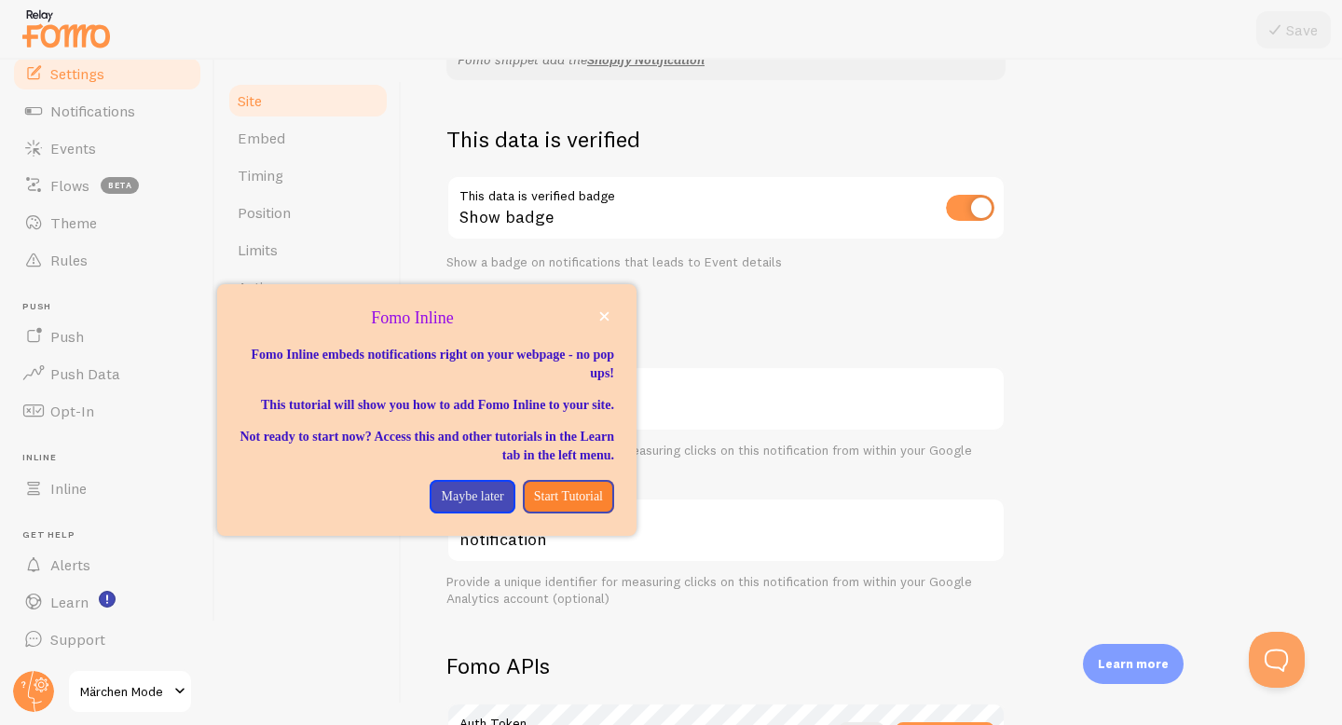
scroll to position [442, 0]
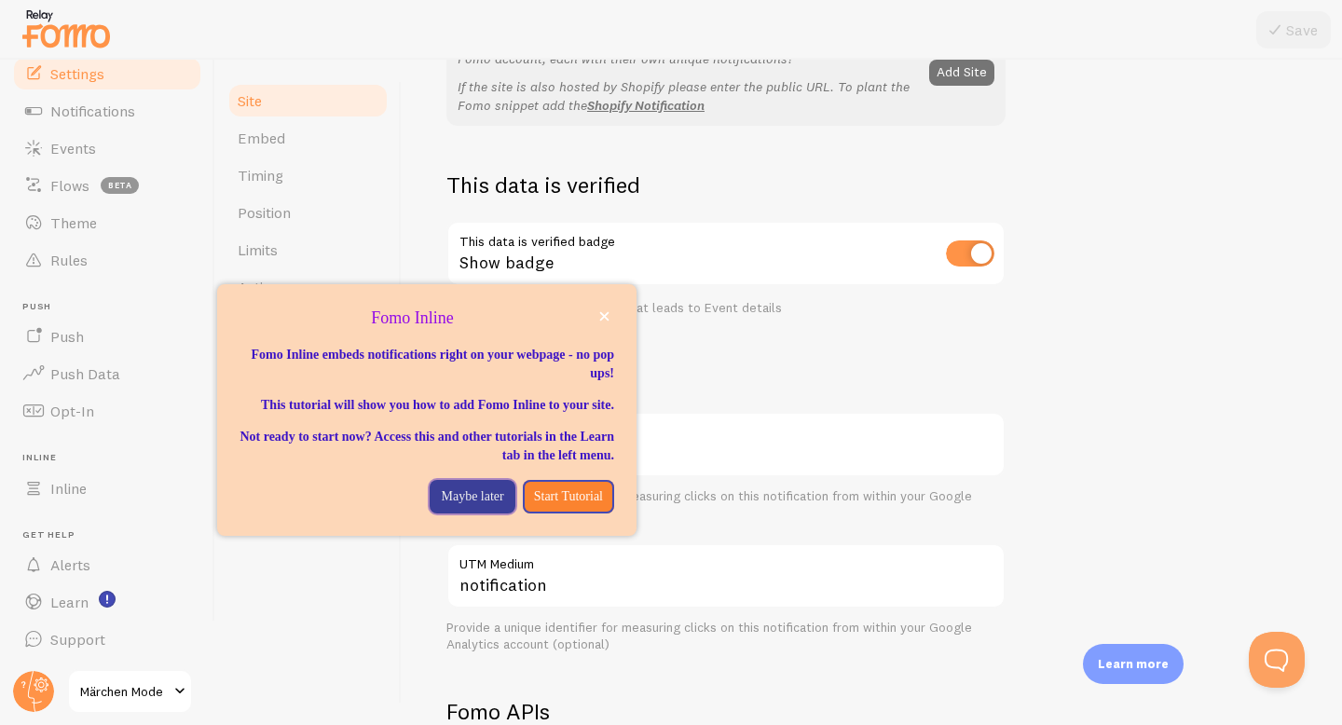
click at [474, 506] on p "Maybe later" at bounding box center [472, 497] width 62 height 19
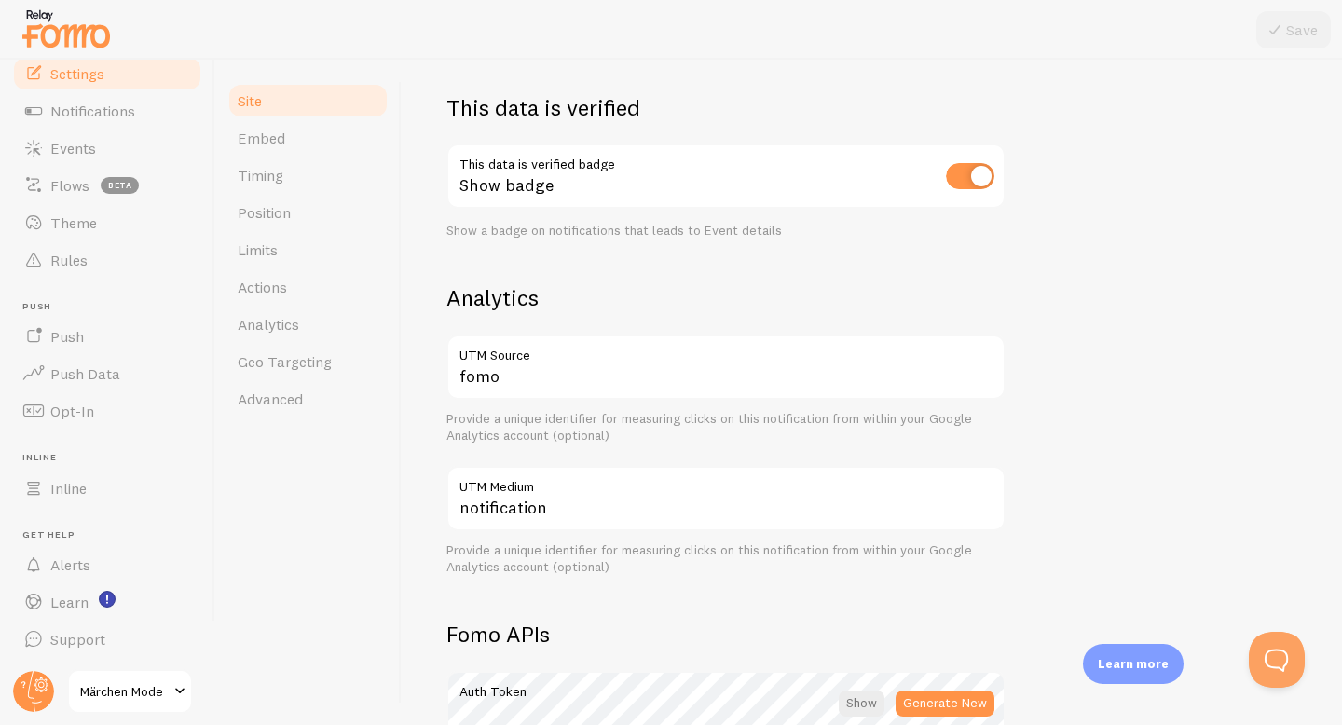
scroll to position [559, 0]
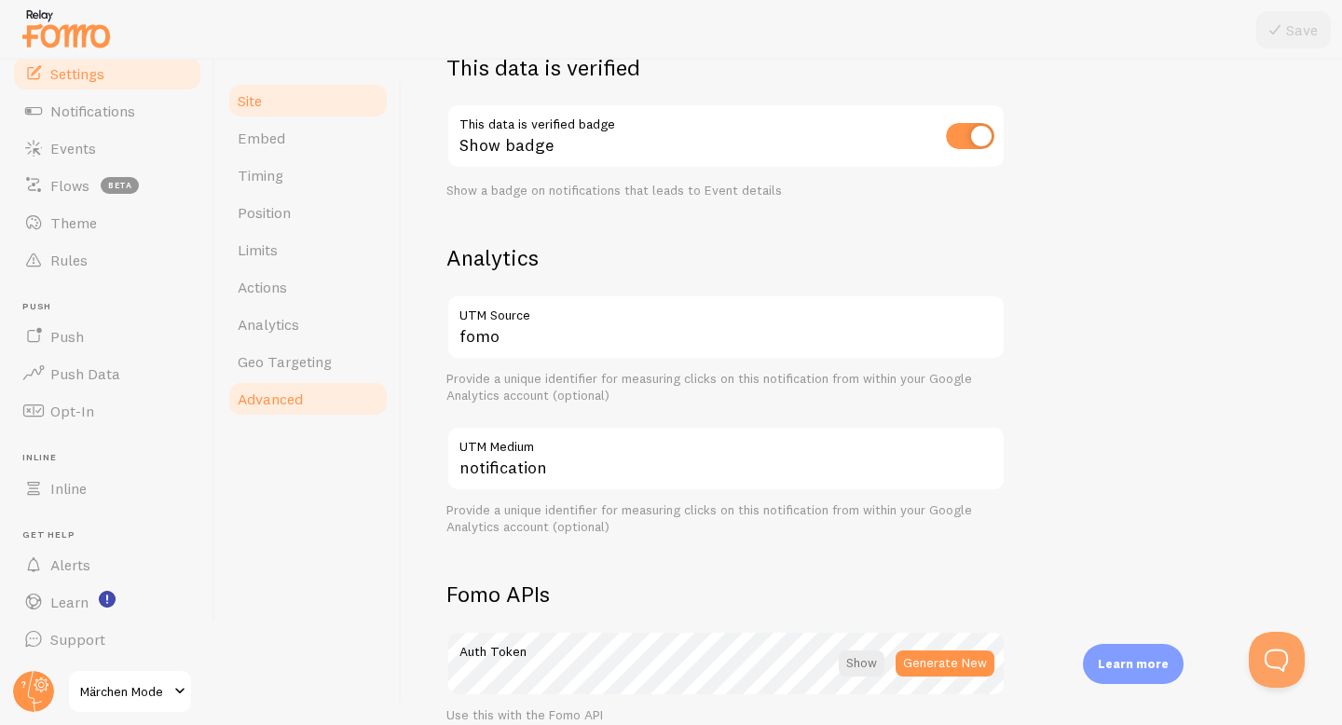
click at [341, 402] on link "Advanced" at bounding box center [308, 398] width 163 height 37
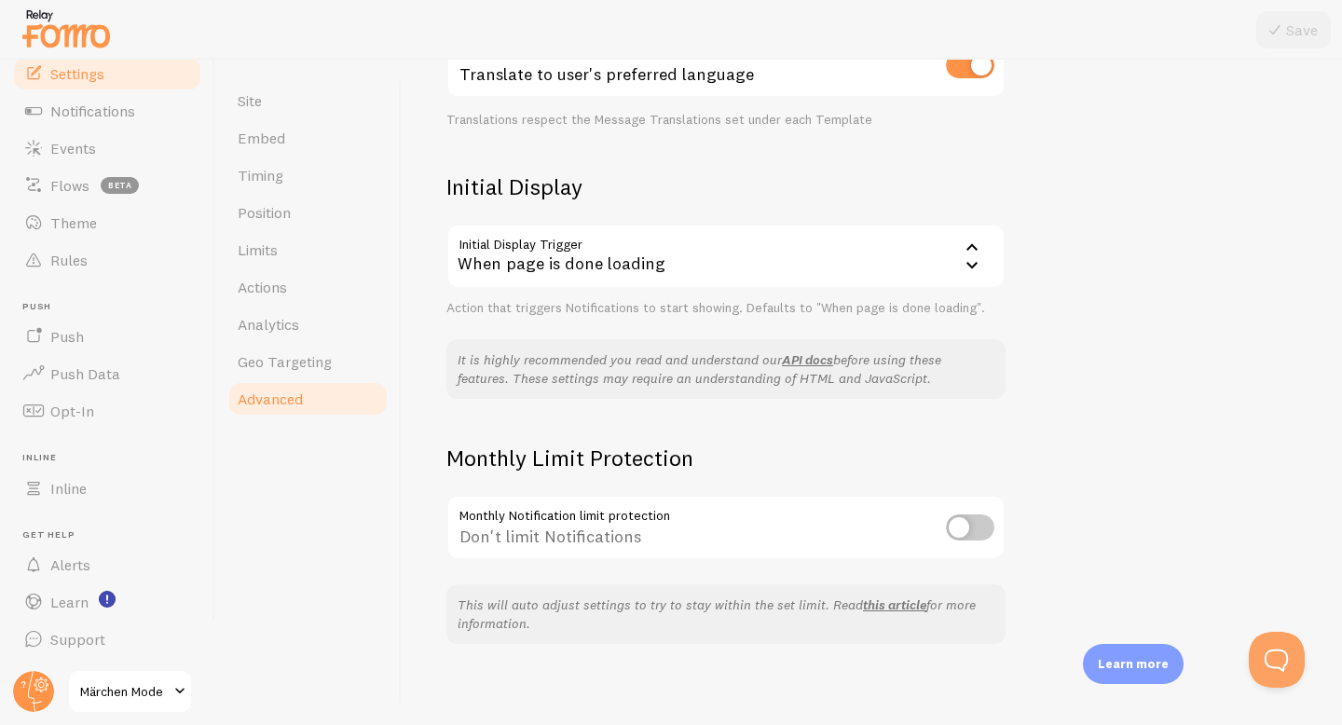
scroll to position [356, 0]
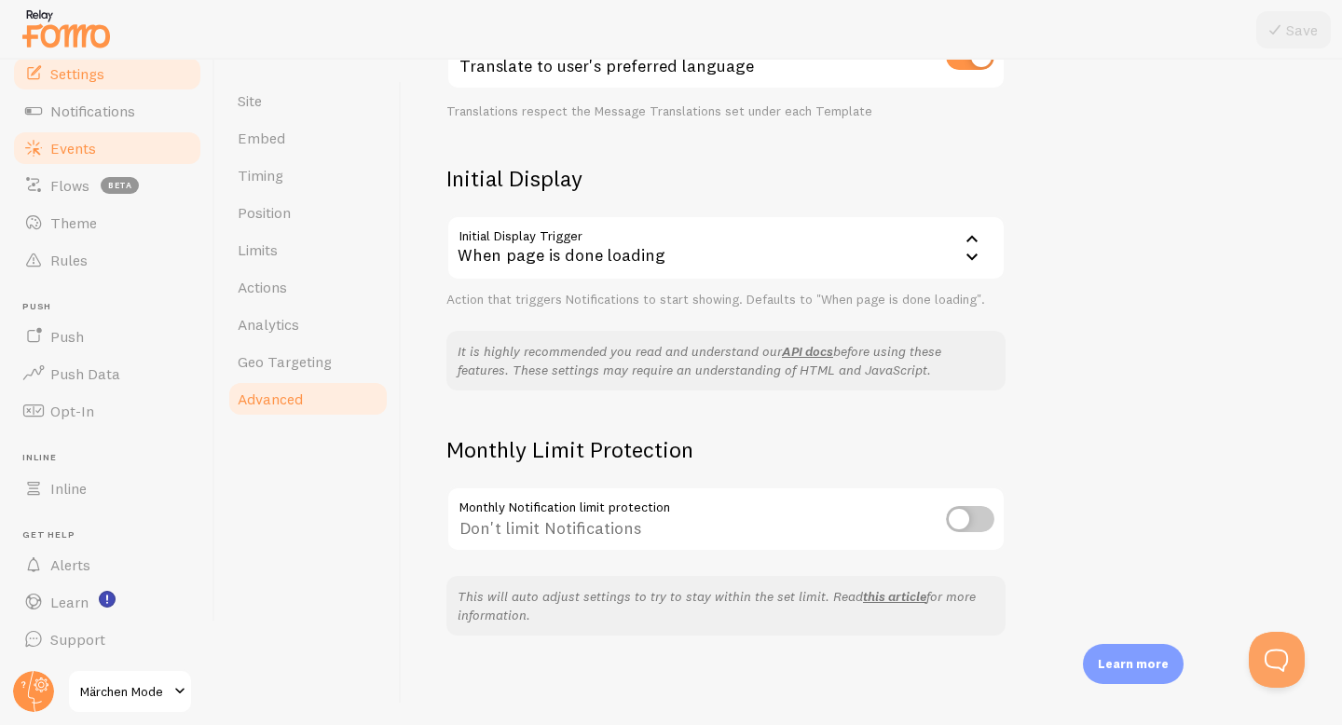
click at [119, 158] on link "Events" at bounding box center [107, 148] width 192 height 37
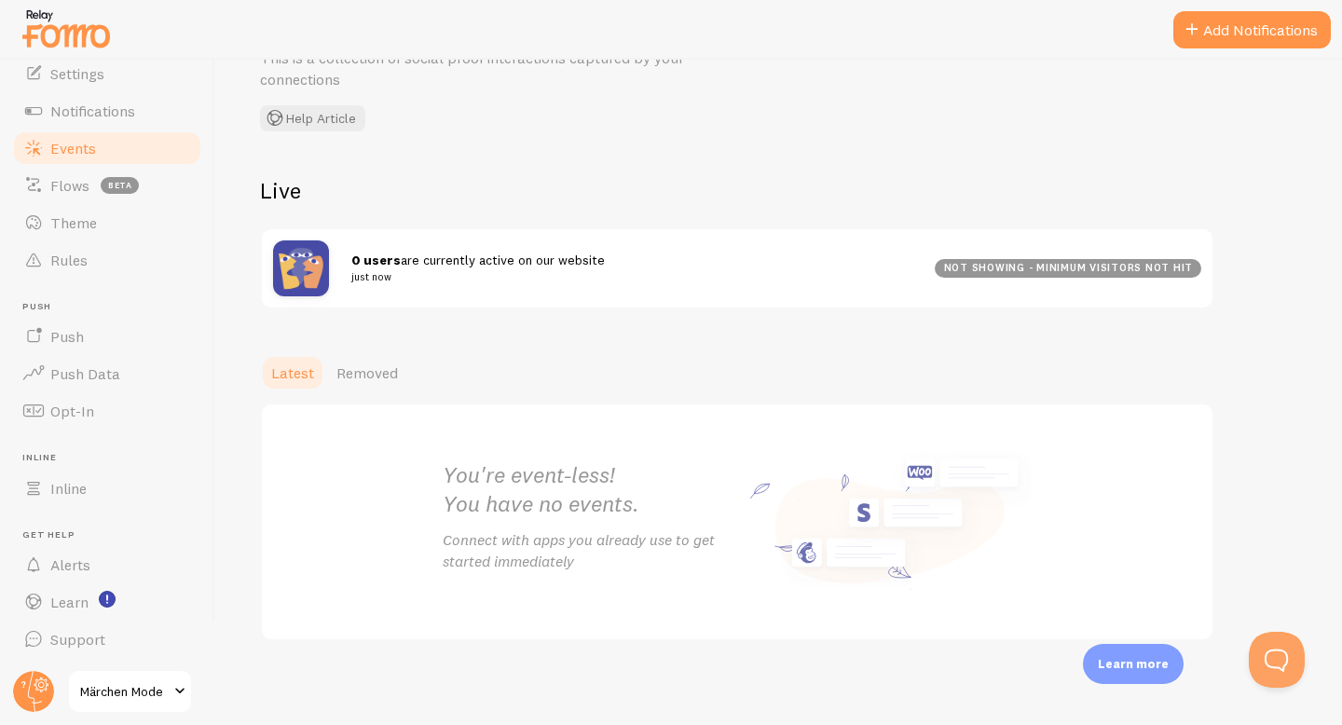
scroll to position [105, 0]
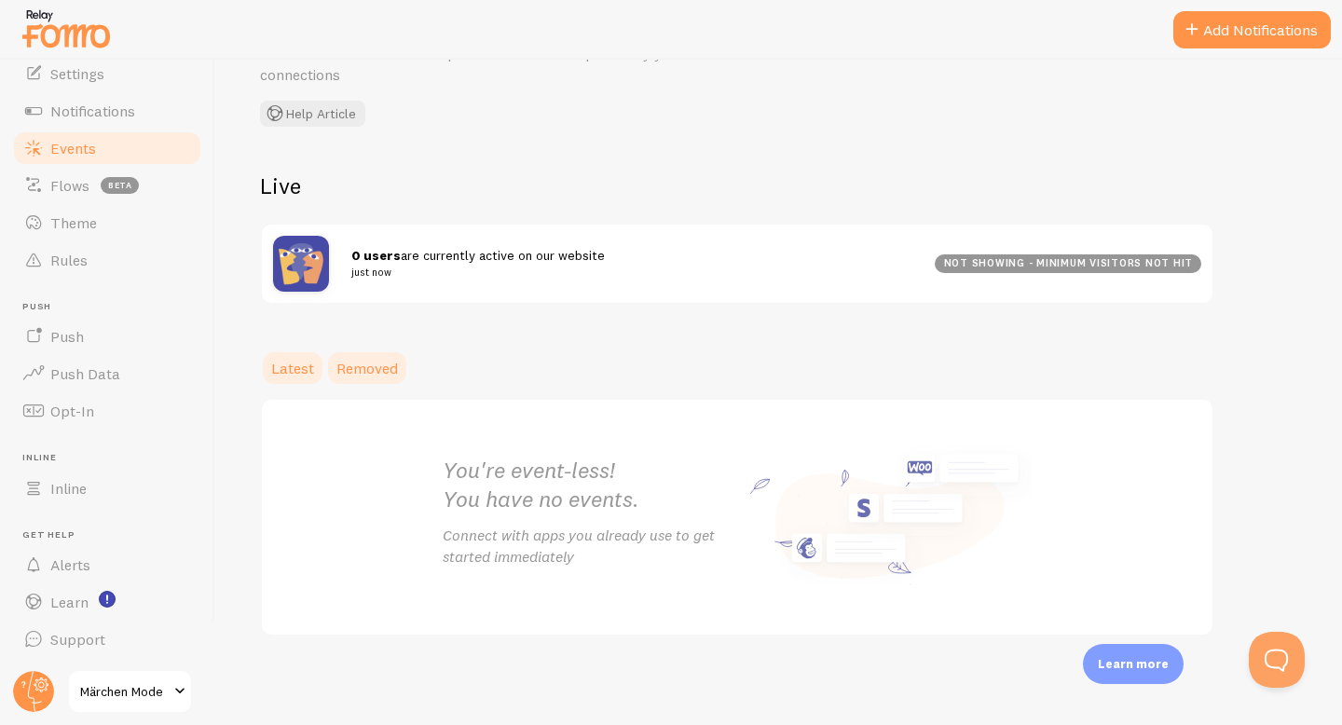
click at [391, 379] on link "Removed" at bounding box center [367, 368] width 84 height 37
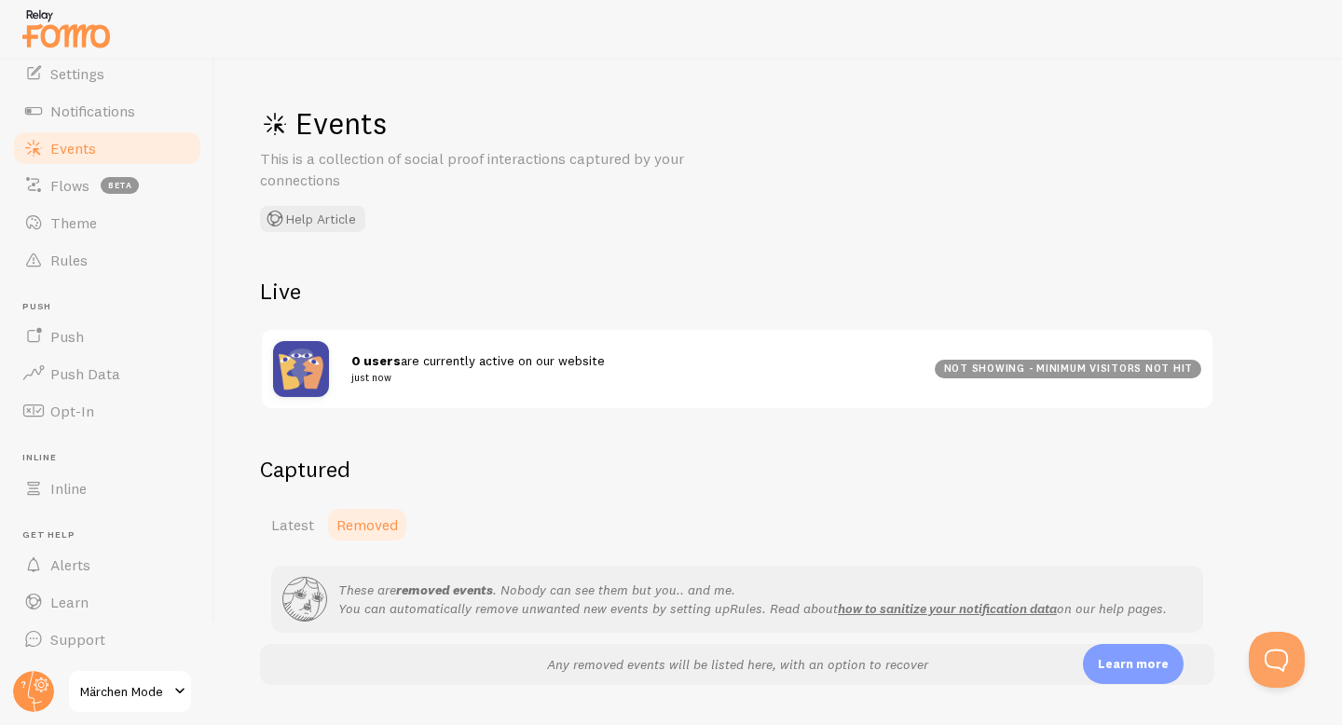
click at [305, 501] on div "Captured Latest Removed These are removed events . Nobody can see them but you.…" at bounding box center [737, 570] width 955 height 230
click at [288, 509] on link "Latest" at bounding box center [292, 524] width 65 height 37
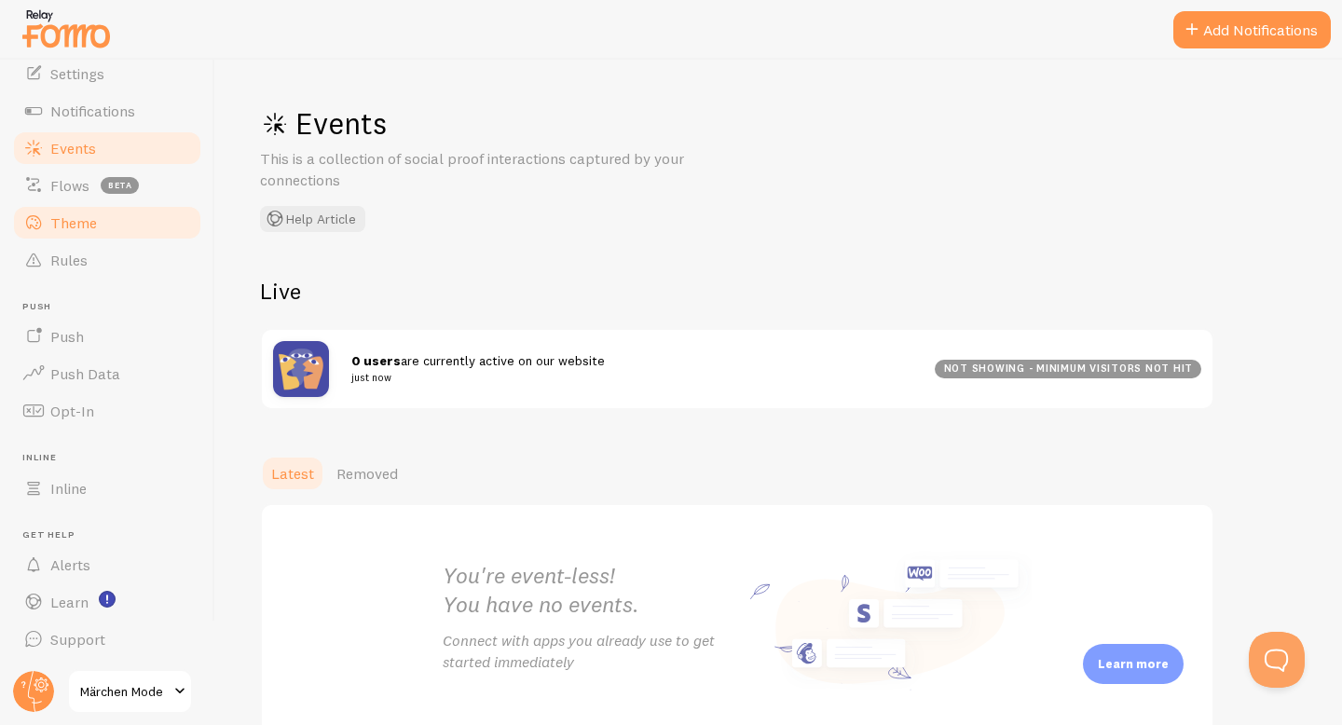
click at [133, 225] on link "Theme" at bounding box center [107, 222] width 192 height 37
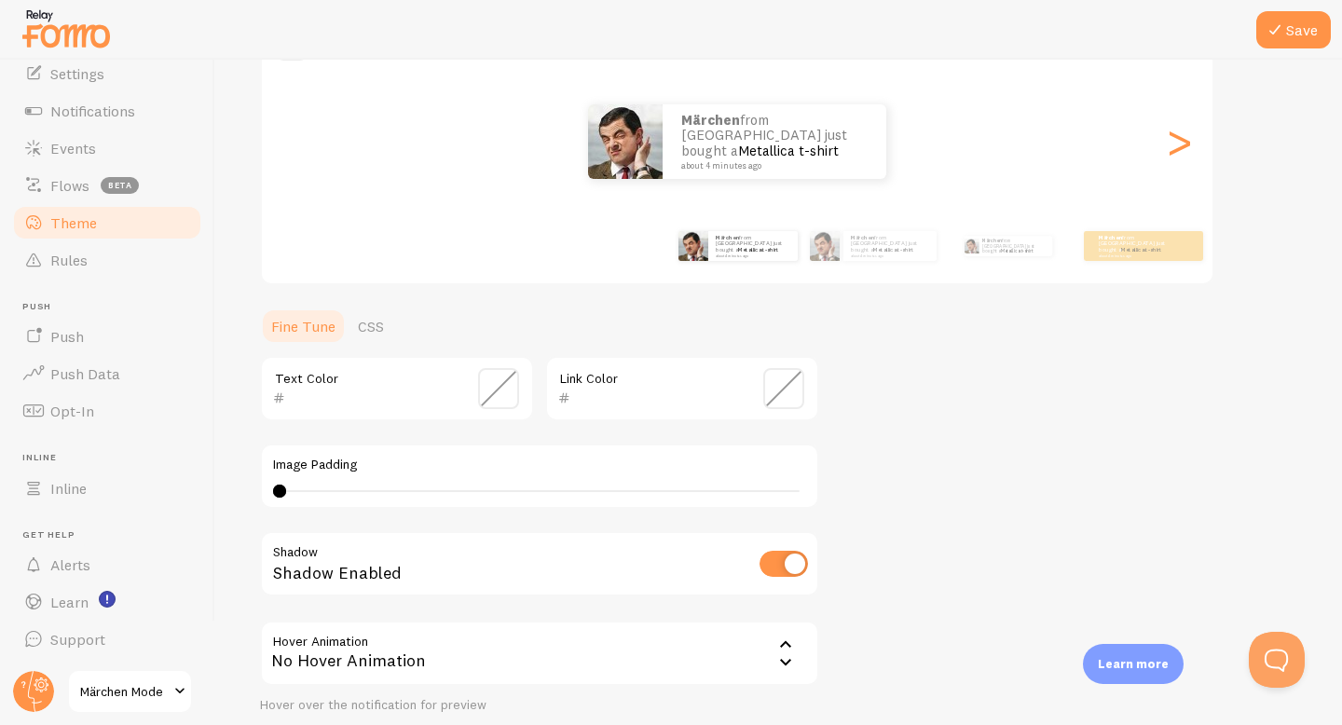
scroll to position [303, 0]
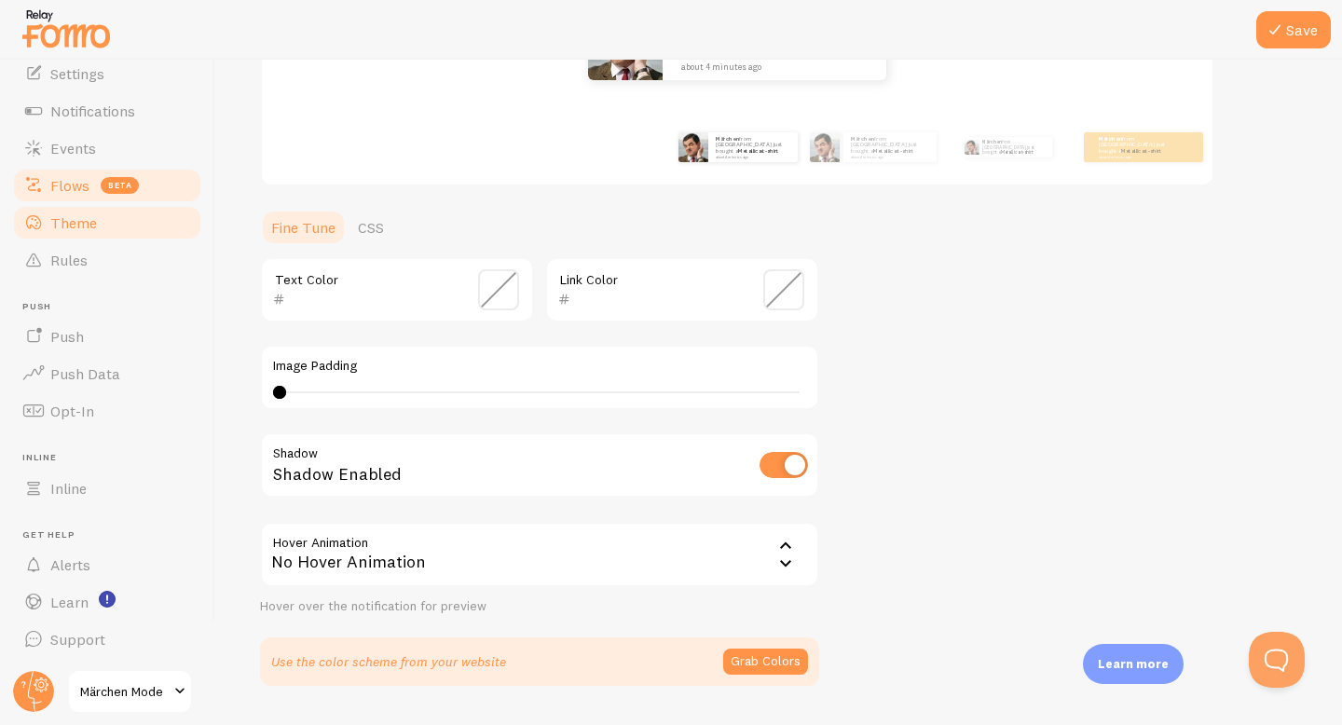
click at [60, 174] on link "Flows beta" at bounding box center [107, 185] width 192 height 37
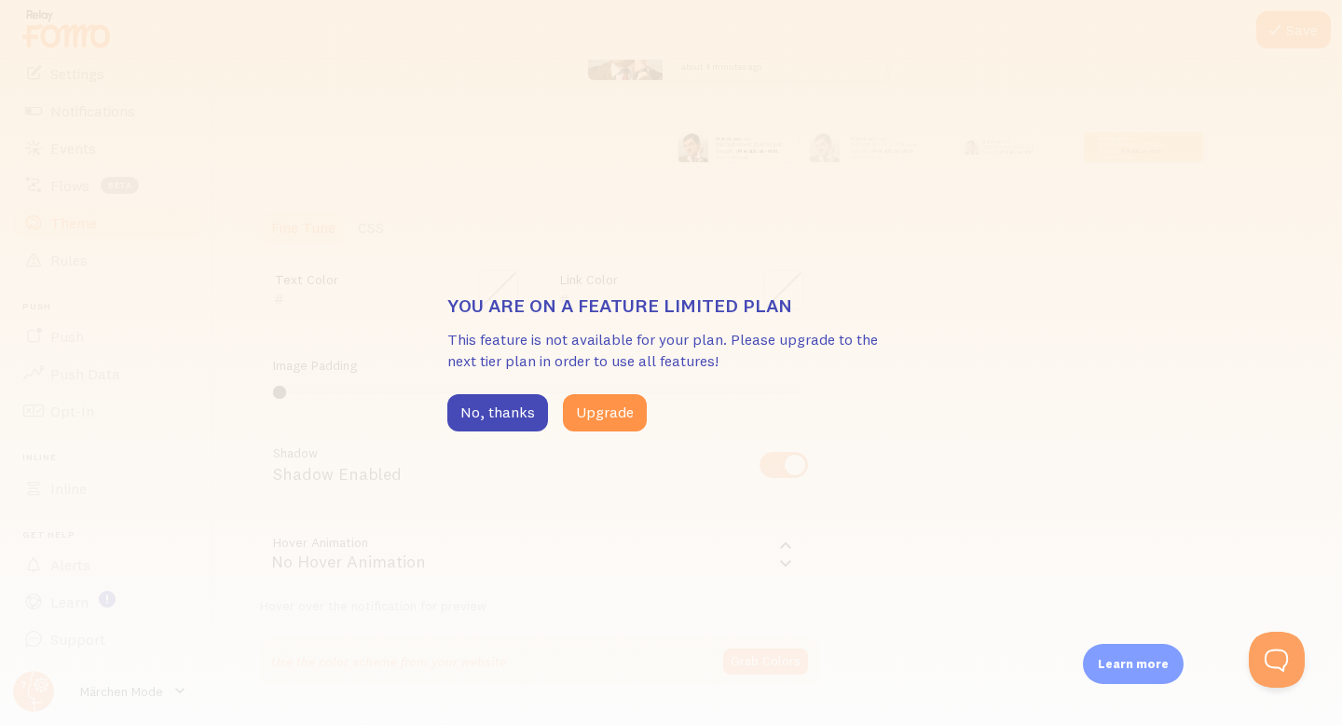
click at [489, 434] on div "You are on a feature limited plan This feature is not available for your plan. …" at bounding box center [671, 362] width 1342 height 725
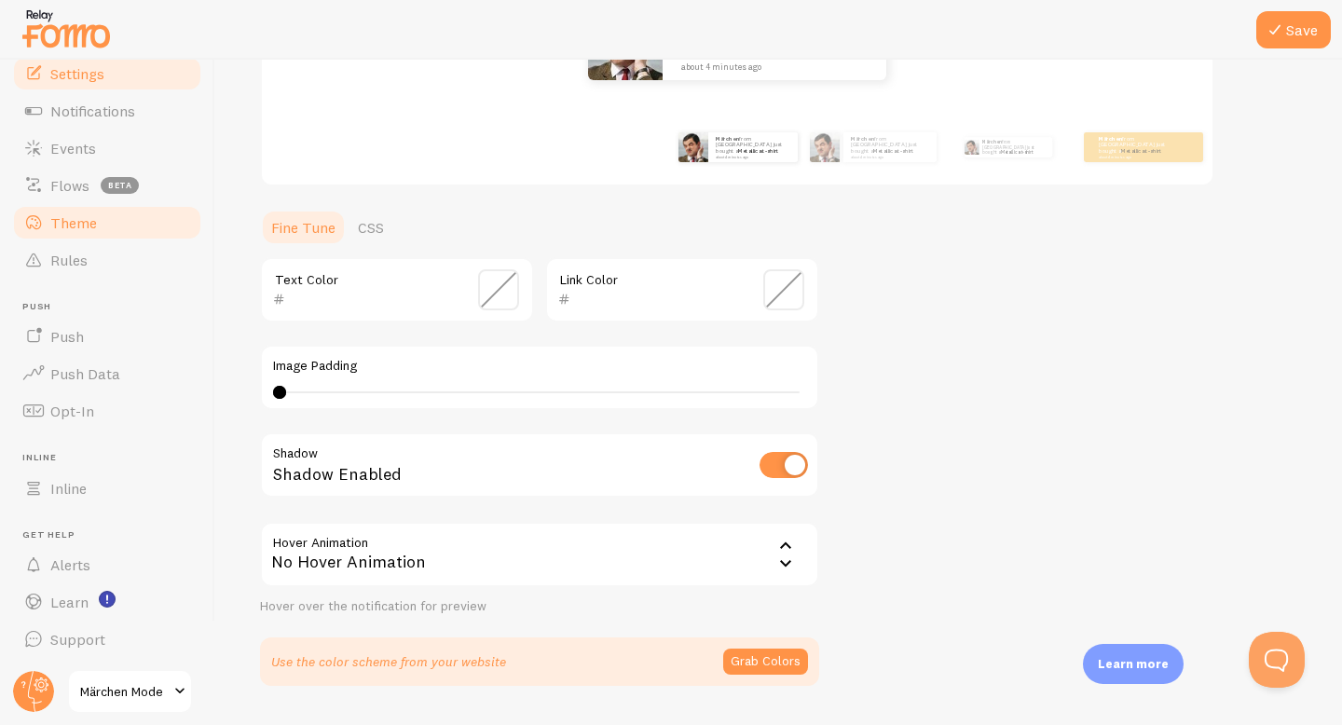
click at [121, 76] on link "Settings" at bounding box center [107, 73] width 192 height 37
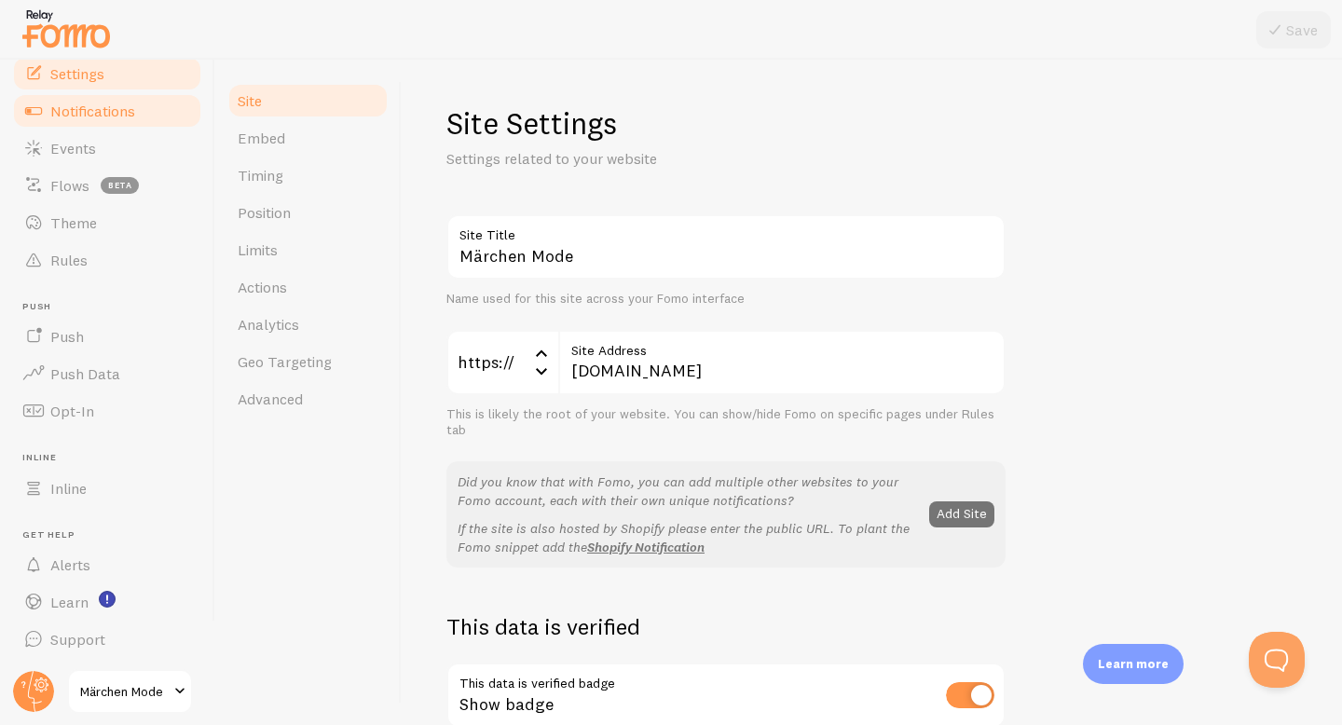
click at [125, 114] on span "Notifications" at bounding box center [92, 111] width 85 height 19
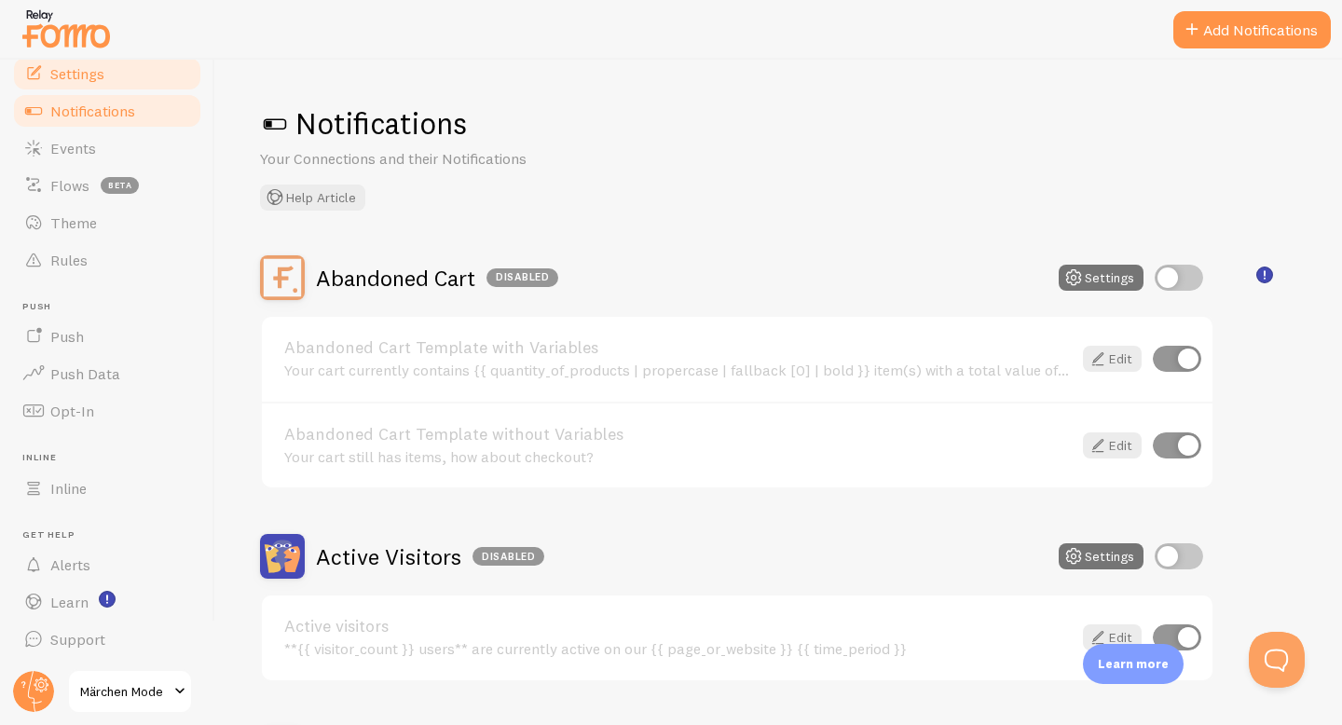
click at [125, 76] on link "Settings" at bounding box center [107, 73] width 192 height 37
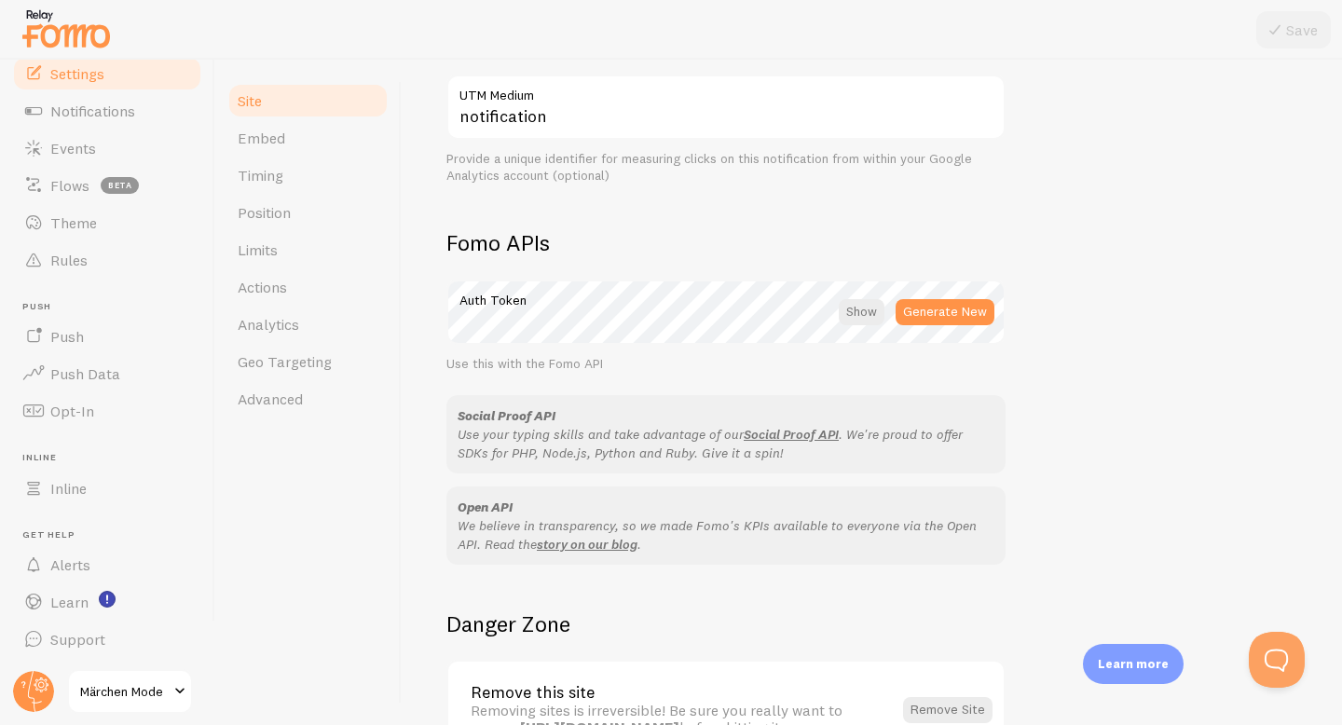
scroll to position [1012, 0]
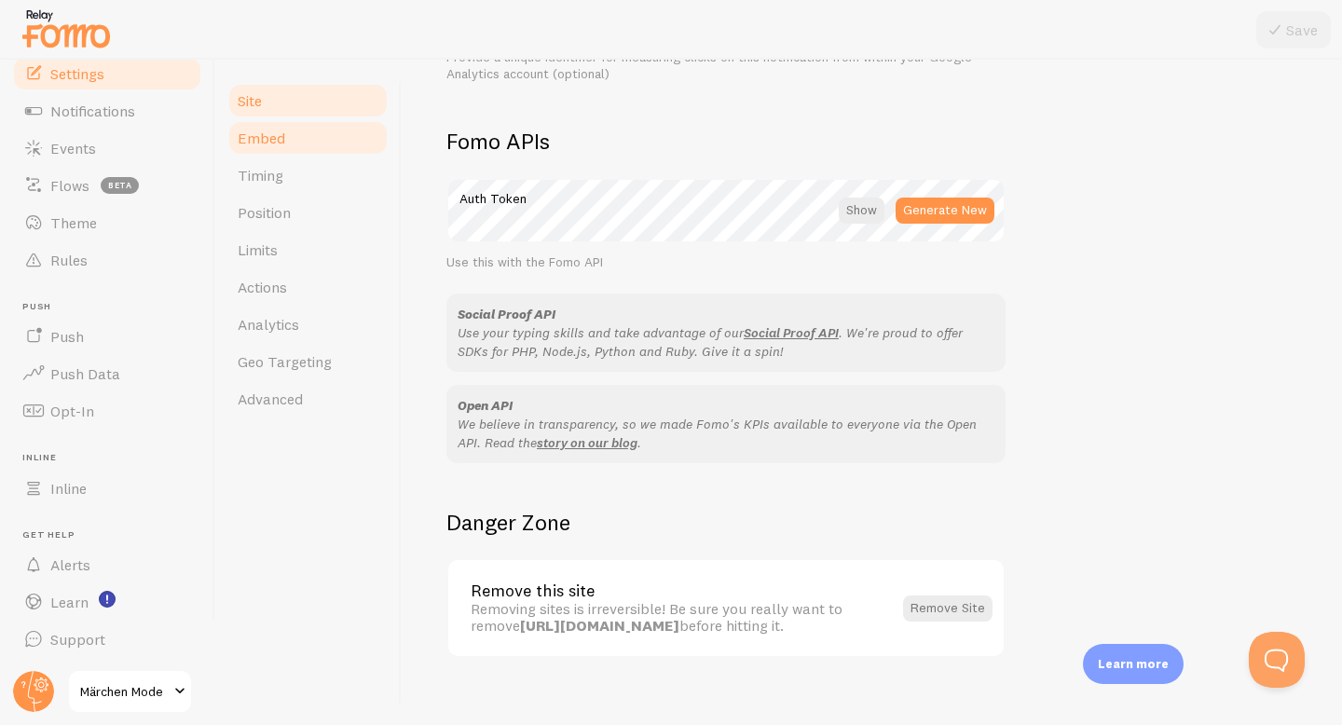
click at [306, 144] on link "Embed" at bounding box center [308, 137] width 163 height 37
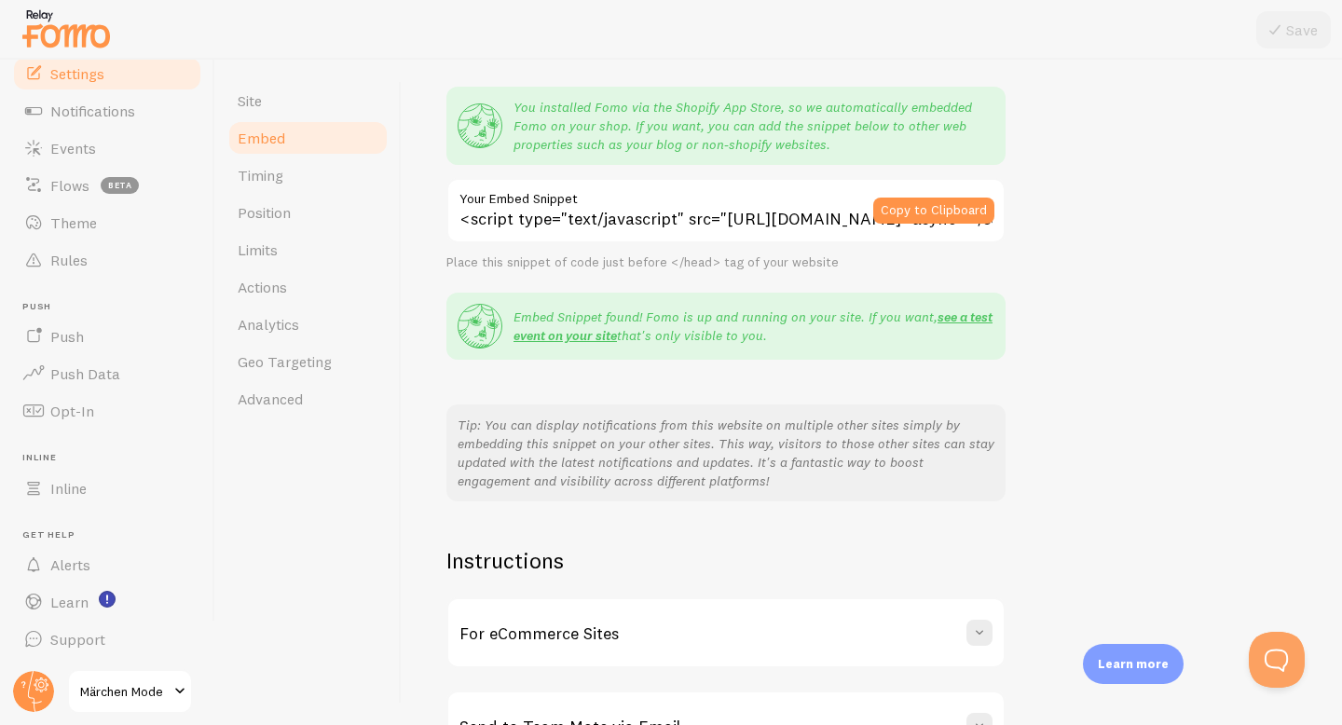
scroll to position [275, 0]
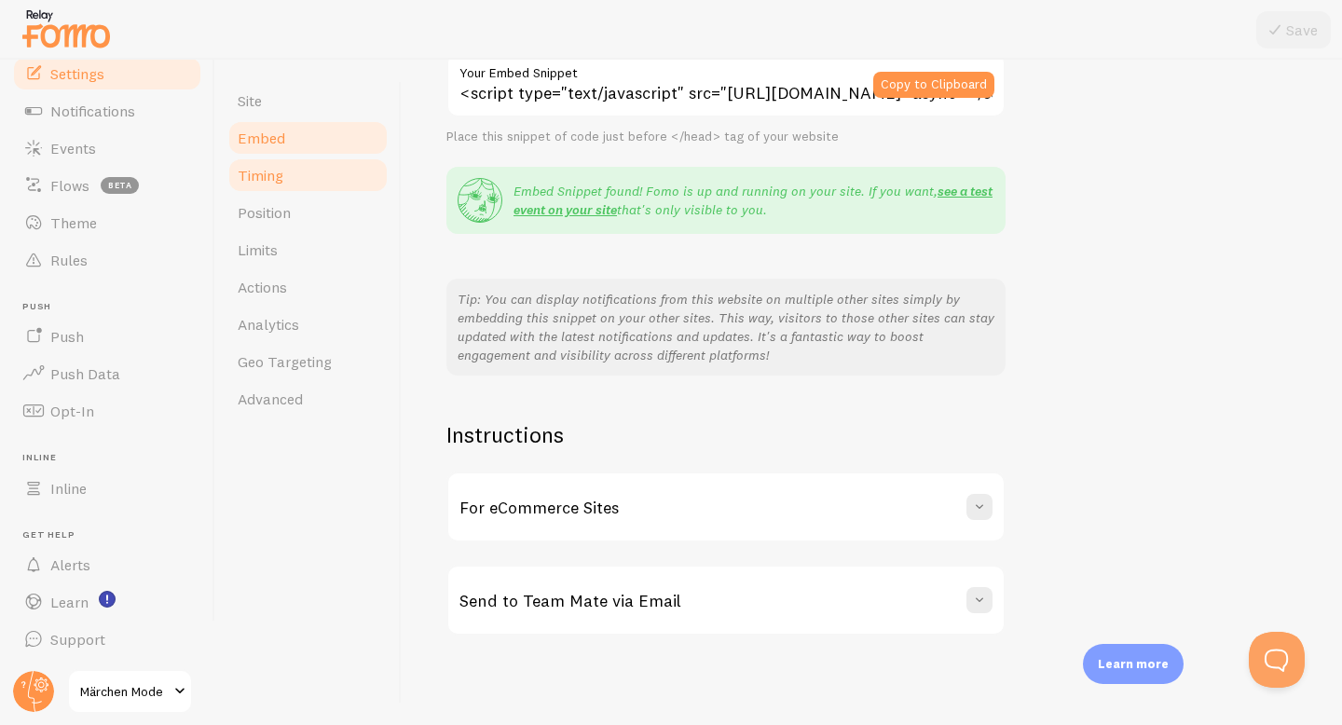
click at [325, 182] on link "Timing" at bounding box center [308, 175] width 163 height 37
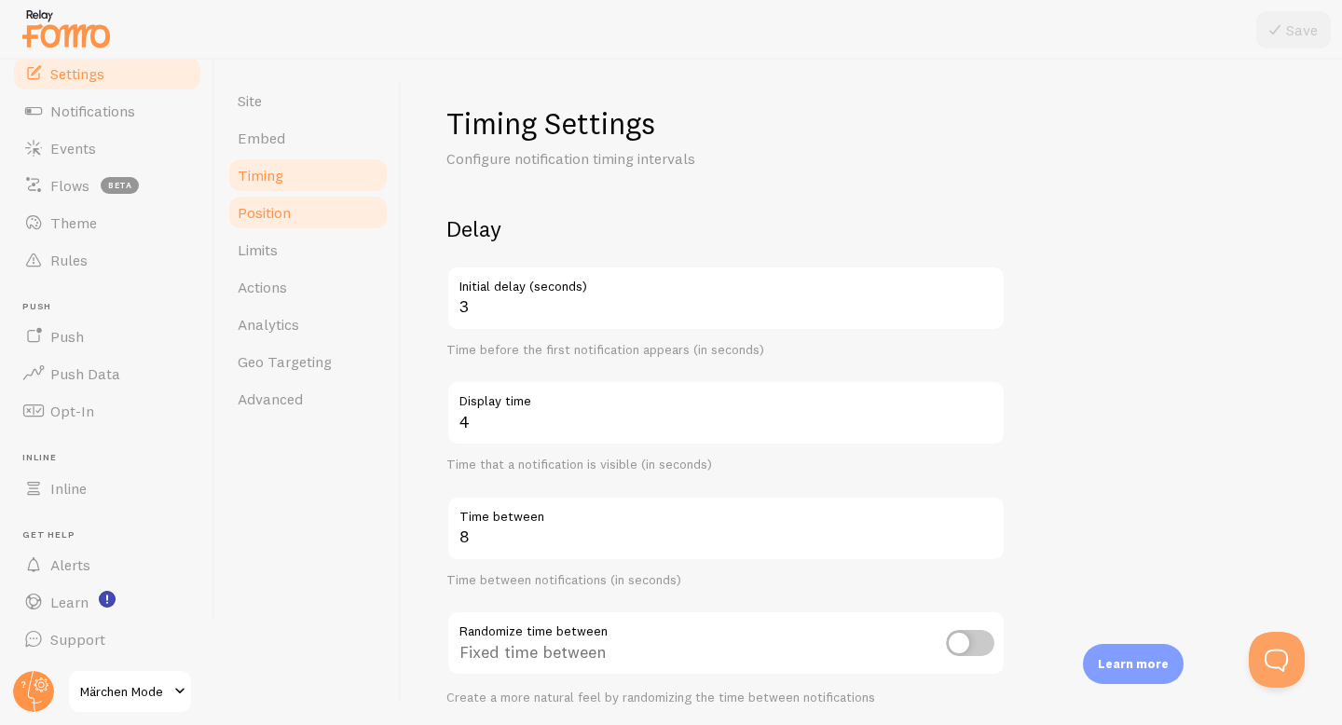
click at [316, 229] on link "Position" at bounding box center [308, 212] width 163 height 37
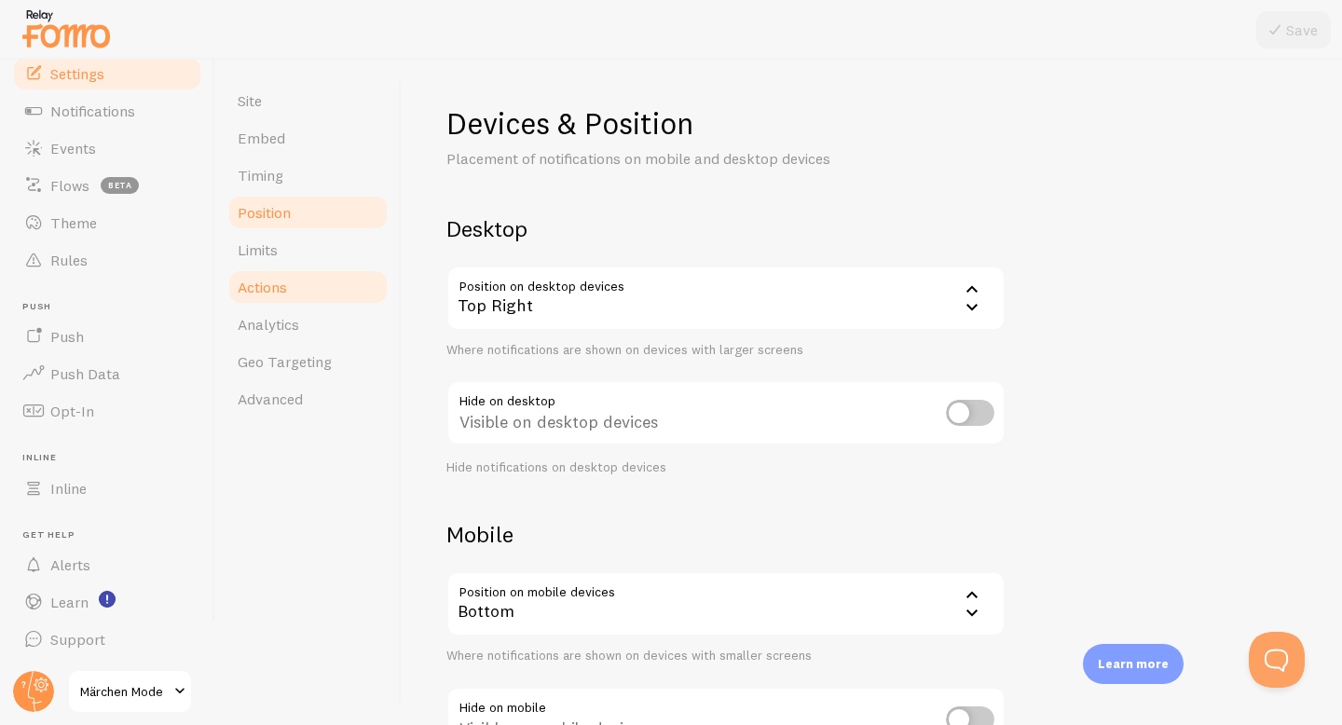
click at [325, 269] on link "Actions" at bounding box center [308, 286] width 163 height 37
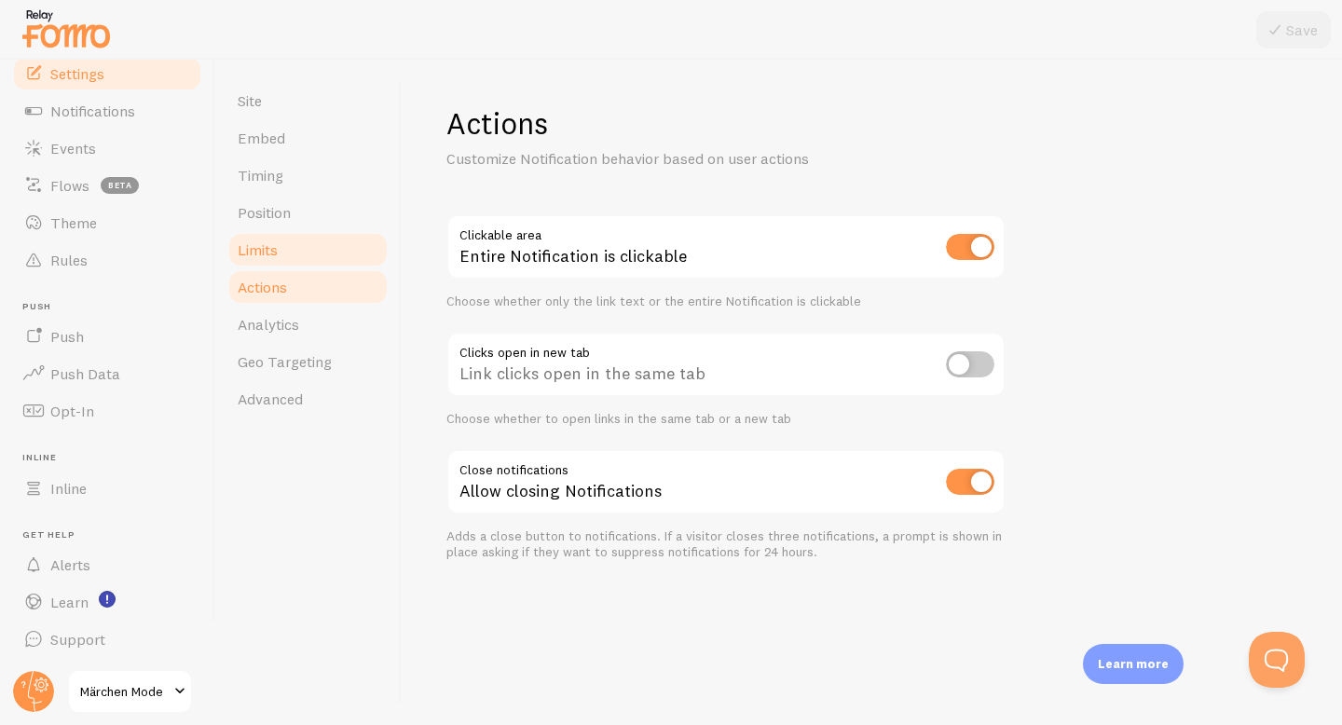
click at [325, 245] on link "Limits" at bounding box center [308, 249] width 163 height 37
